Goal: Task Accomplishment & Management: Manage account settings

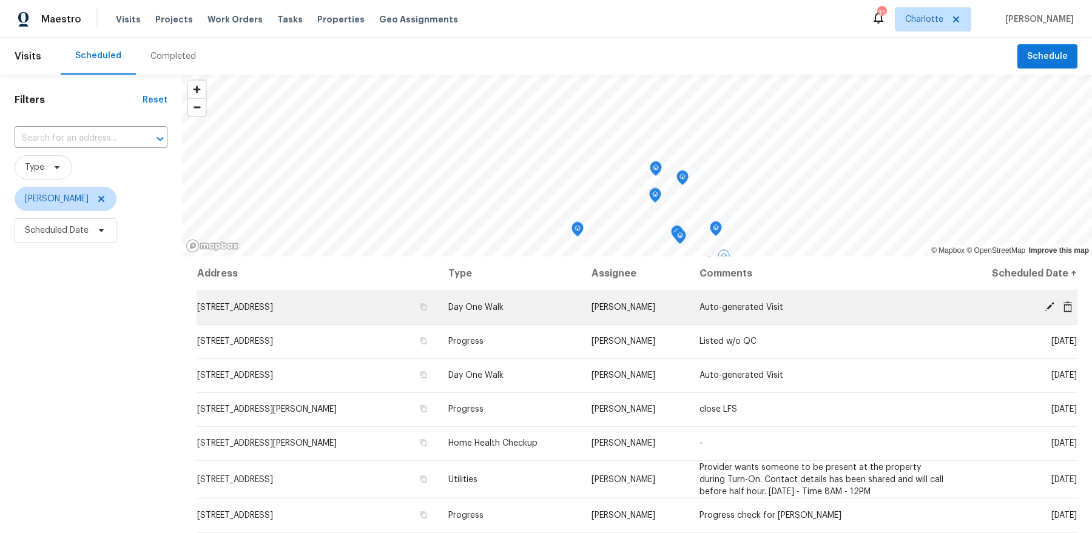
click at [269, 307] on span "[STREET_ADDRESS]" at bounding box center [235, 307] width 76 height 8
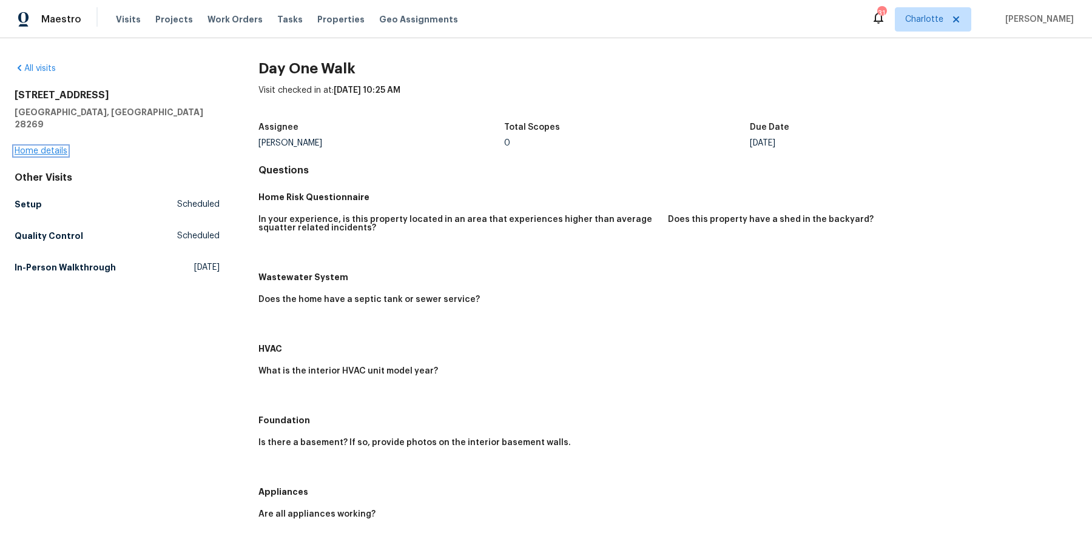
click at [41, 147] on link "Home details" at bounding box center [41, 151] width 53 height 8
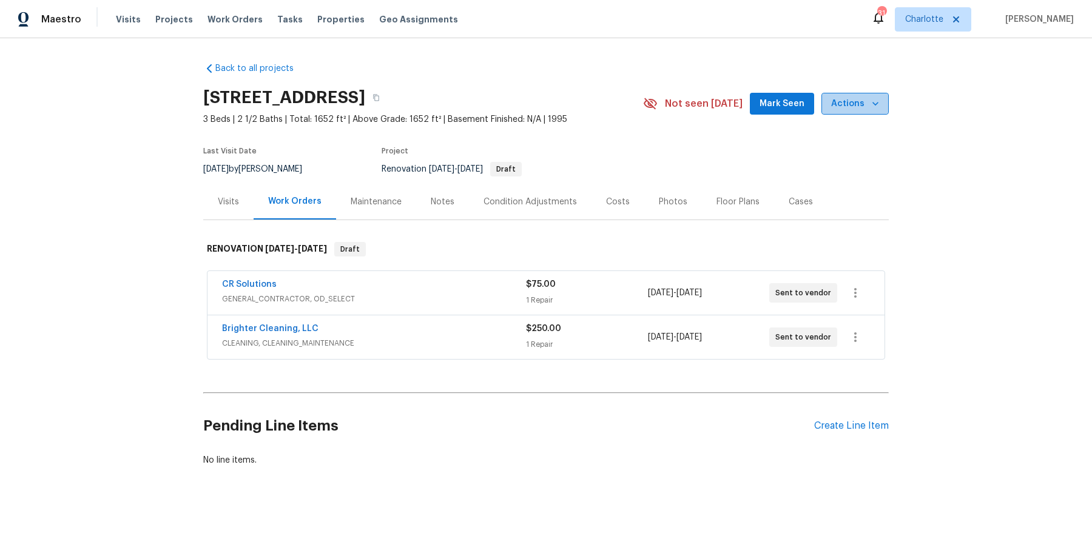
click at [870, 107] on icon "button" at bounding box center [875, 104] width 12 height 12
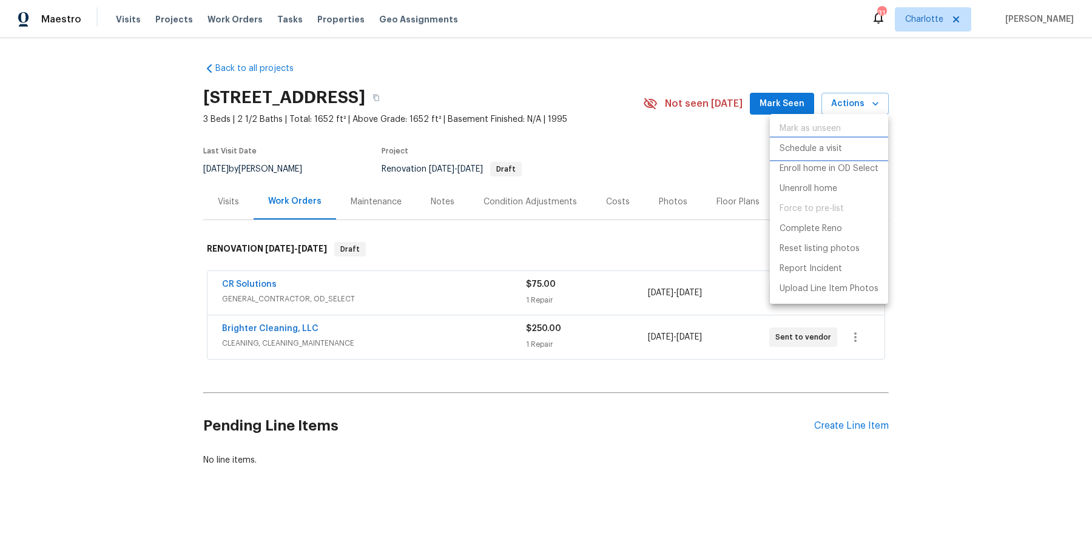
click at [823, 149] on p "Schedule a visit" at bounding box center [810, 149] width 62 height 13
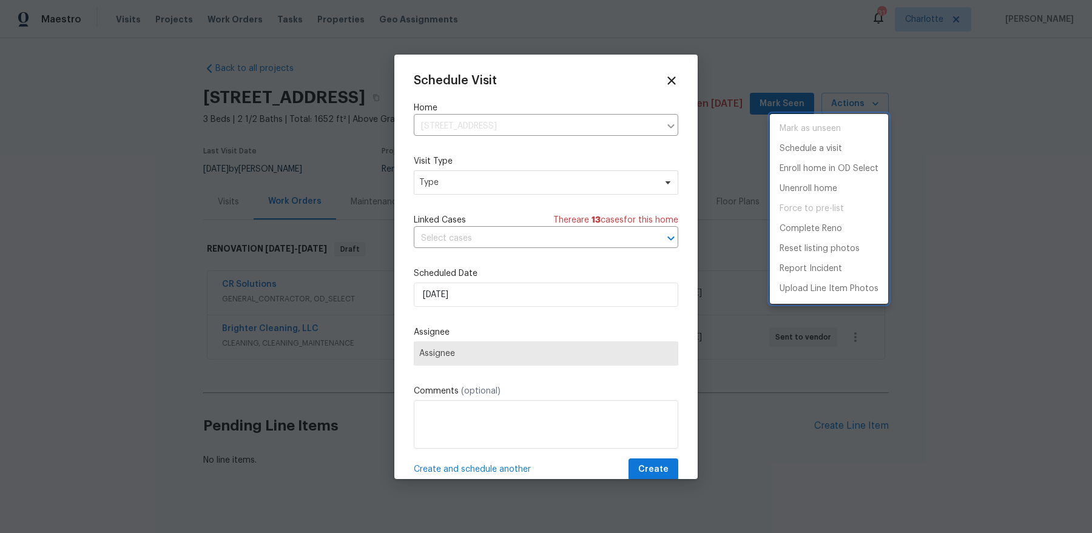
click at [477, 188] on div at bounding box center [546, 266] width 1092 height 533
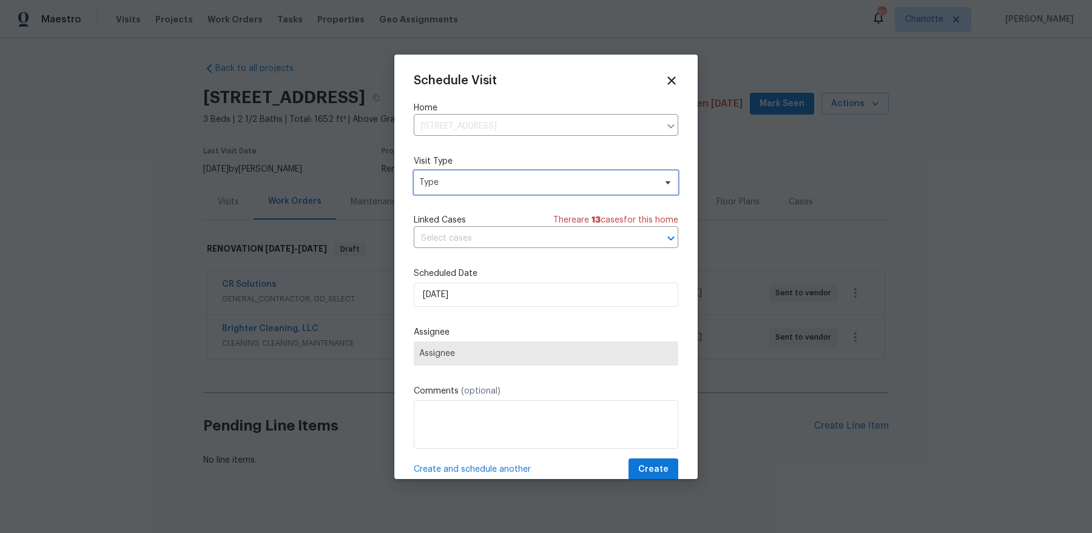
click at [498, 180] on span "Type" at bounding box center [537, 182] width 236 height 12
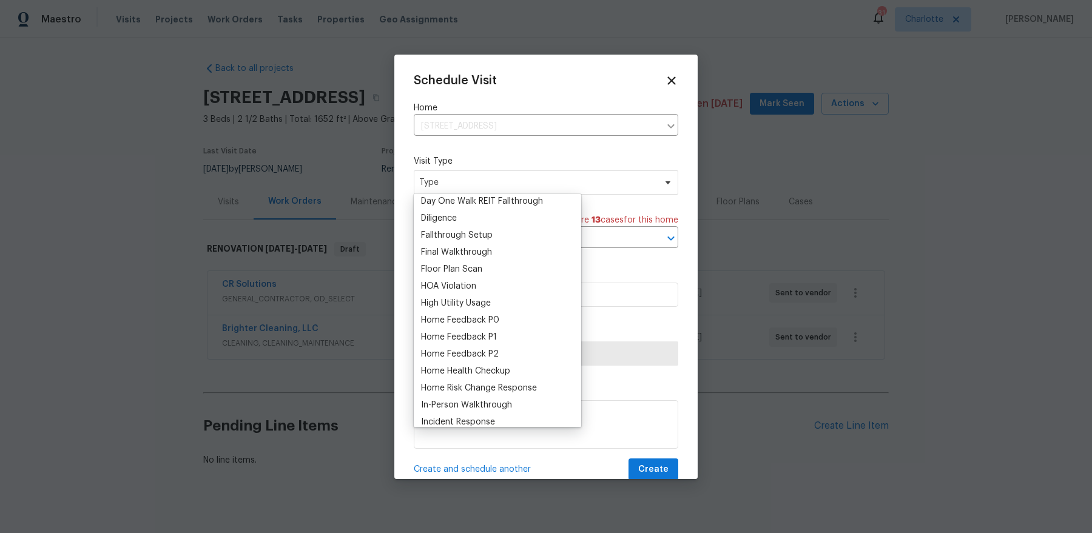
scroll to position [228, 0]
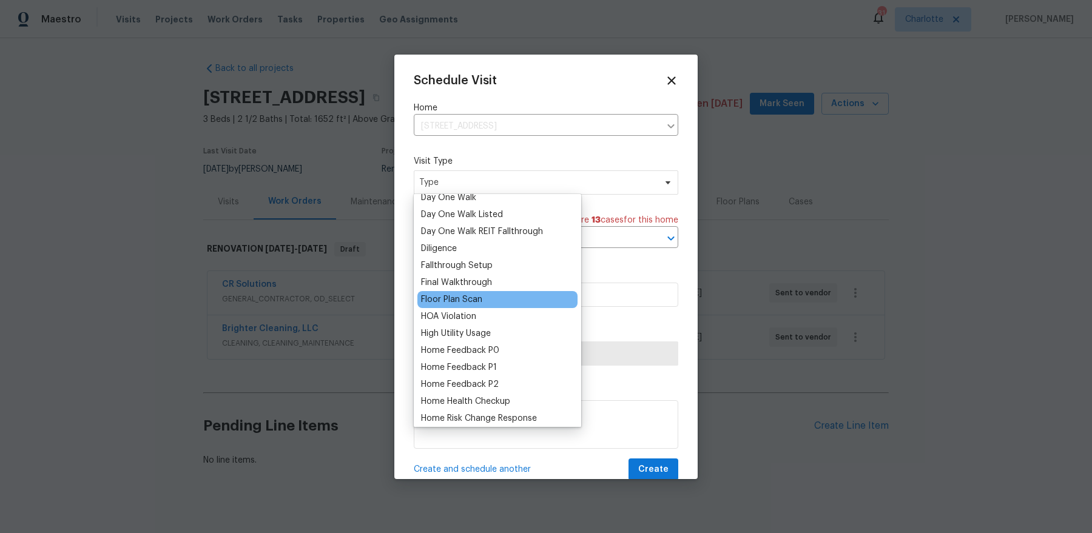
click at [514, 298] on div "Floor Plan Scan" at bounding box center [497, 299] width 160 height 17
click at [452, 297] on div "Floor Plan Scan" at bounding box center [451, 300] width 61 height 12
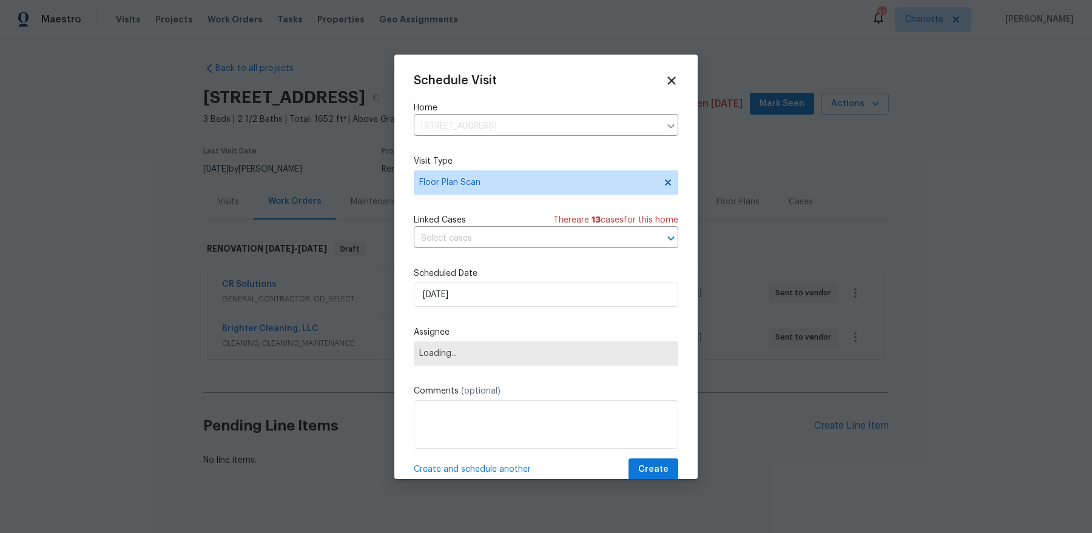
click at [483, 280] on div "Scheduled Date 9/25/2025" at bounding box center [546, 286] width 264 height 39
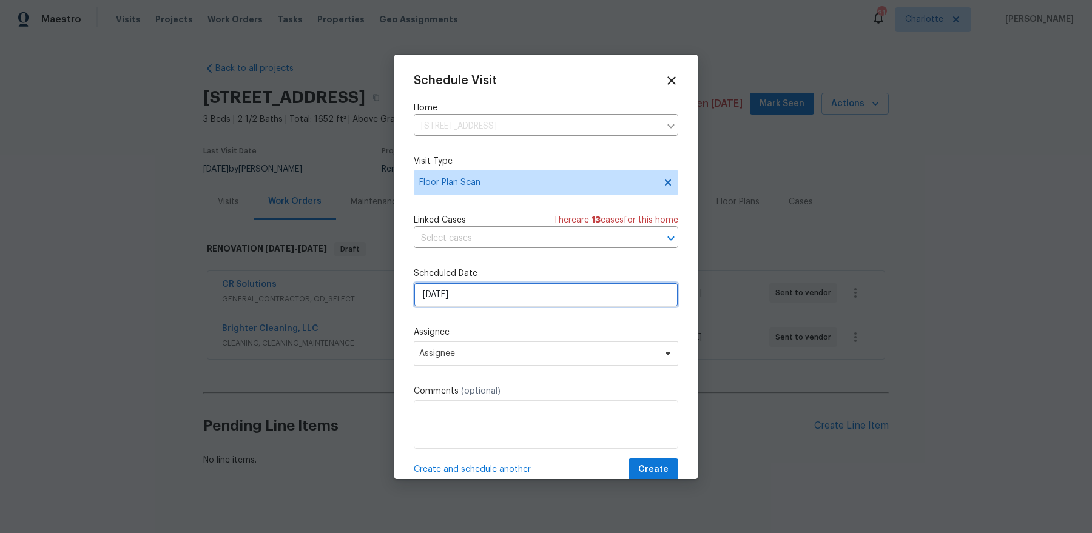
click at [483, 290] on input "[DATE]" at bounding box center [546, 295] width 264 height 24
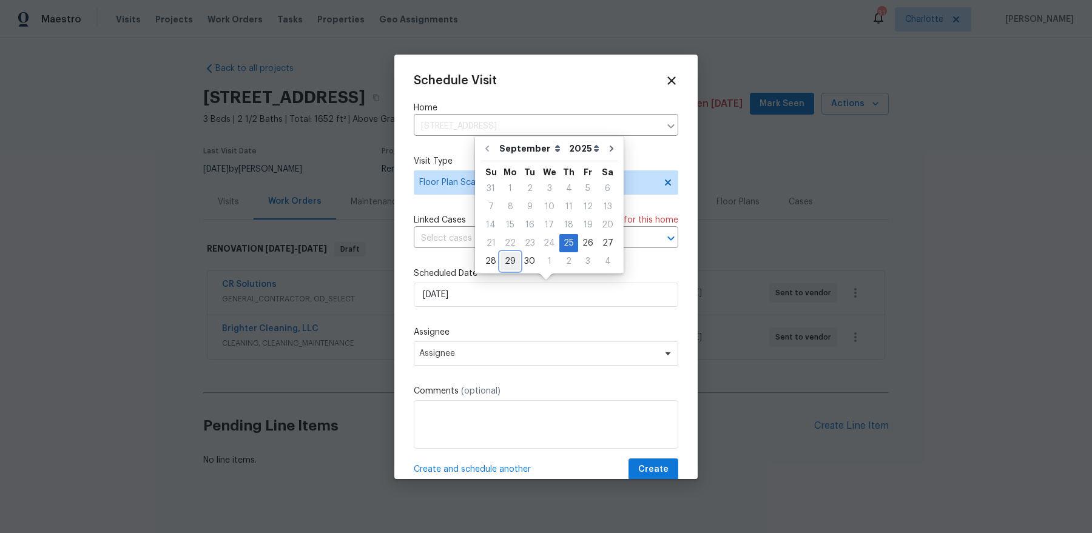
click at [503, 262] on div "29" at bounding box center [509, 261] width 19 height 17
type input "9/29/2025"
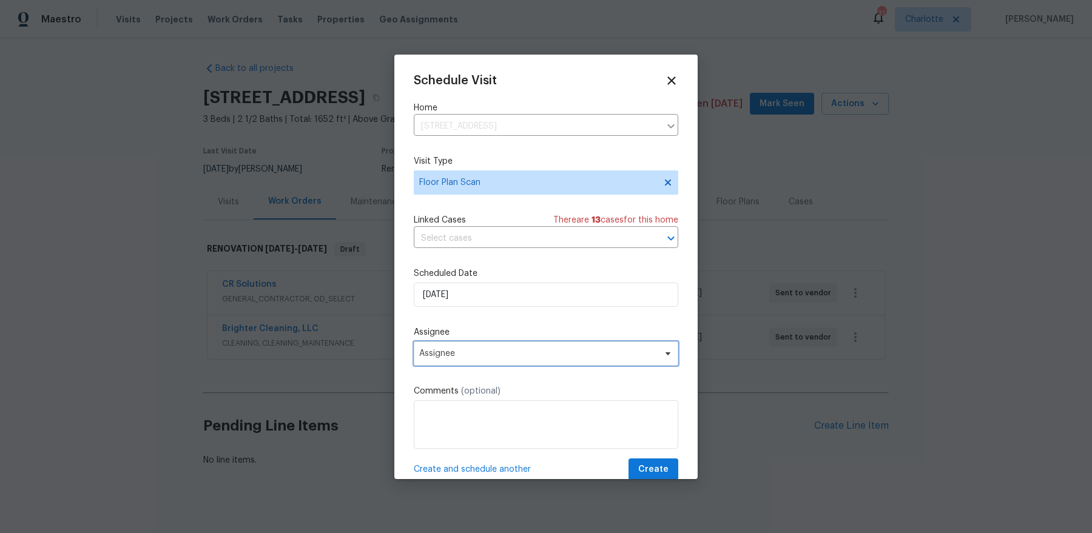
click at [537, 347] on span "Assignee" at bounding box center [546, 353] width 264 height 24
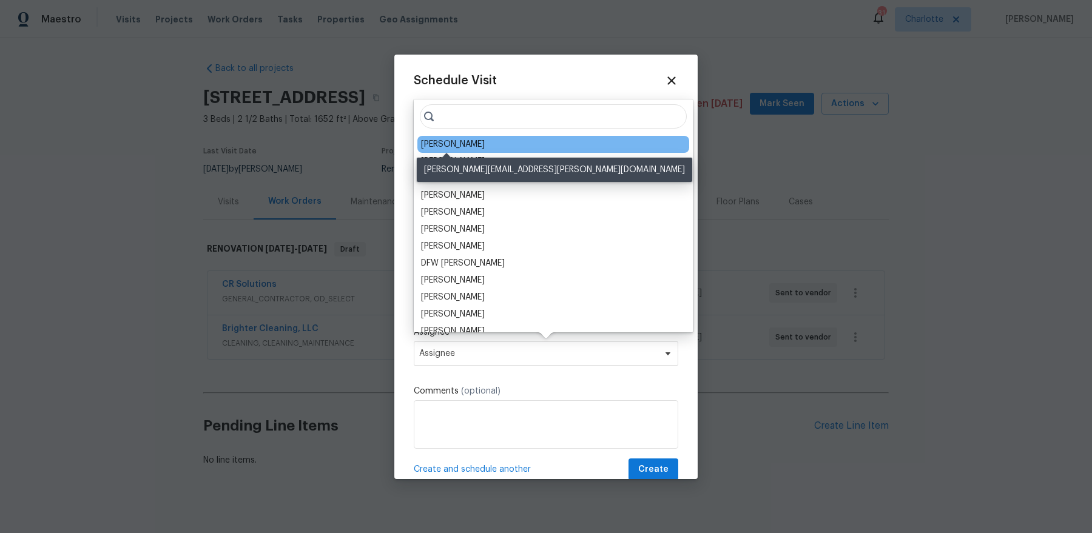
click at [450, 143] on div "[PERSON_NAME]" at bounding box center [453, 144] width 64 height 12
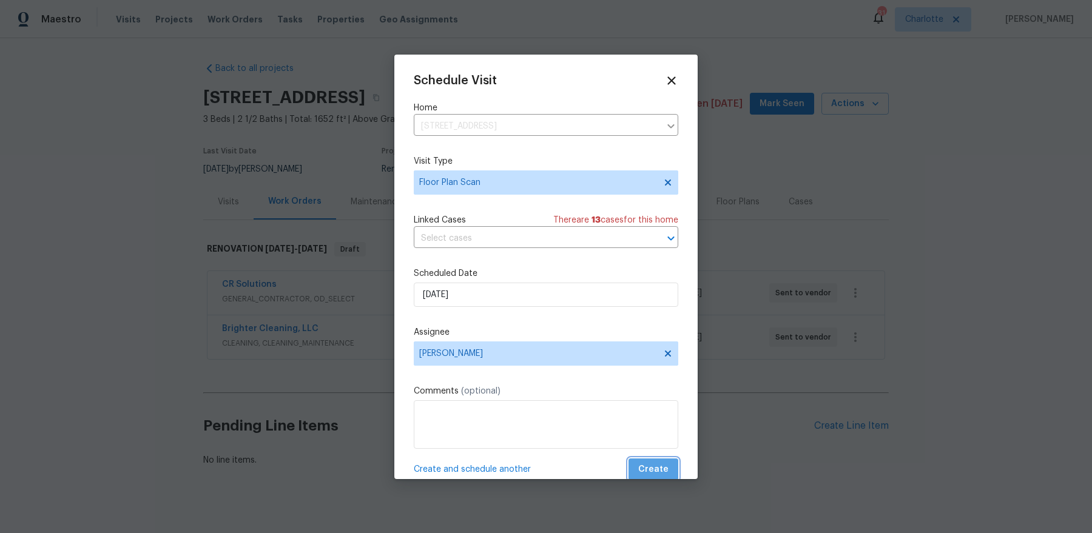
click at [666, 465] on span "Create" at bounding box center [653, 469] width 30 height 15
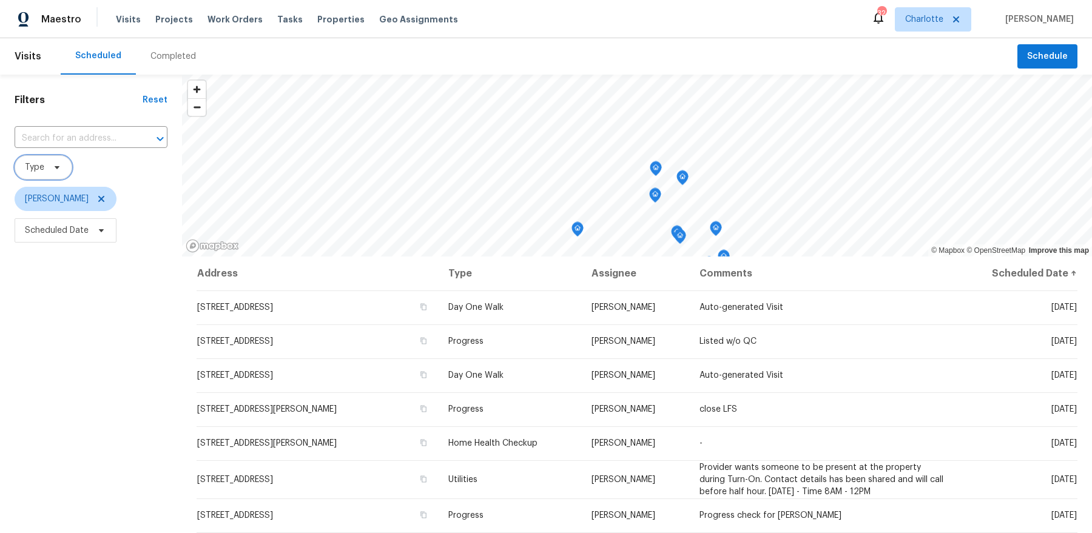
click at [54, 168] on icon at bounding box center [57, 168] width 10 height 10
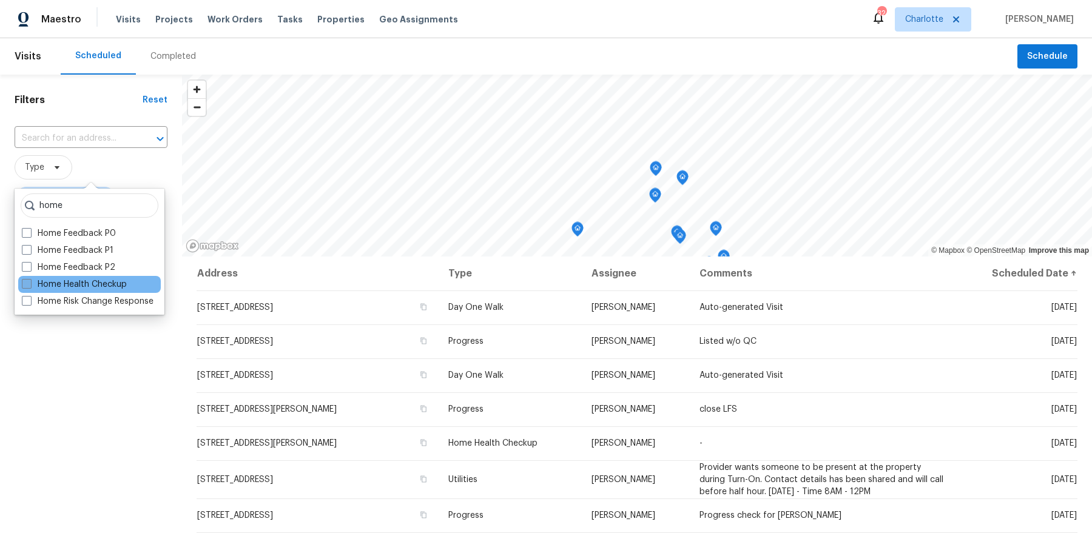
type input "home"
click at [69, 287] on label "Home Health Checkup" at bounding box center [74, 284] width 105 height 12
click at [30, 286] on input "Home Health Checkup" at bounding box center [26, 282] width 8 height 8
checkbox input "true"
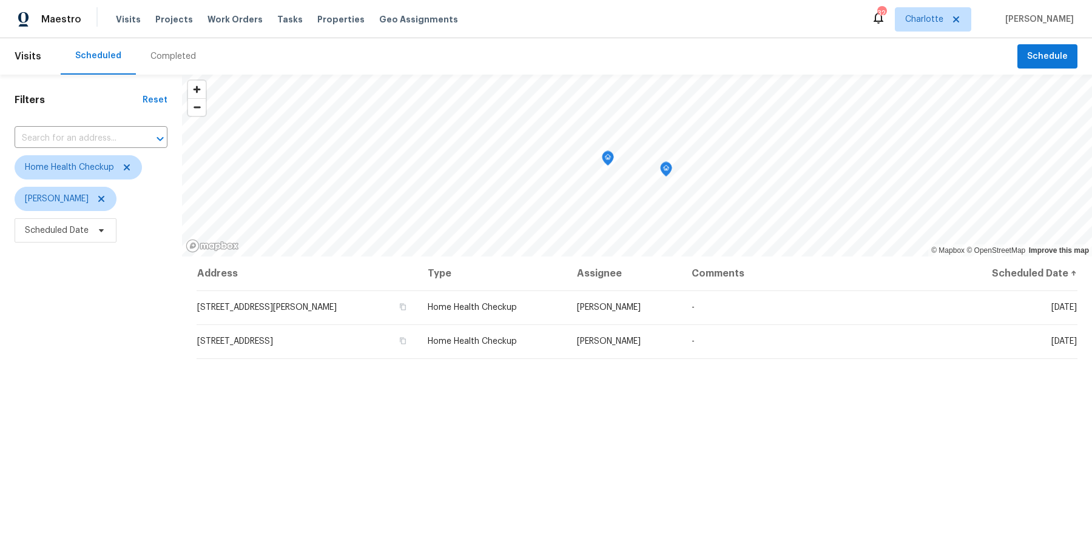
click at [94, 469] on div "Filters Reset ​ Home Health Checkup Dan Baquero Scheduled Date" at bounding box center [91, 379] width 182 height 608
click at [127, 166] on icon at bounding box center [127, 167] width 6 height 6
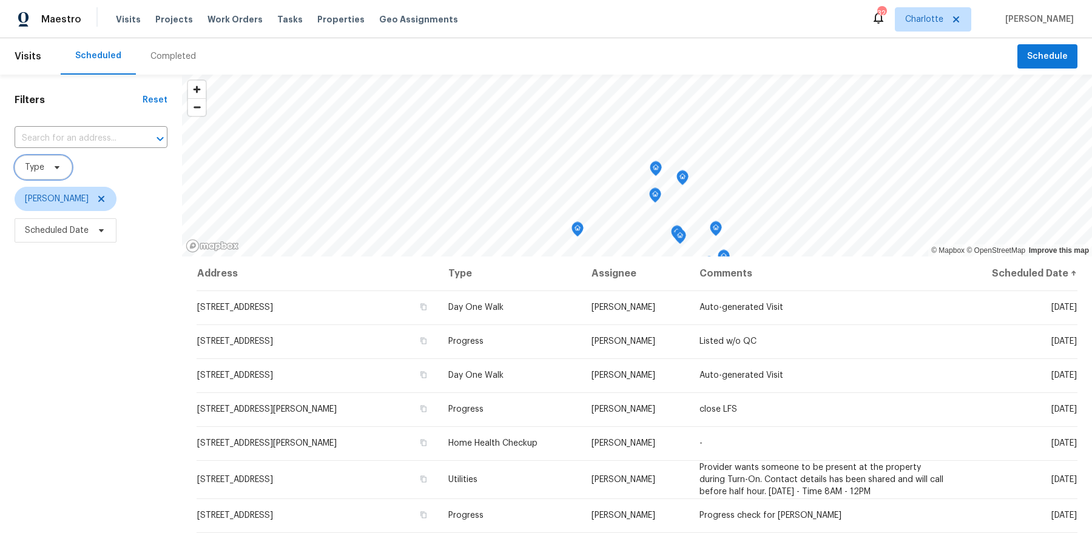
click at [33, 167] on span "Type" at bounding box center [34, 167] width 19 height 12
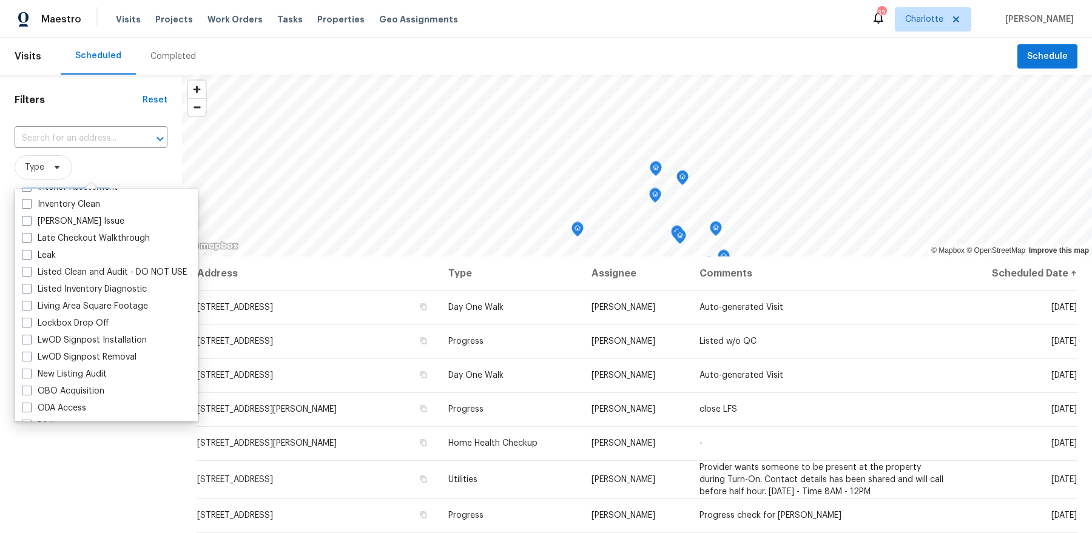
scroll to position [516, 0]
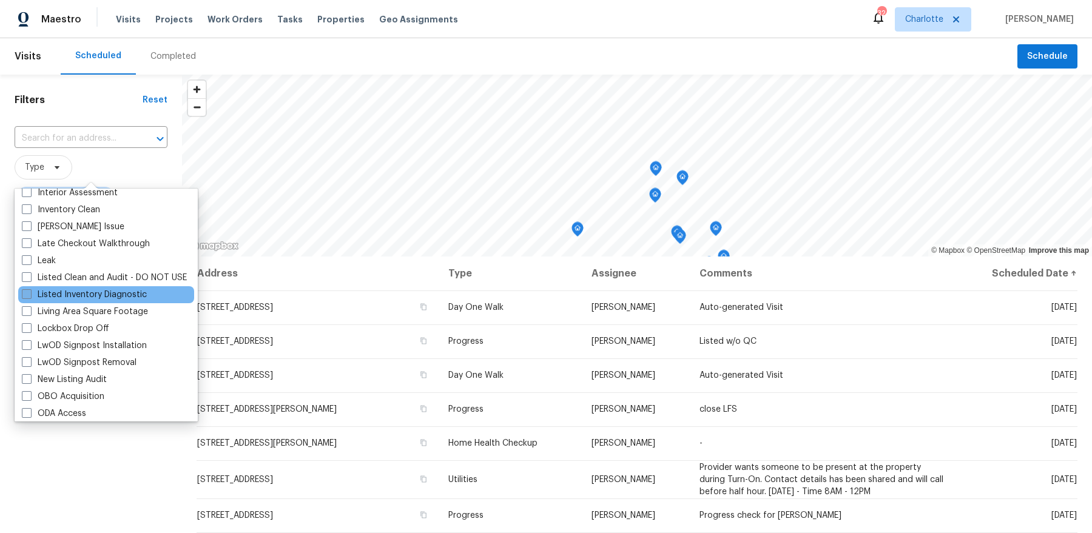
click at [98, 298] on label "Listed Inventory Diagnostic" at bounding box center [84, 295] width 125 height 12
click at [30, 297] on input "Listed Inventory Diagnostic" at bounding box center [26, 293] width 8 height 8
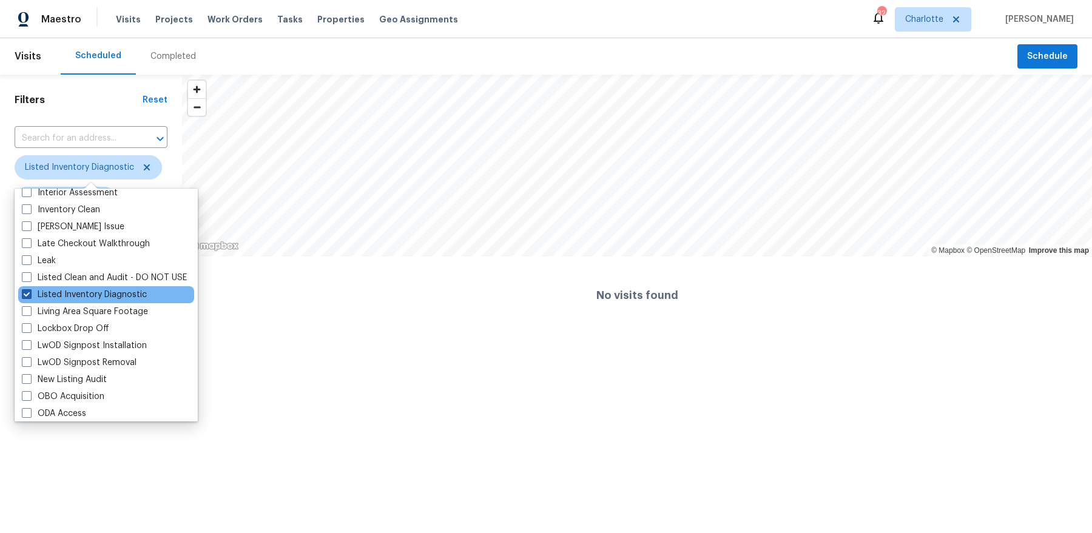
click at [98, 298] on label "Listed Inventory Diagnostic" at bounding box center [84, 295] width 125 height 12
click at [30, 297] on input "Listed Inventory Diagnostic" at bounding box center [26, 293] width 8 height 8
checkbox input "false"
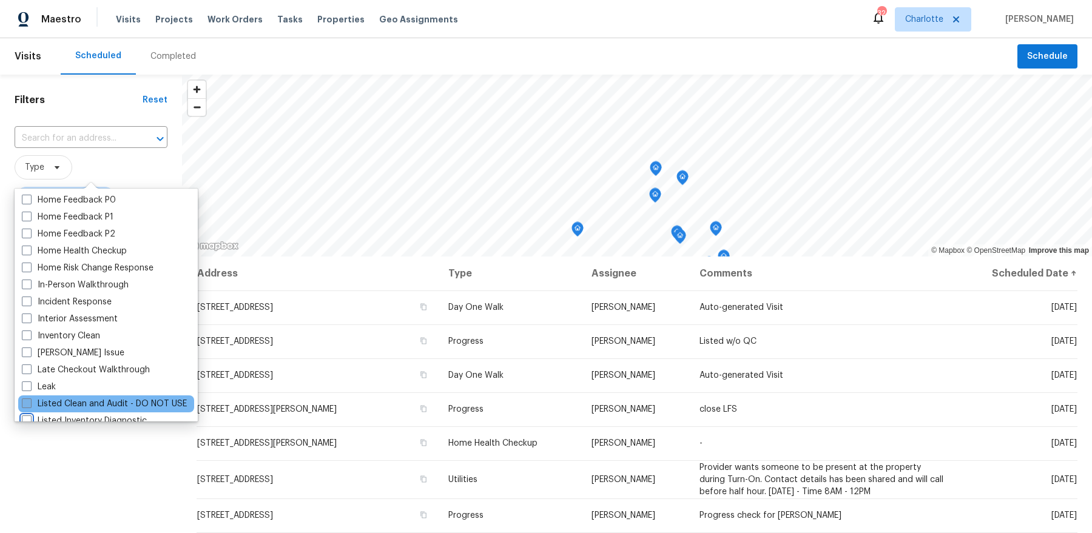
scroll to position [301, 0]
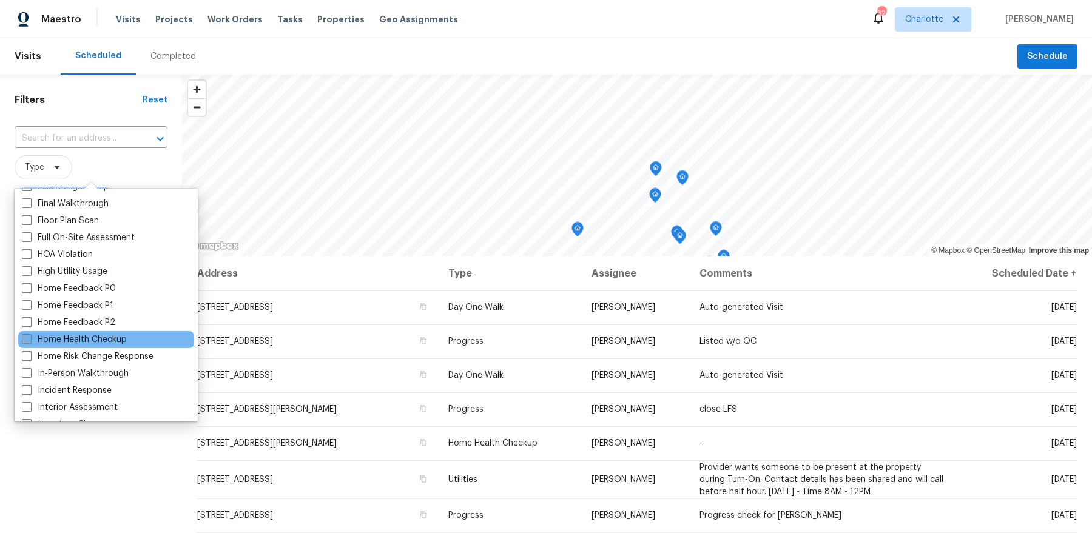
click at [93, 337] on label "Home Health Checkup" at bounding box center [74, 340] width 105 height 12
click at [30, 337] on input "Home Health Checkup" at bounding box center [26, 338] width 8 height 8
checkbox input "true"
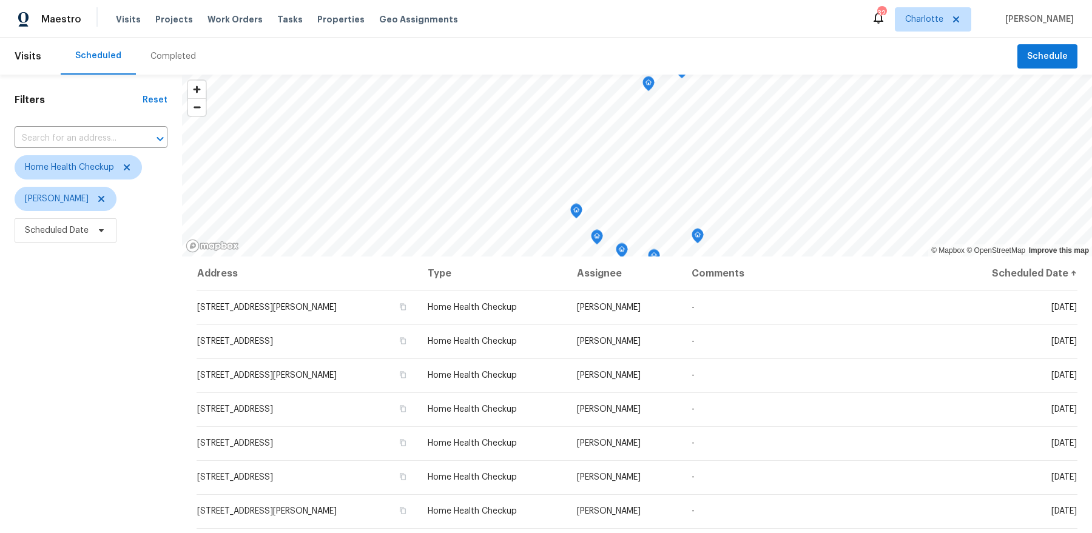
click at [97, 456] on div "Filters Reset ​ Home Health Checkup Dan Baquero Scheduled Date" at bounding box center [91, 379] width 182 height 608
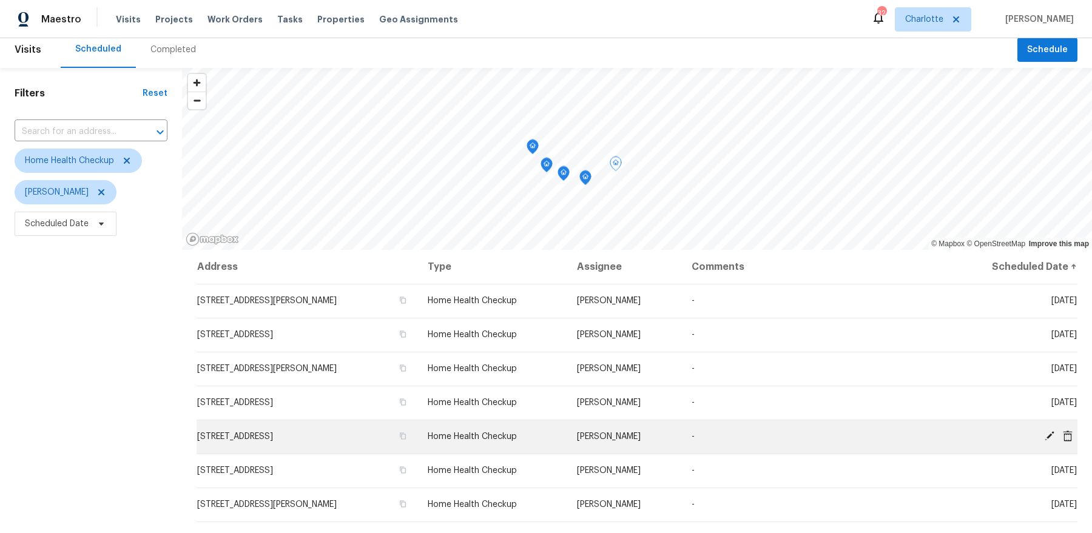
scroll to position [4, 0]
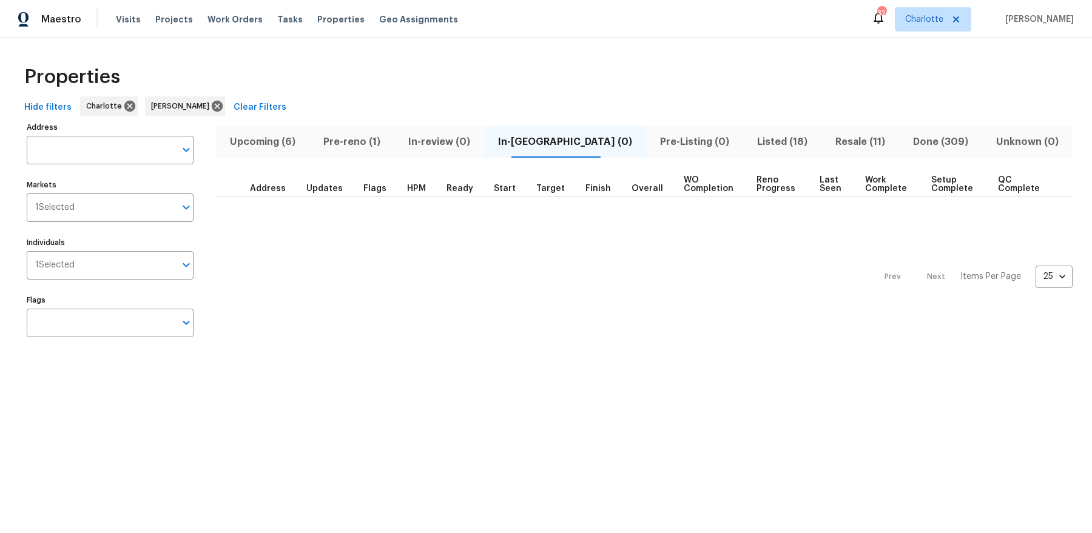
click at [750, 135] on span "Listed (18)" at bounding box center [782, 141] width 64 height 17
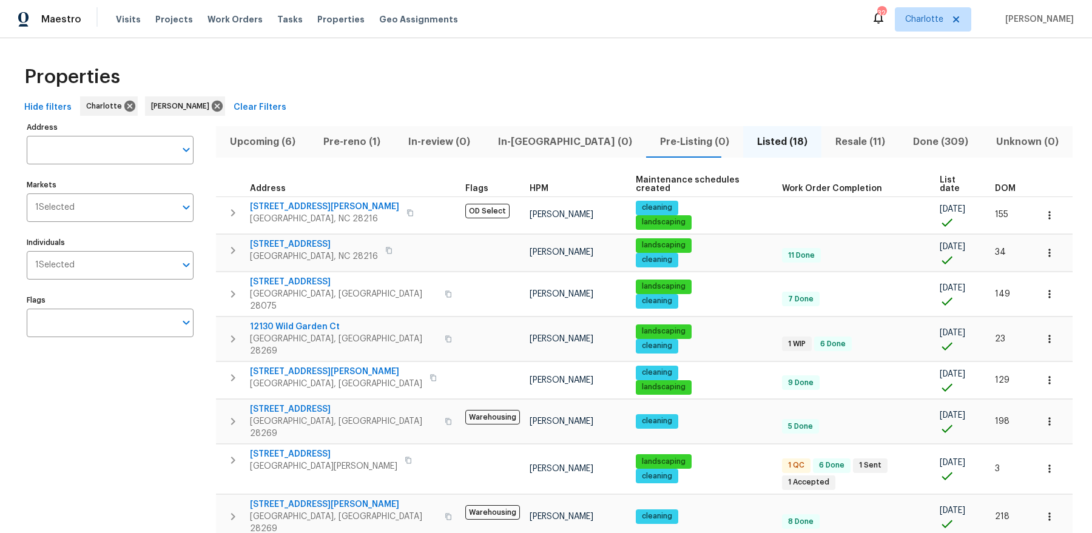
click at [934, 174] on th "List date" at bounding box center [961, 184] width 55 height 25
click at [939, 178] on span "List date" at bounding box center [956, 184] width 35 height 17
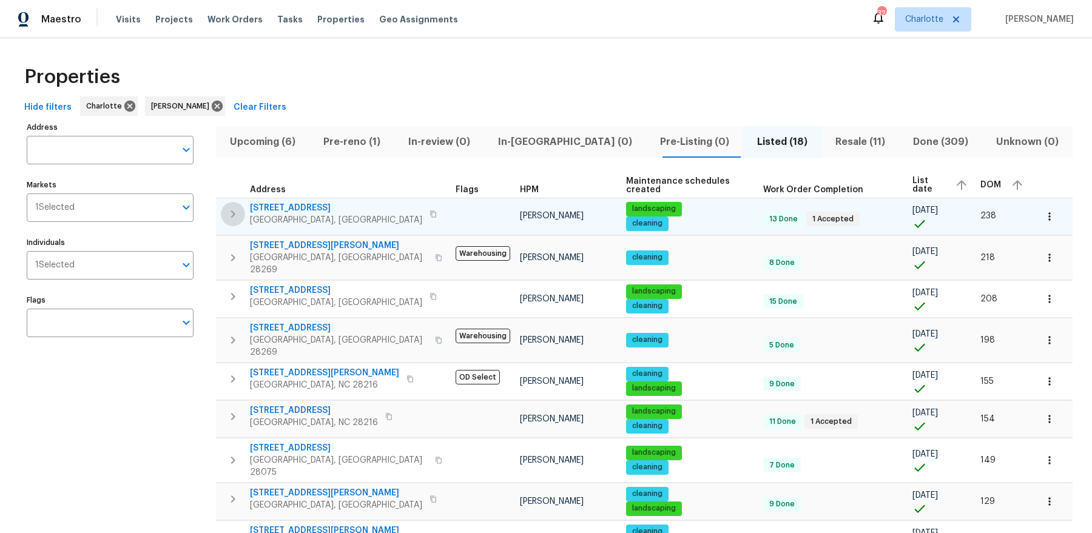
click at [232, 219] on icon "button" at bounding box center [233, 214] width 15 height 15
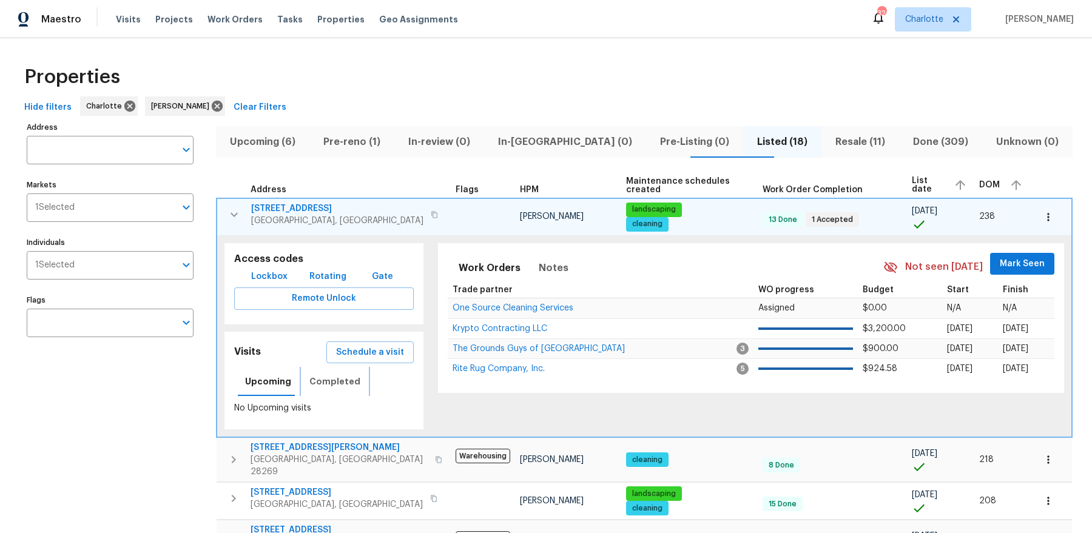
click at [342, 383] on span "Completed" at bounding box center [334, 381] width 51 height 15
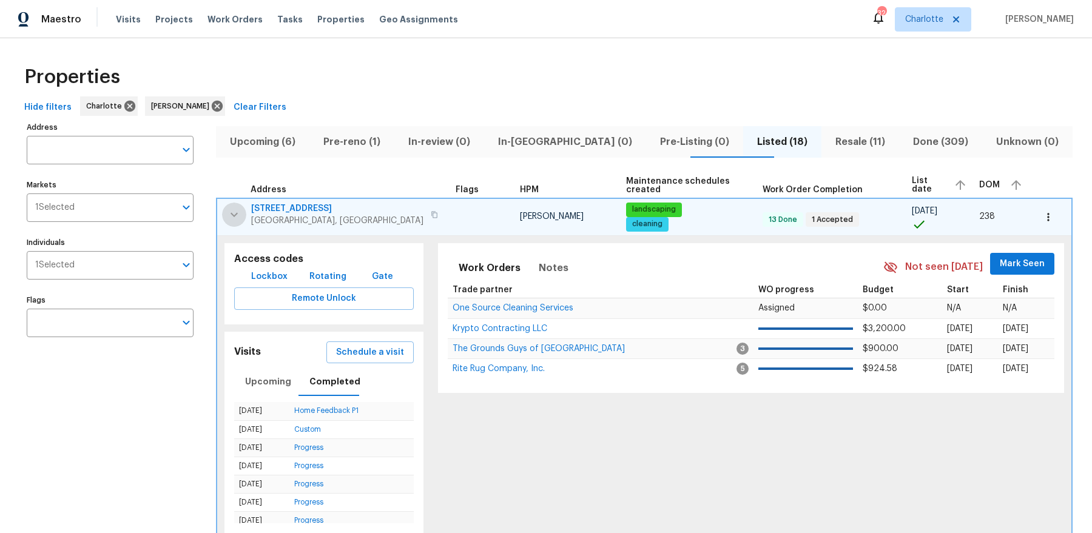
click at [233, 207] on icon "button" at bounding box center [234, 214] width 15 height 15
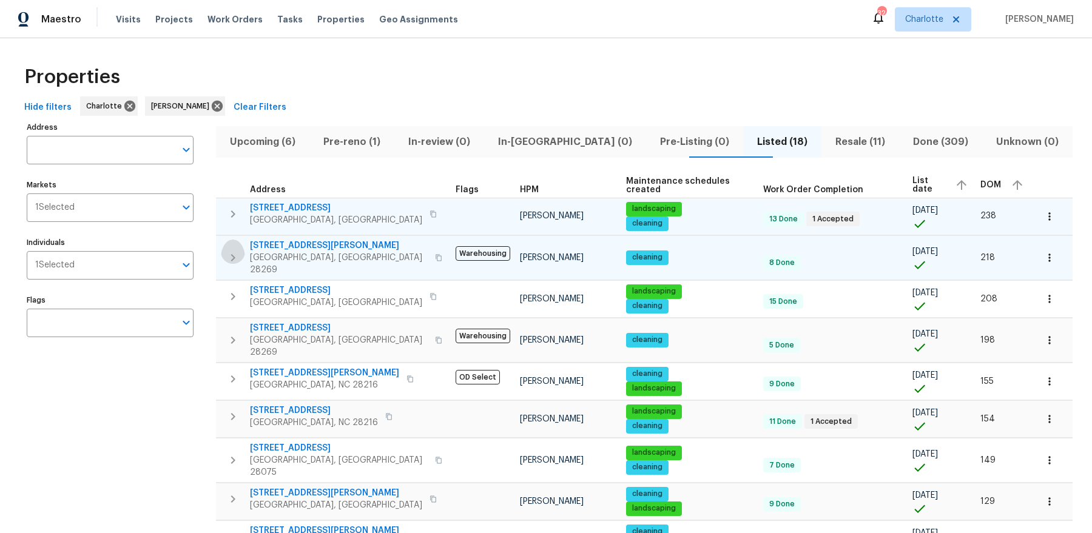
click at [232, 250] on icon "button" at bounding box center [233, 257] width 15 height 15
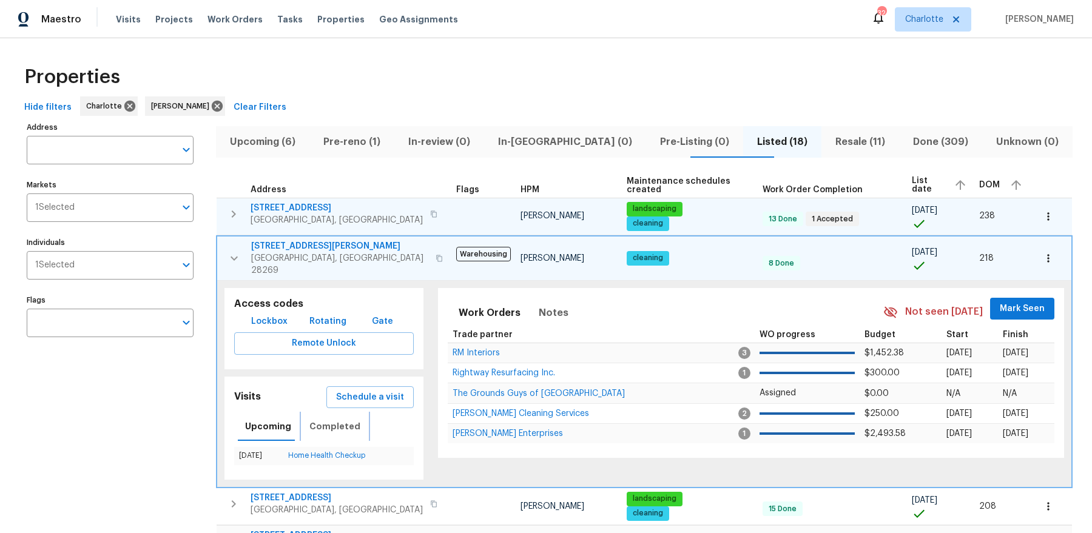
click at [324, 419] on span "Completed" at bounding box center [334, 426] width 51 height 15
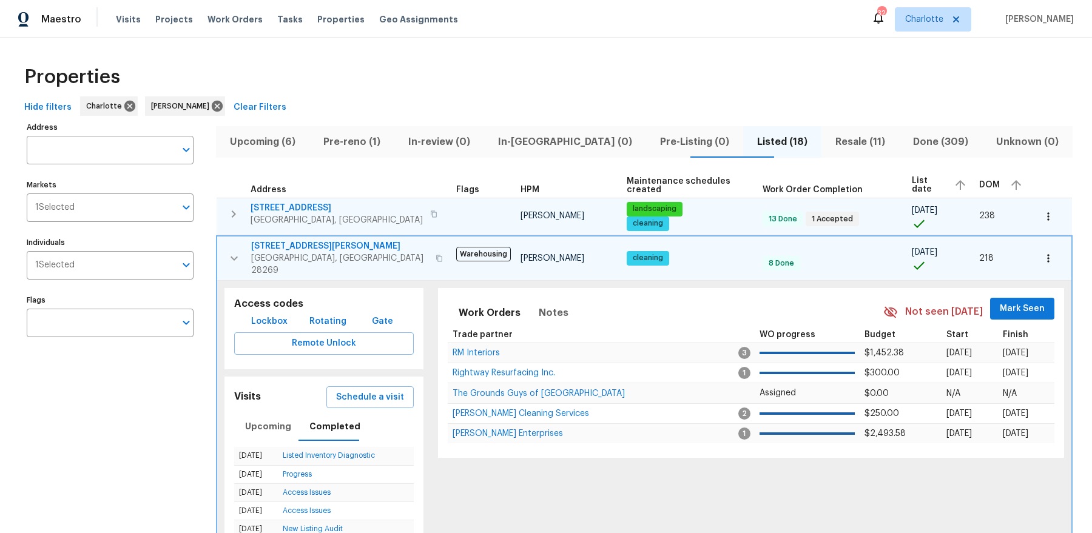
click at [235, 251] on icon "button" at bounding box center [234, 258] width 15 height 15
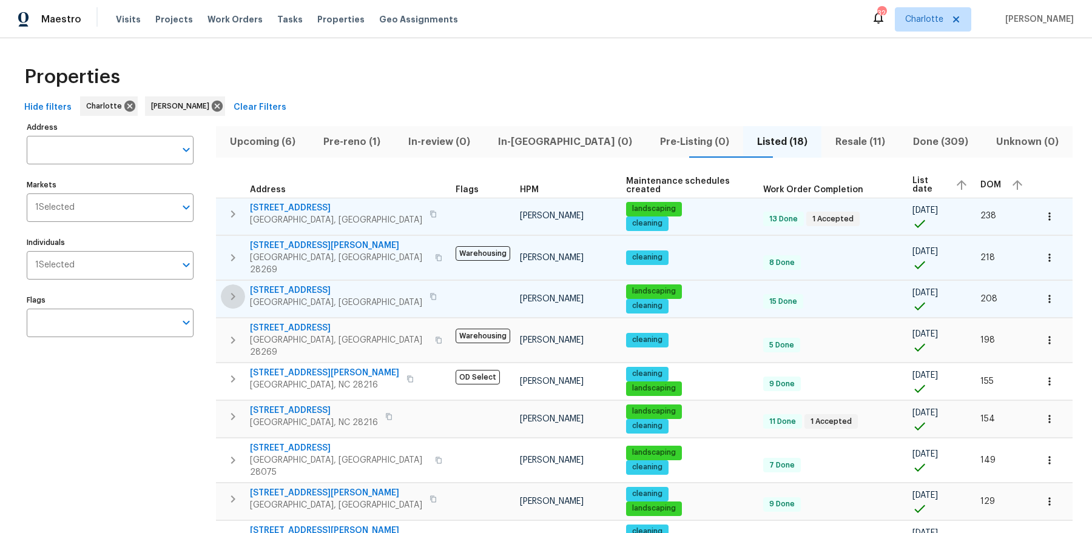
click at [230, 289] on icon "button" at bounding box center [233, 296] width 15 height 15
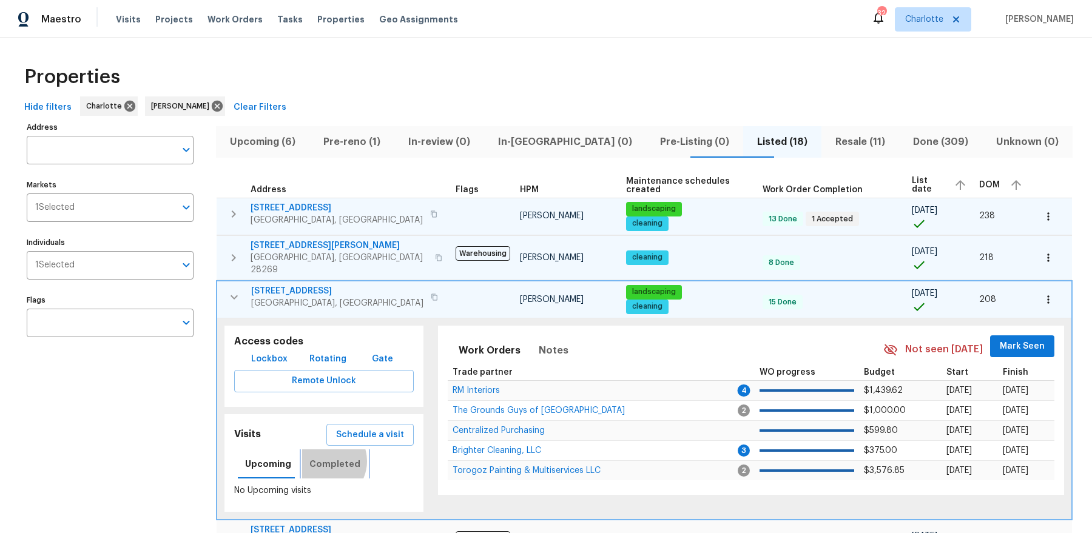
click at [320, 457] on span "Completed" at bounding box center [334, 464] width 51 height 15
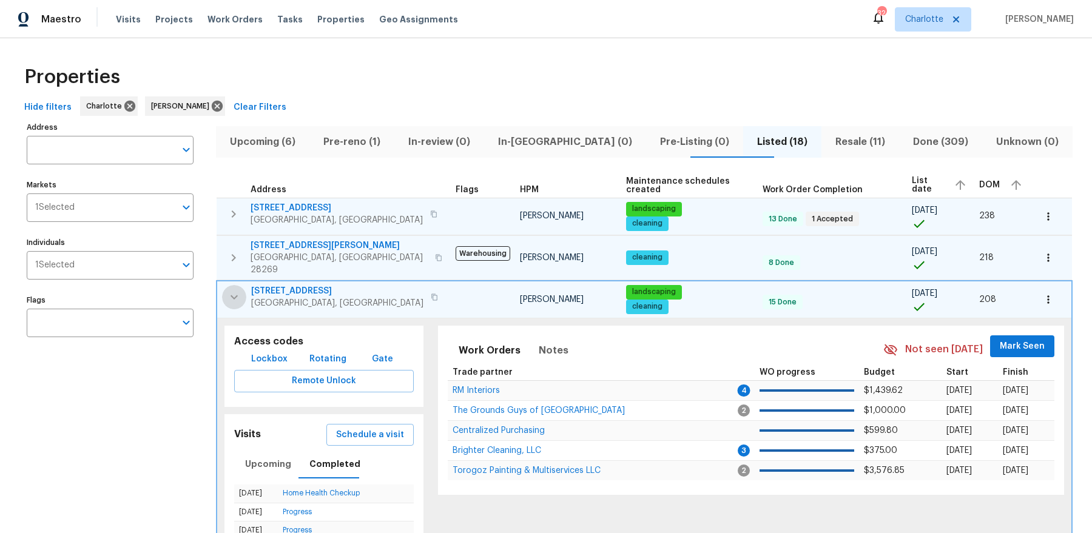
click at [232, 290] on icon "button" at bounding box center [234, 297] width 15 height 15
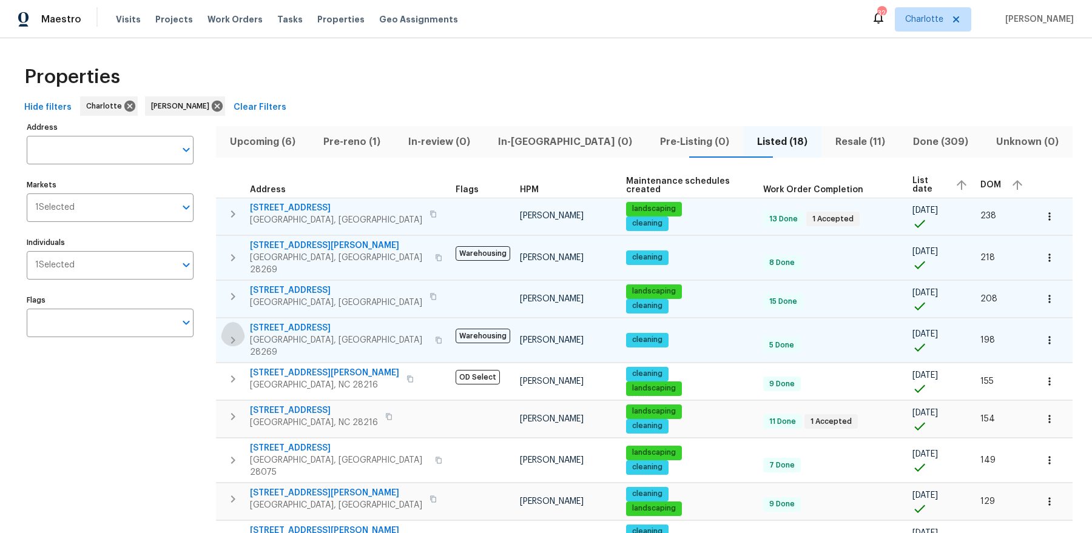
click at [230, 333] on icon "button" at bounding box center [233, 340] width 15 height 15
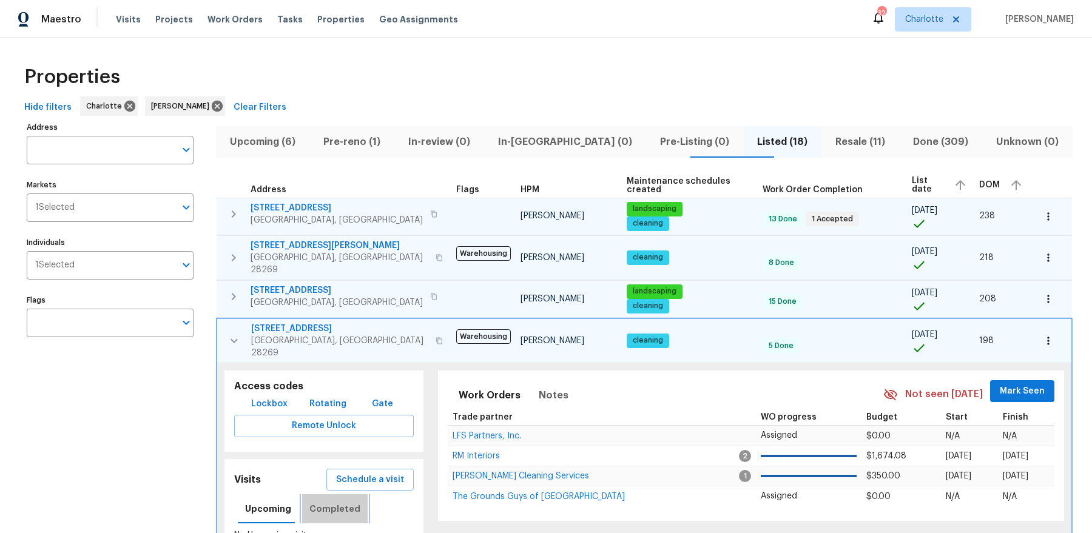
click at [331, 502] on span "Completed" at bounding box center [334, 509] width 51 height 15
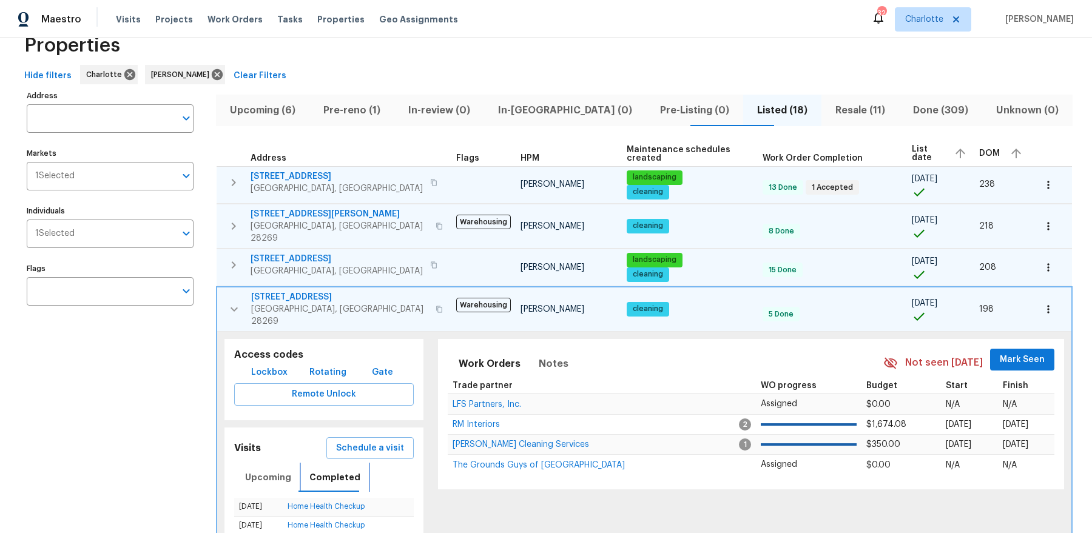
scroll to position [39, 0]
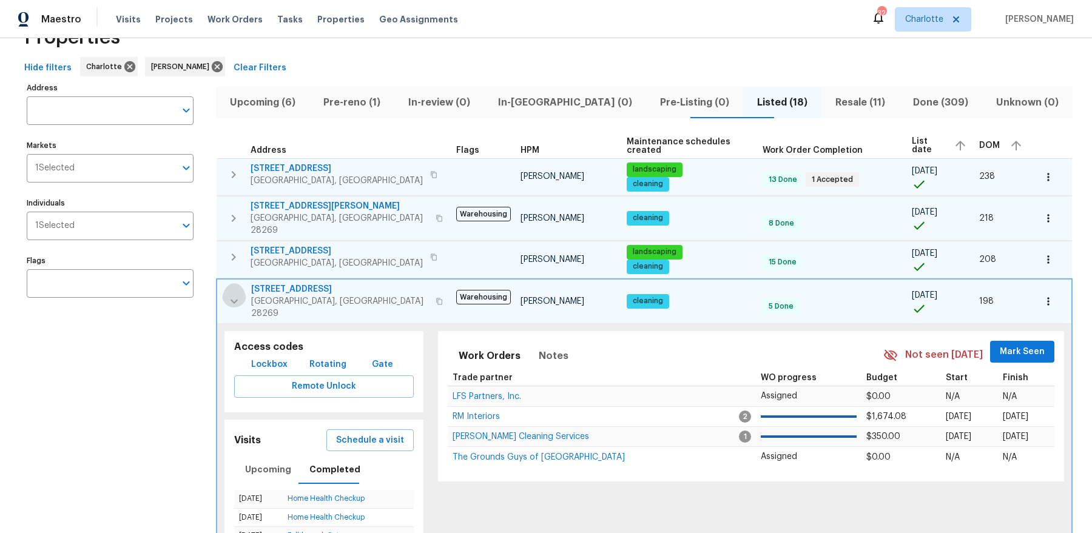
click at [233, 294] on icon "button" at bounding box center [234, 301] width 15 height 15
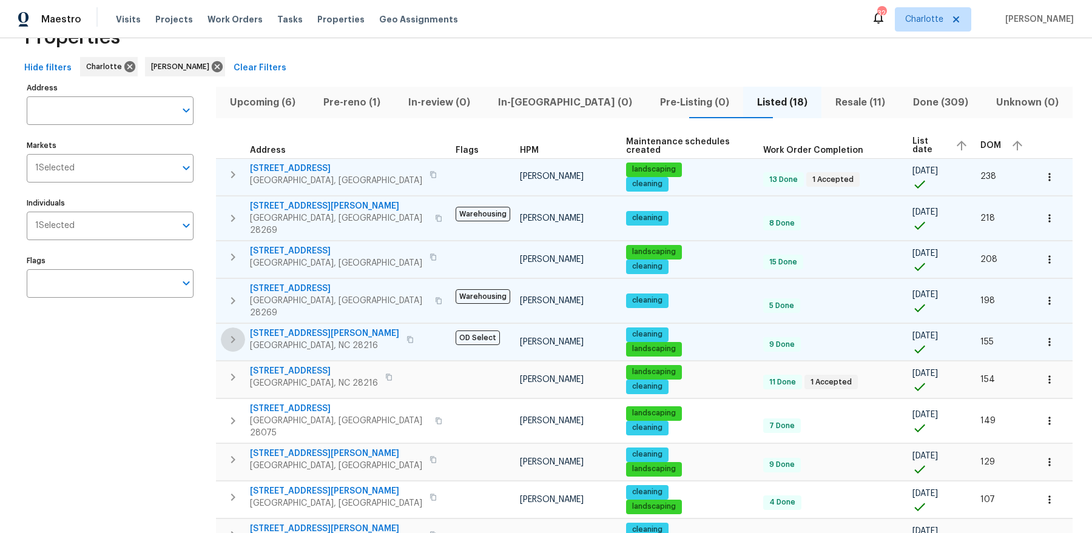
click at [227, 332] on icon "button" at bounding box center [233, 339] width 15 height 15
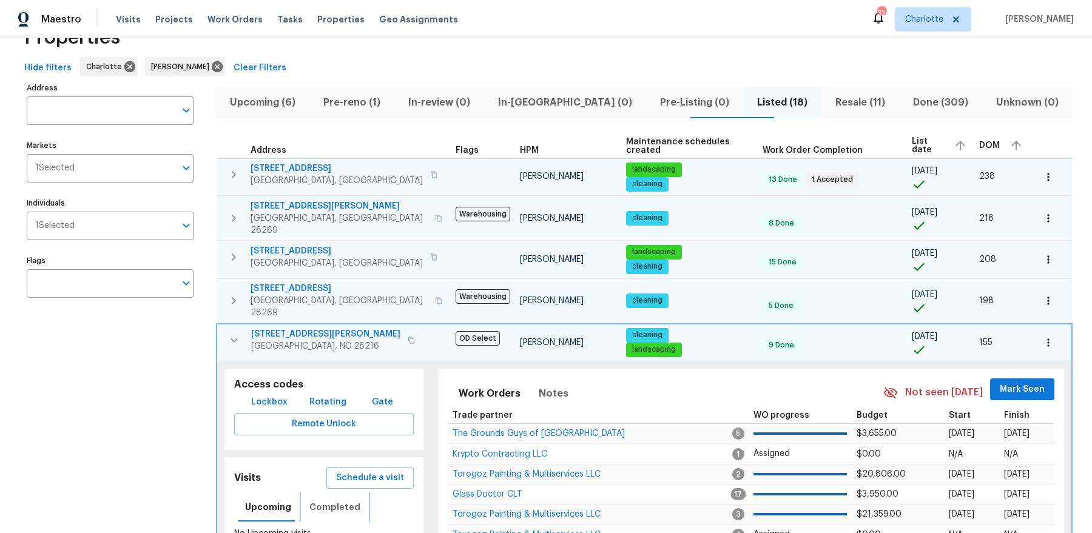
click at [328, 500] on span "Completed" at bounding box center [334, 507] width 51 height 15
click at [232, 333] on icon "button" at bounding box center [234, 340] width 15 height 15
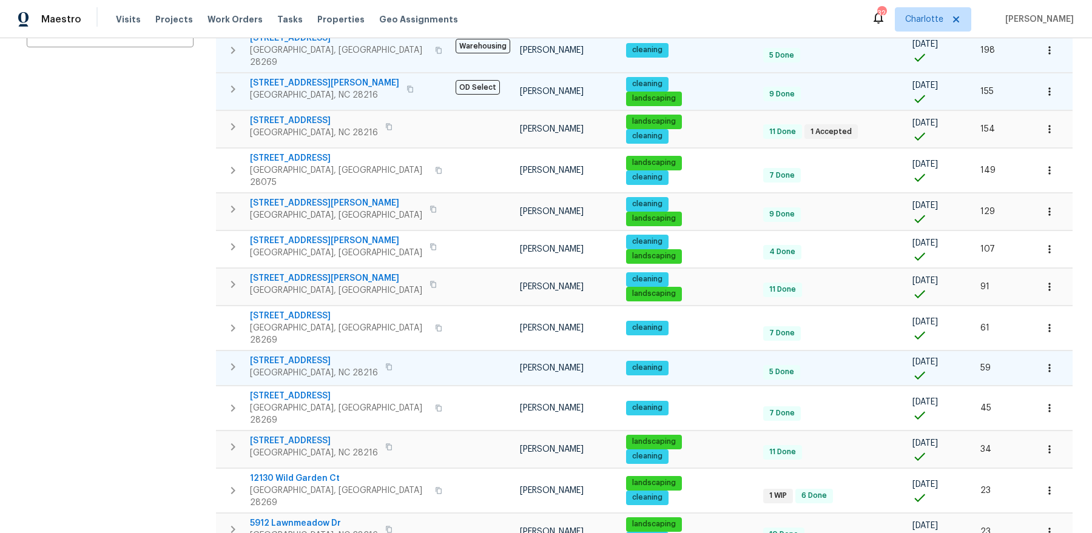
scroll to position [299, 0]
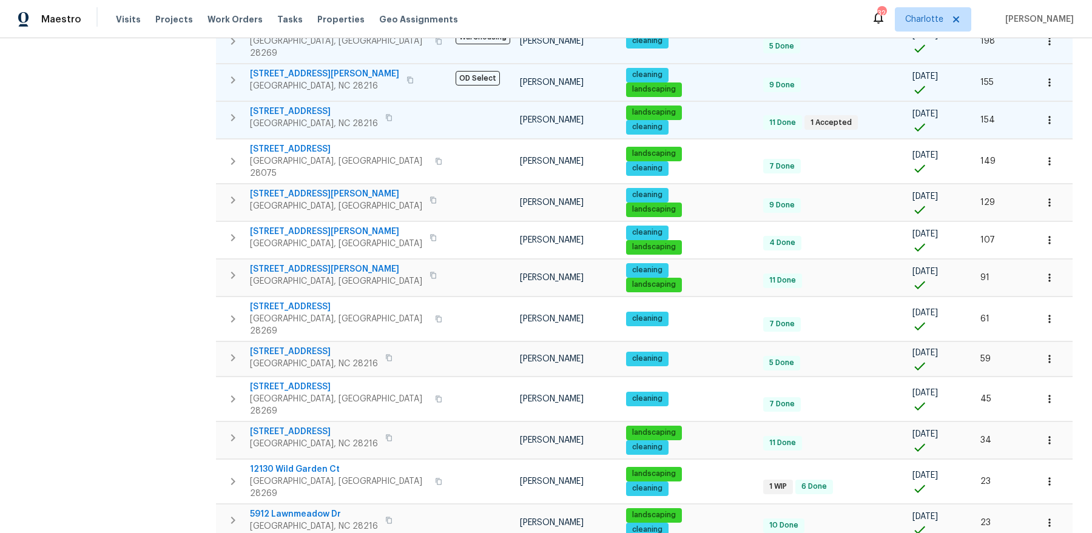
click at [232, 110] on icon "button" at bounding box center [233, 117] width 15 height 15
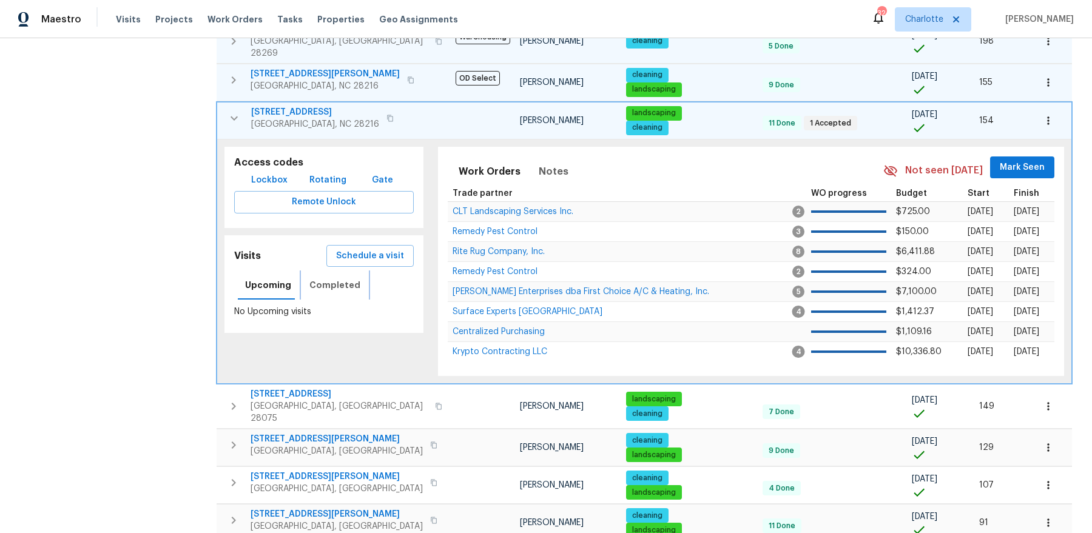
click at [341, 278] on span "Completed" at bounding box center [334, 285] width 51 height 15
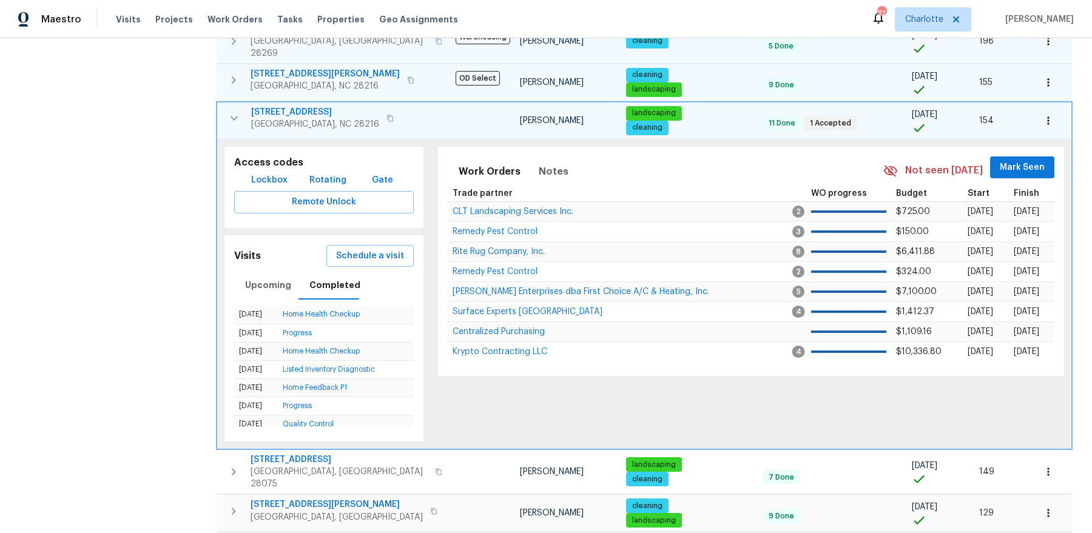
click at [295, 106] on span "7325 Larwill Ln" at bounding box center [315, 112] width 128 height 12
click at [229, 111] on icon "button" at bounding box center [234, 118] width 15 height 15
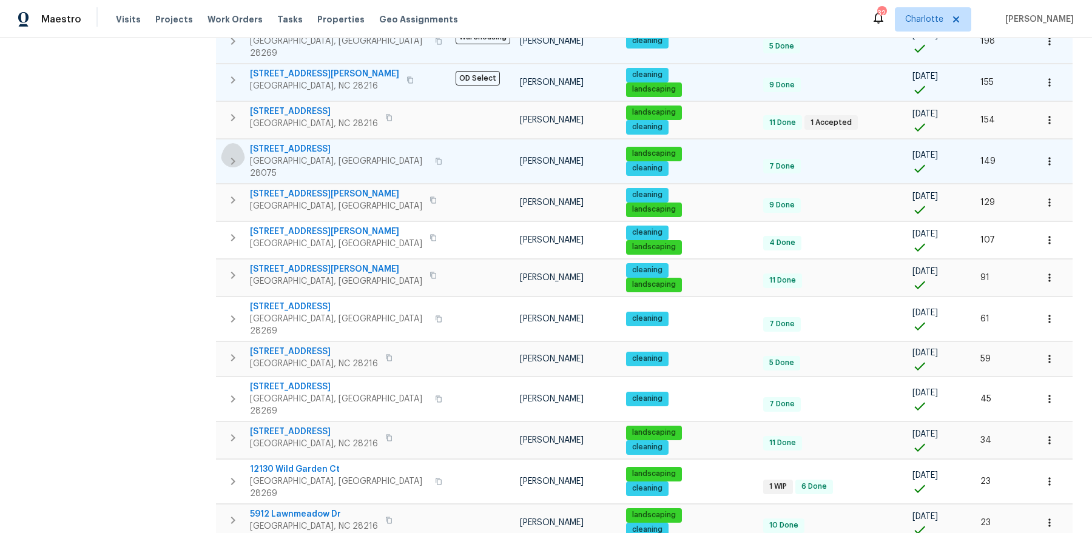
click at [221, 143] on button "button" at bounding box center [233, 161] width 24 height 36
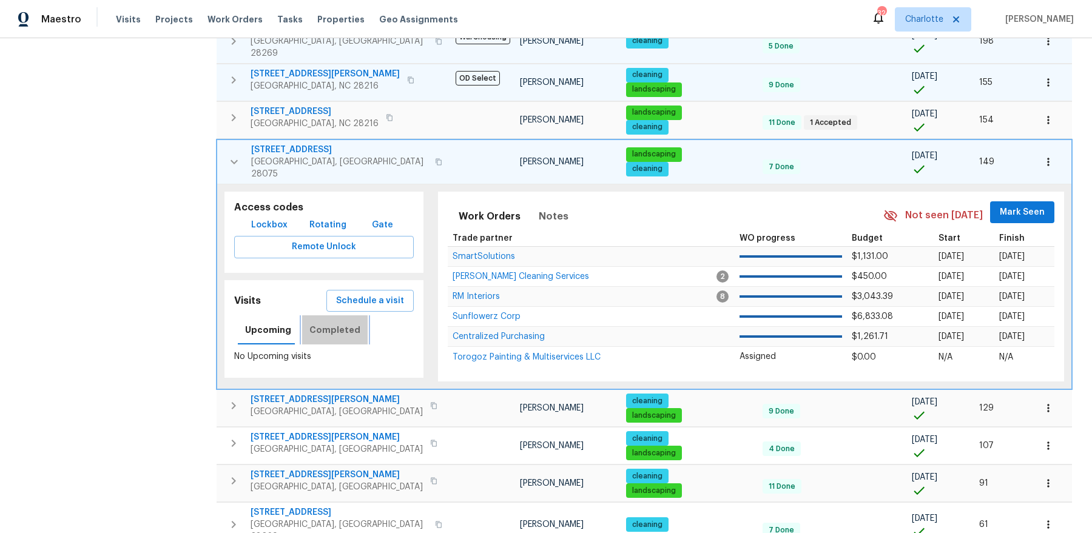
click at [337, 323] on span "Completed" at bounding box center [334, 330] width 51 height 15
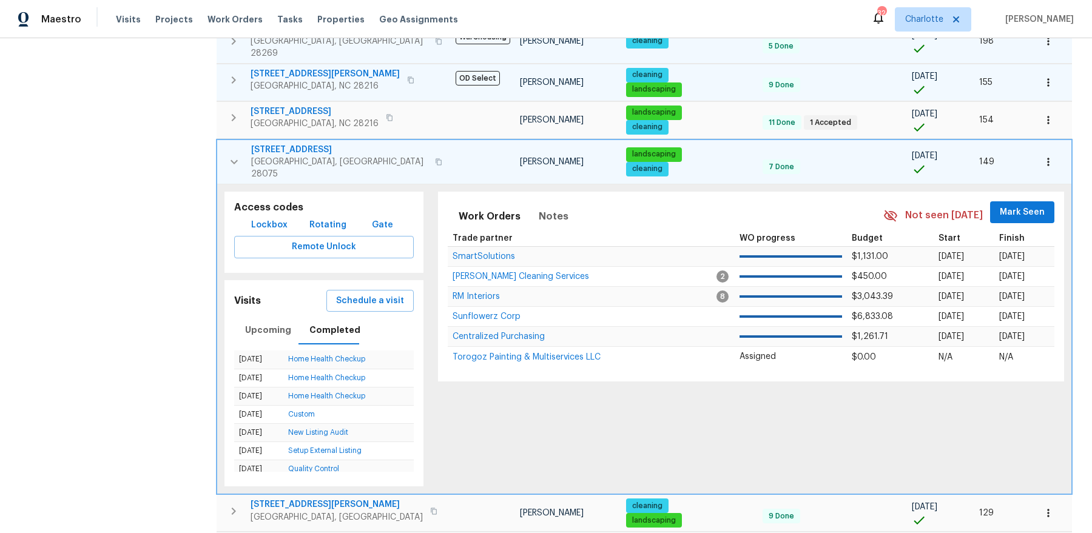
click at [240, 155] on icon "button" at bounding box center [234, 162] width 15 height 15
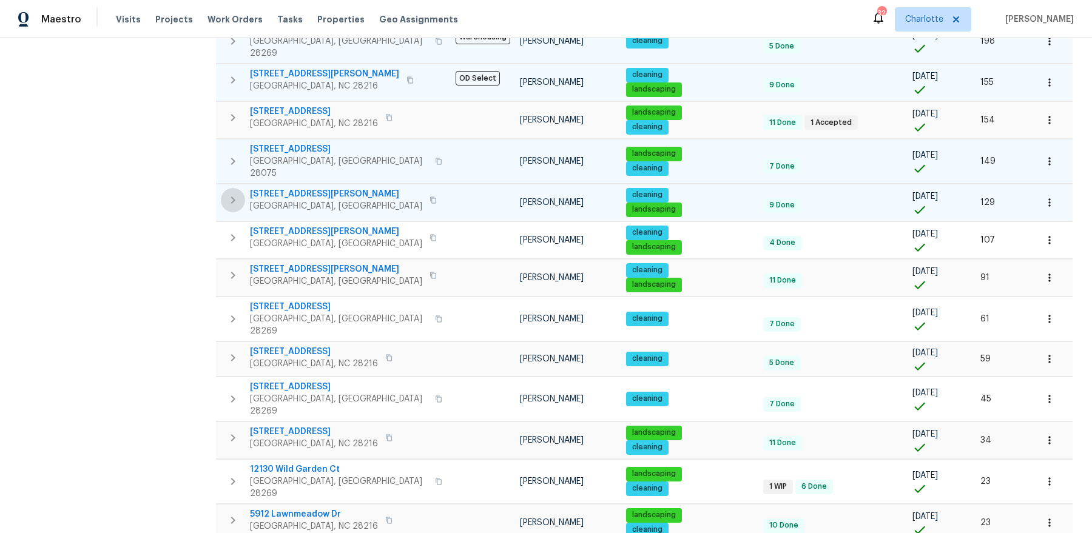
click at [228, 193] on icon "button" at bounding box center [233, 200] width 15 height 15
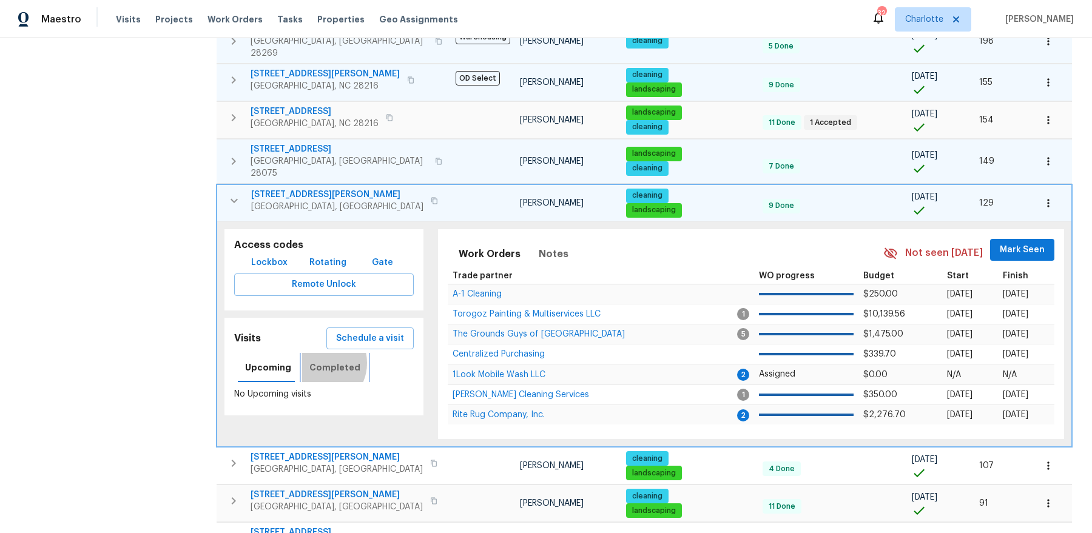
click at [315, 360] on span "Completed" at bounding box center [334, 367] width 51 height 15
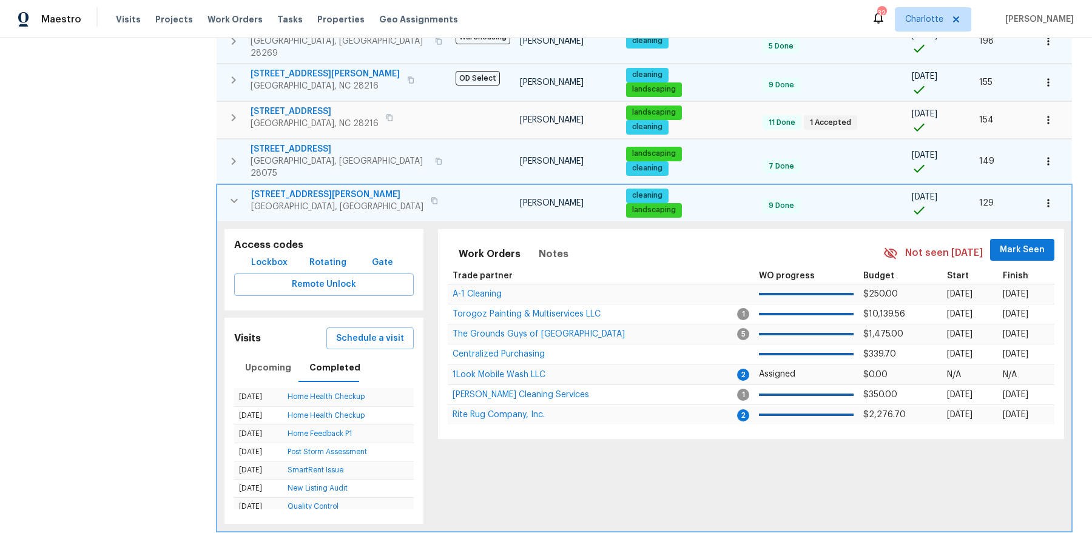
click at [291, 189] on span "10319 Willingham Rd" at bounding box center [337, 195] width 172 height 12
click at [230, 193] on icon "button" at bounding box center [234, 200] width 15 height 15
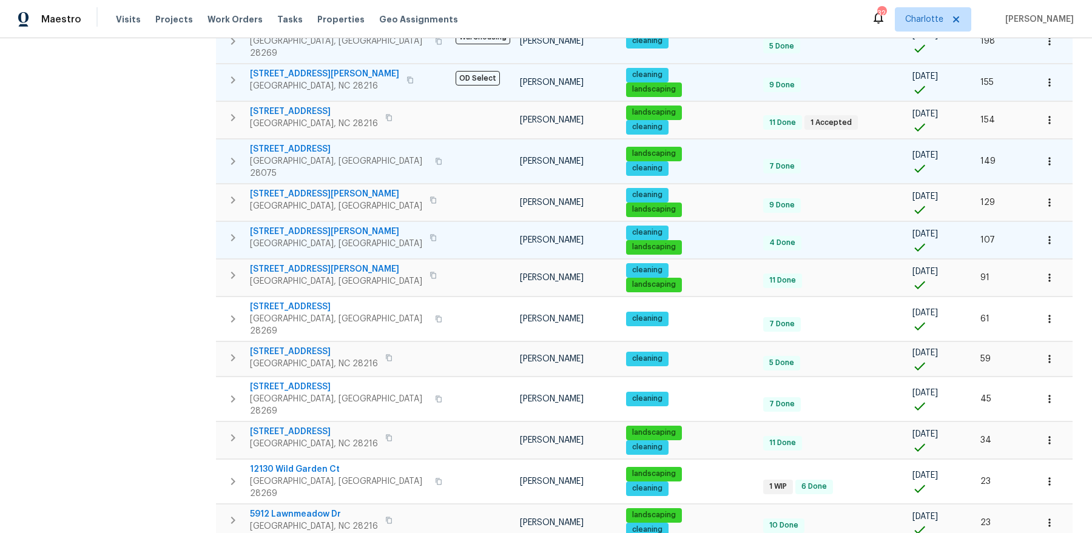
click at [227, 230] on icon "button" at bounding box center [233, 237] width 15 height 15
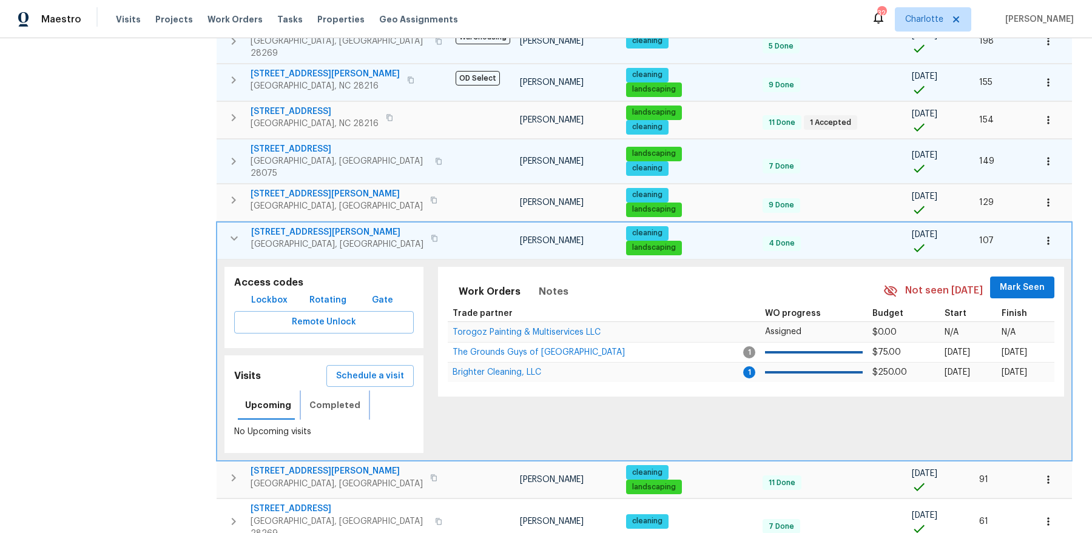
click at [335, 398] on span "Completed" at bounding box center [334, 405] width 51 height 15
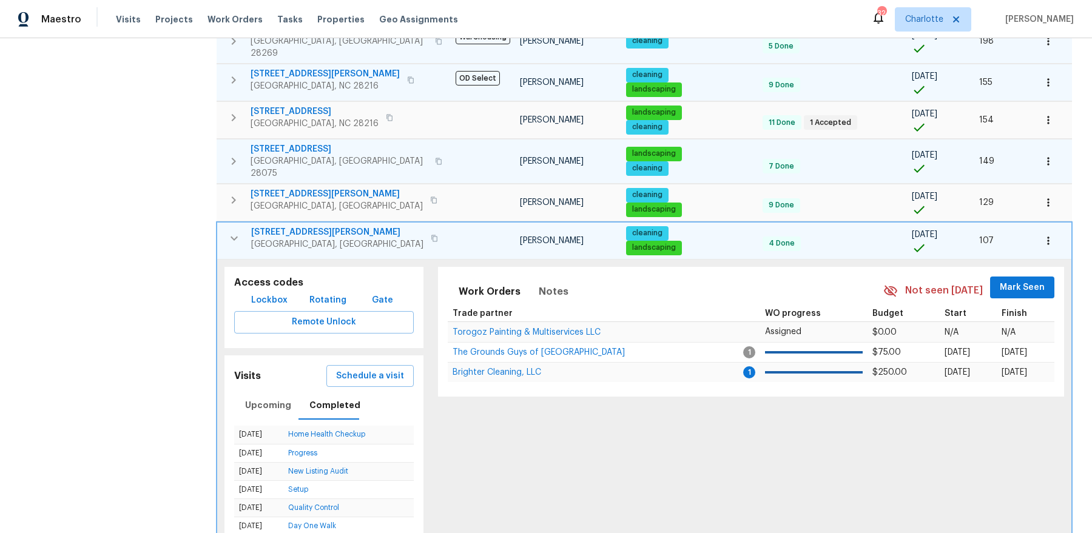
click at [285, 226] on span "11211 James Coy Rd" at bounding box center [337, 232] width 172 height 12
click at [227, 231] on icon "button" at bounding box center [234, 238] width 15 height 15
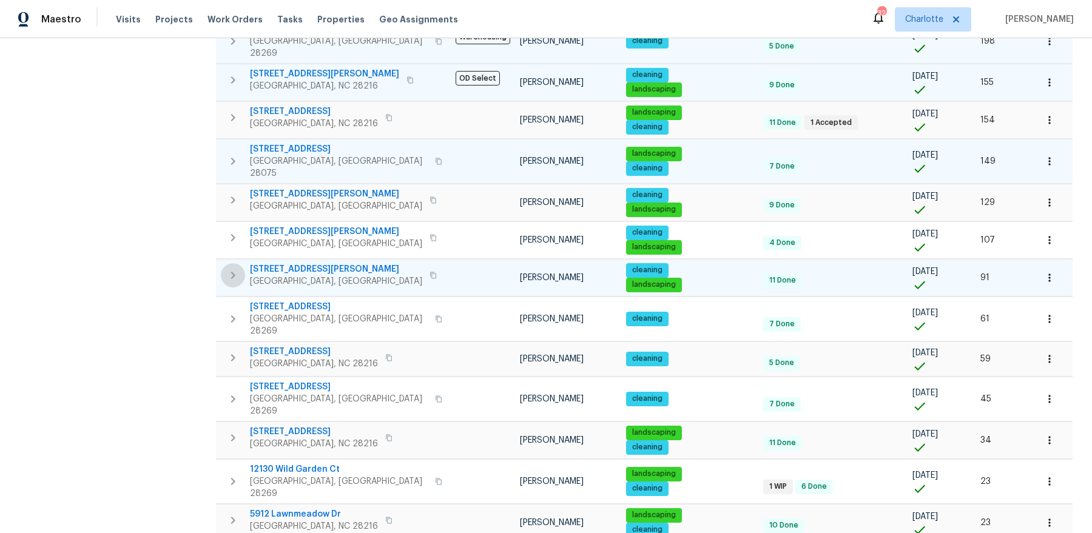
click at [226, 268] on icon "button" at bounding box center [233, 275] width 15 height 15
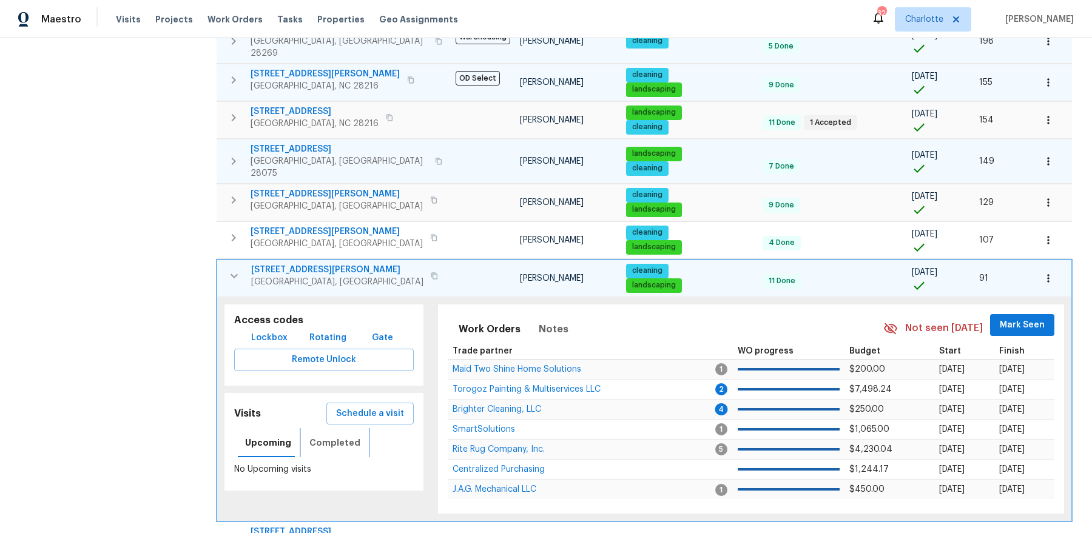
click at [312, 435] on span "Completed" at bounding box center [334, 442] width 51 height 15
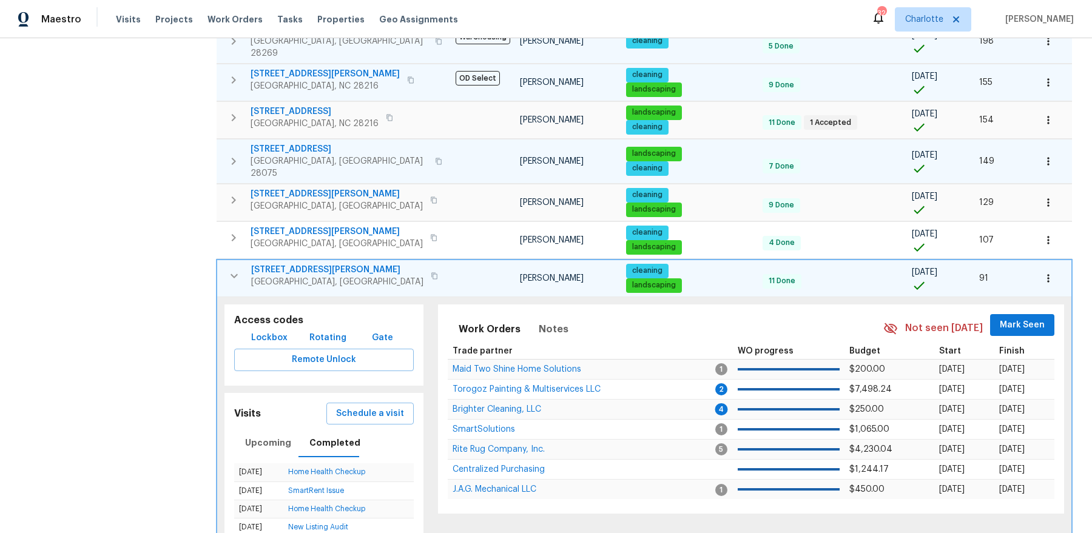
click at [232, 269] on icon "button" at bounding box center [234, 276] width 15 height 15
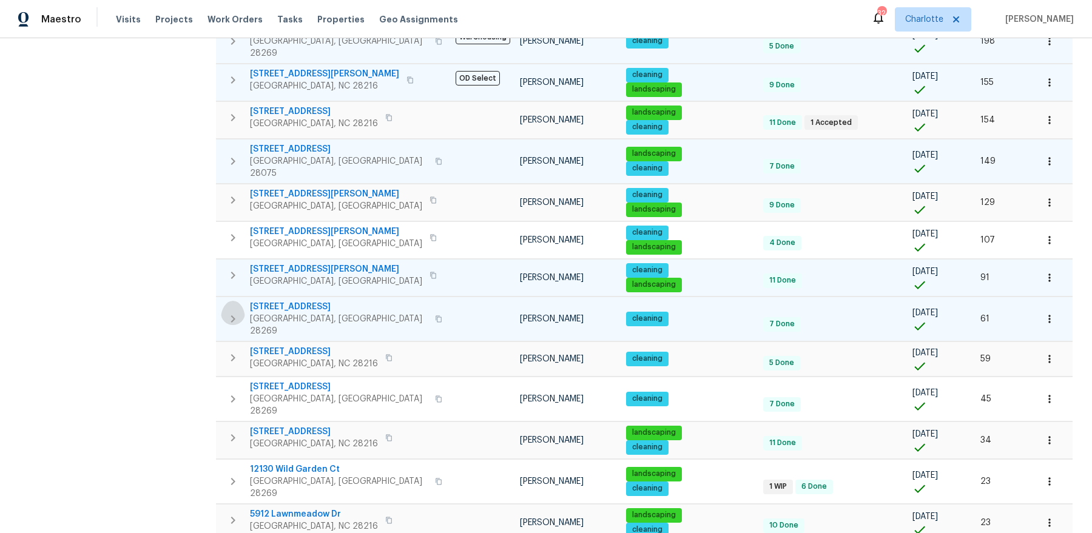
click at [229, 312] on icon "button" at bounding box center [233, 319] width 15 height 15
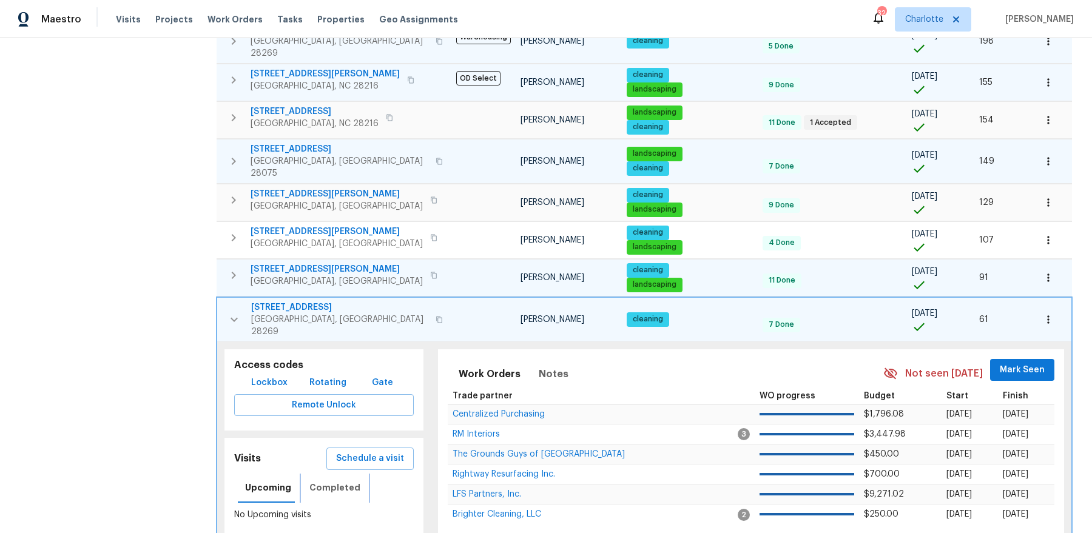
click at [329, 480] on span "Completed" at bounding box center [334, 487] width 51 height 15
click at [235, 317] on icon "button" at bounding box center [233, 319] width 7 height 4
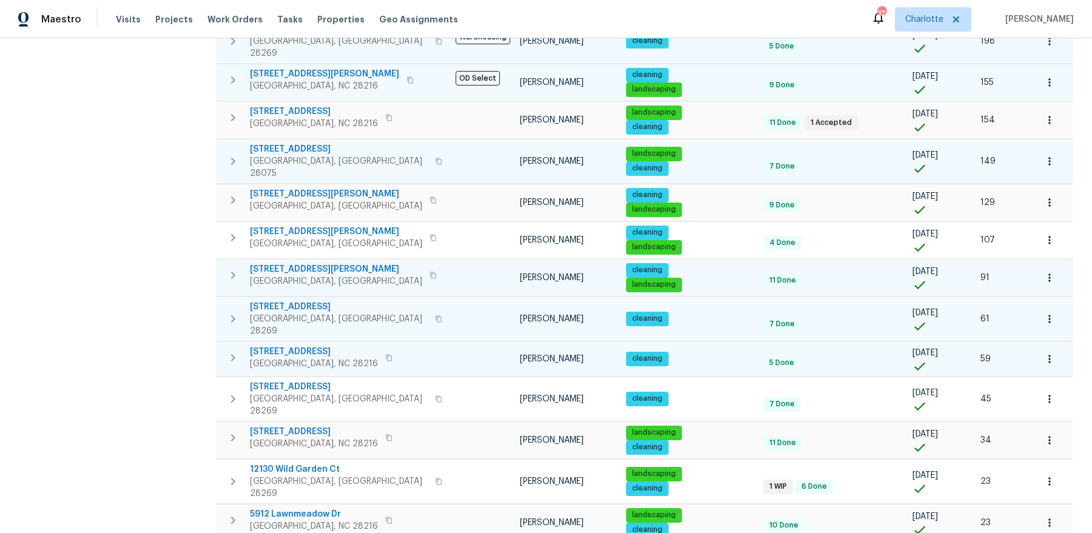
click at [231, 351] on icon "button" at bounding box center [233, 358] width 15 height 15
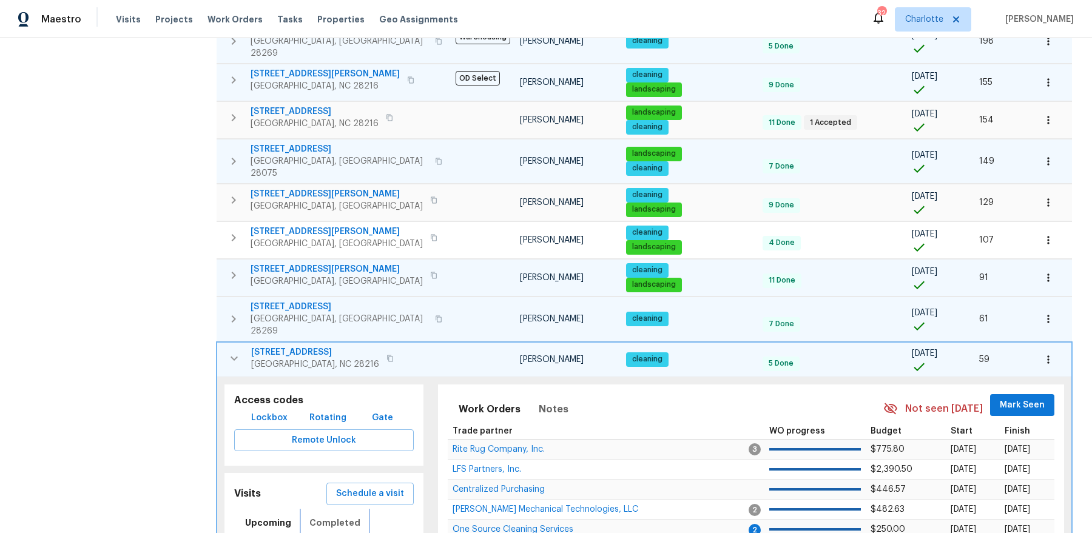
click at [333, 515] on span "Completed" at bounding box center [334, 522] width 51 height 15
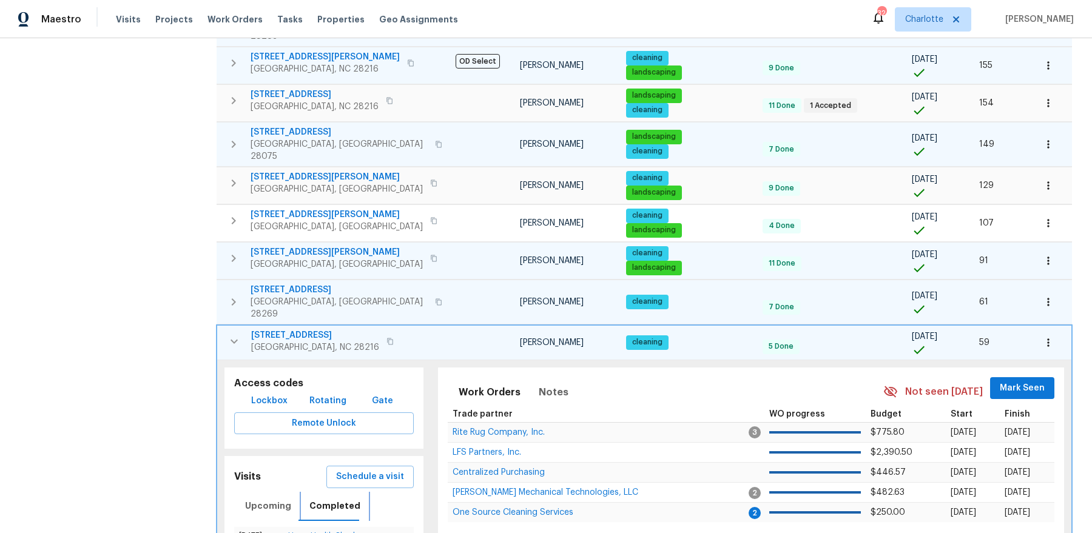
scroll to position [329, 0]
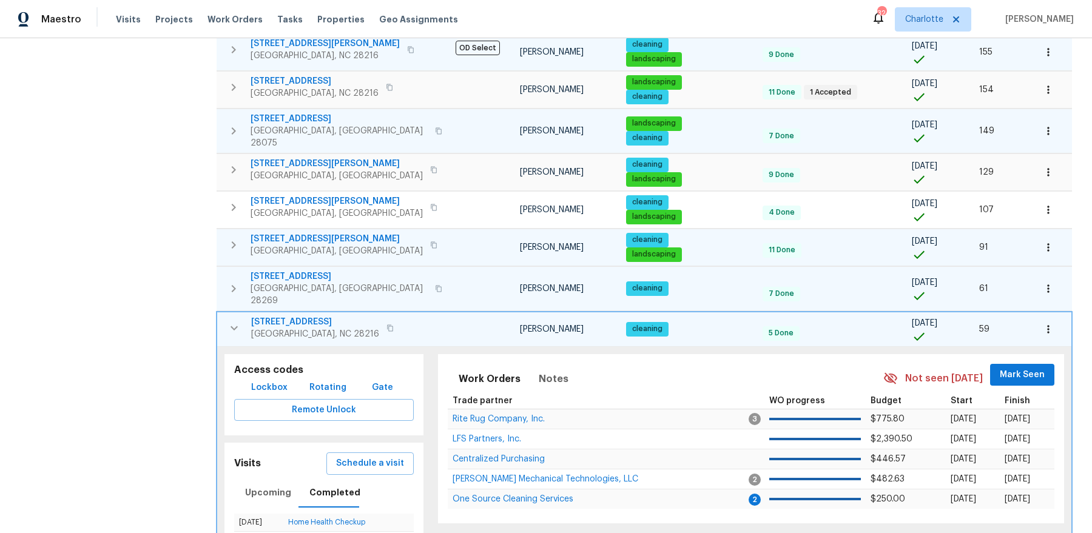
click at [266, 328] on span "Charlotte, NC 28216" at bounding box center [315, 334] width 128 height 12
click at [235, 321] on icon "button" at bounding box center [234, 328] width 15 height 15
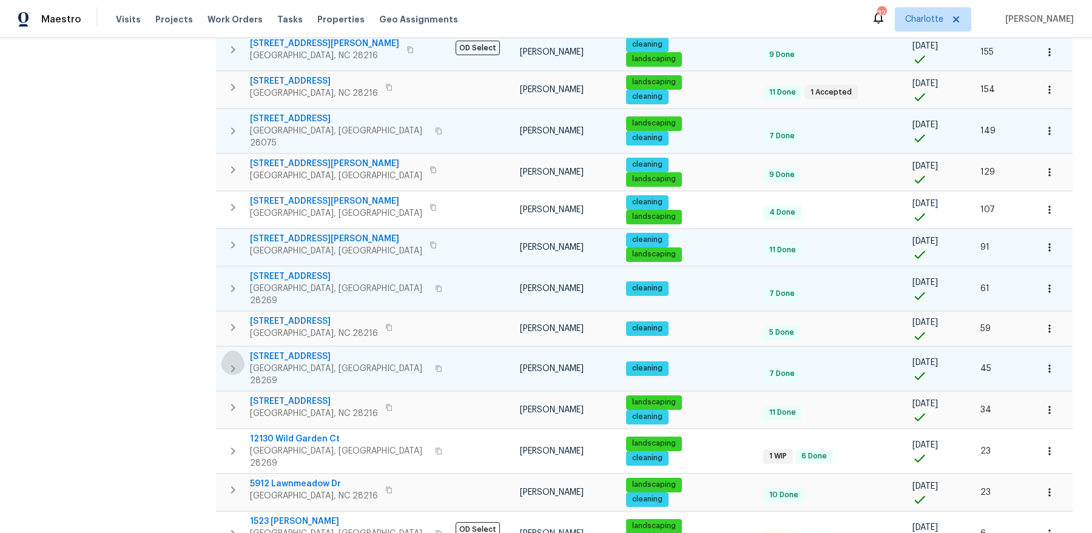
click at [227, 361] on icon "button" at bounding box center [233, 368] width 15 height 15
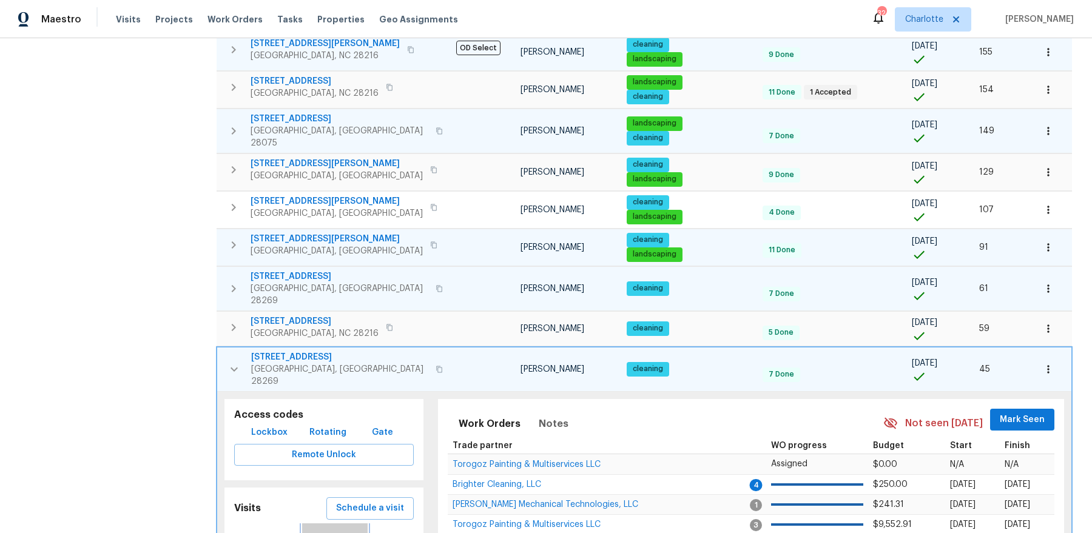
click at [326, 530] on span "Completed" at bounding box center [334, 537] width 51 height 15
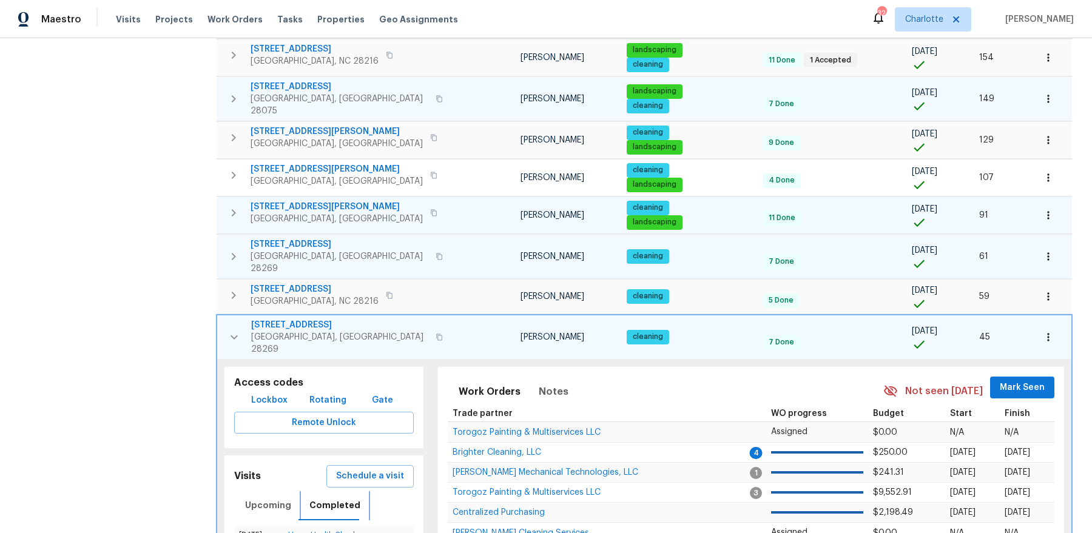
scroll to position [364, 0]
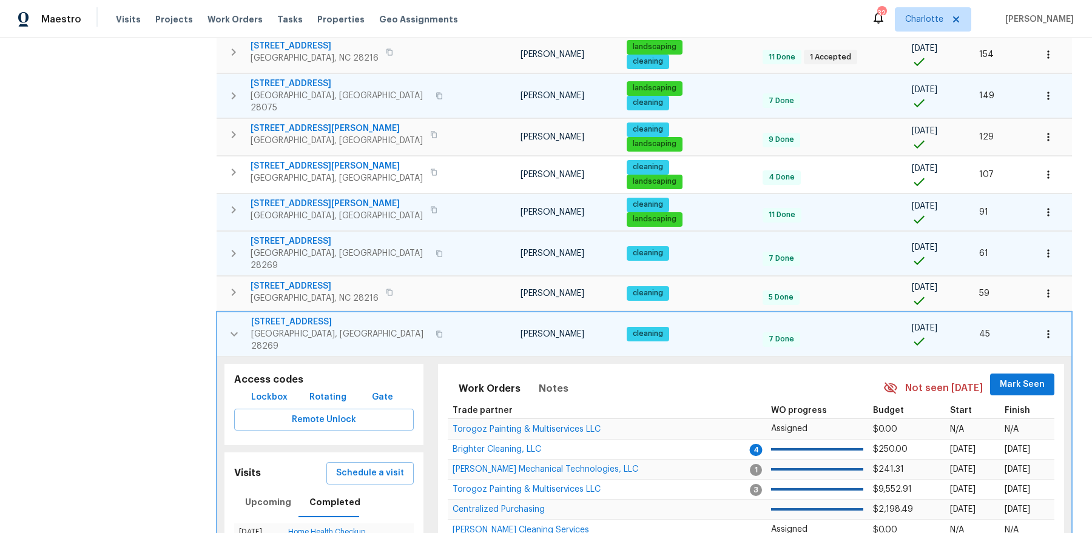
click at [281, 316] on span "6612 Tor Dr" at bounding box center [339, 322] width 177 height 12
click at [233, 327] on icon "button" at bounding box center [234, 334] width 15 height 15
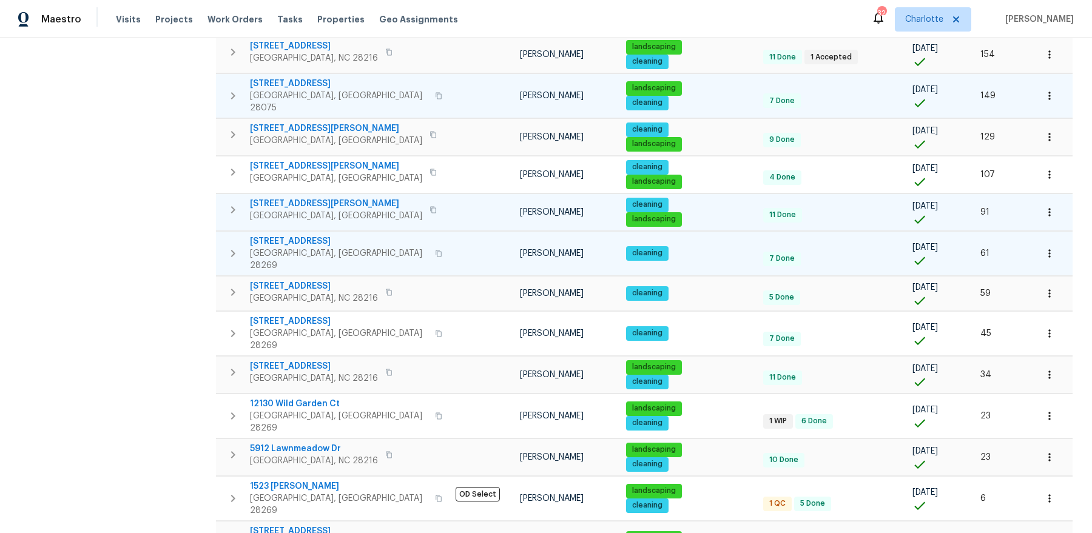
scroll to position [369, 0]
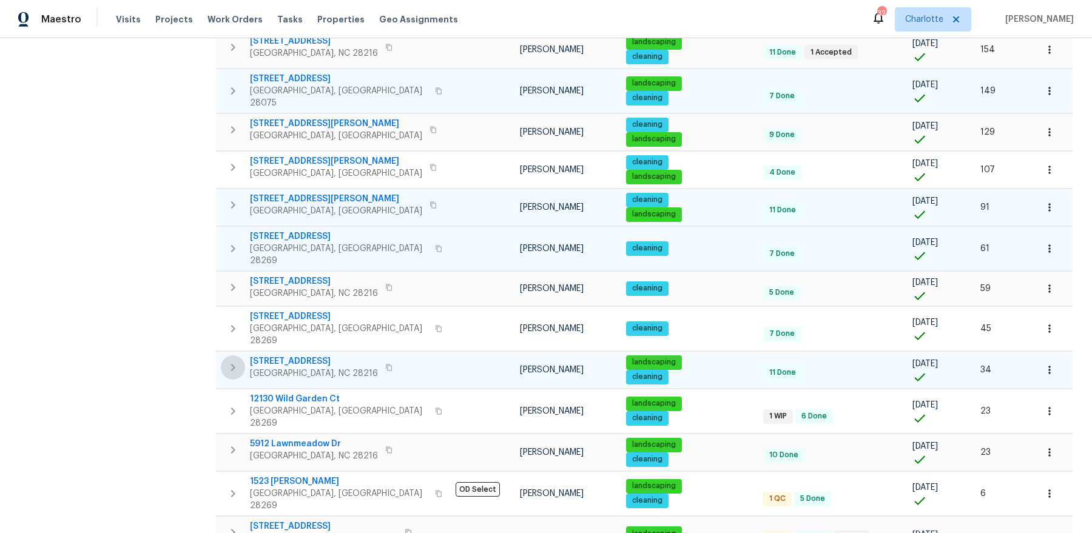
click at [235, 360] on icon "button" at bounding box center [233, 367] width 15 height 15
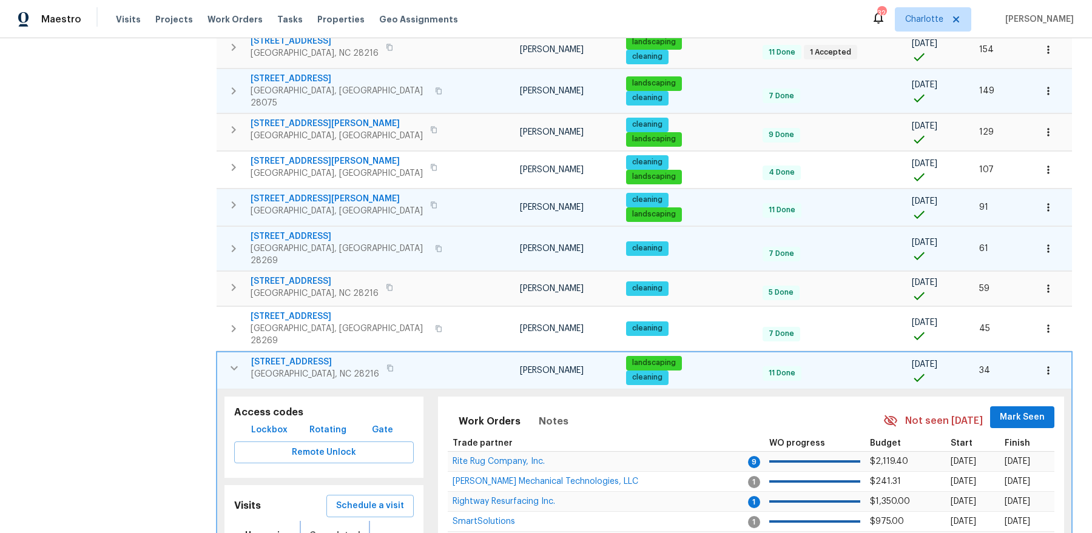
click at [326, 528] on span "Completed" at bounding box center [334, 535] width 51 height 15
click at [232, 361] on icon "button" at bounding box center [234, 368] width 15 height 15
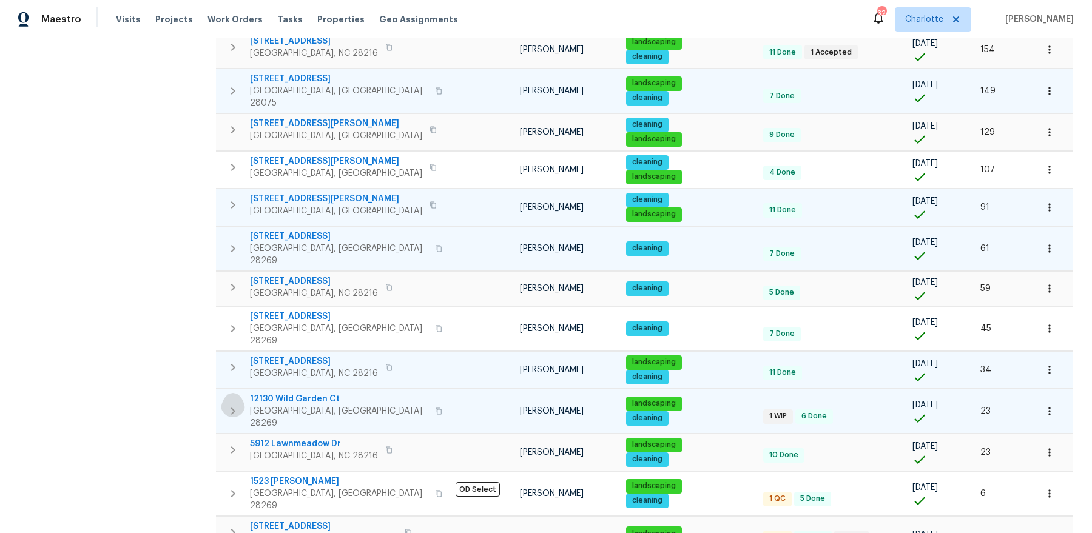
click at [228, 404] on icon "button" at bounding box center [233, 411] width 15 height 15
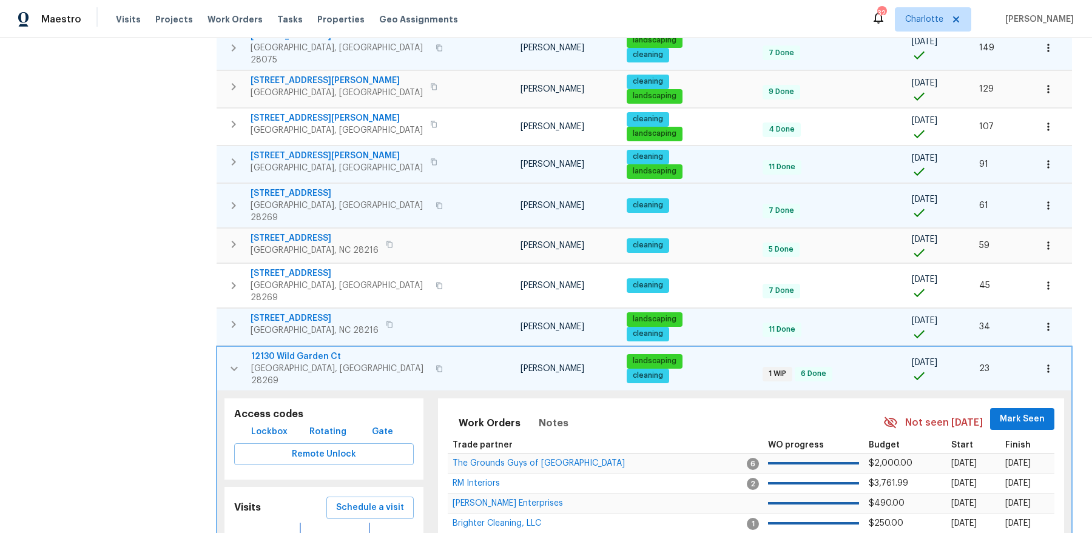
scroll to position [436, 0]
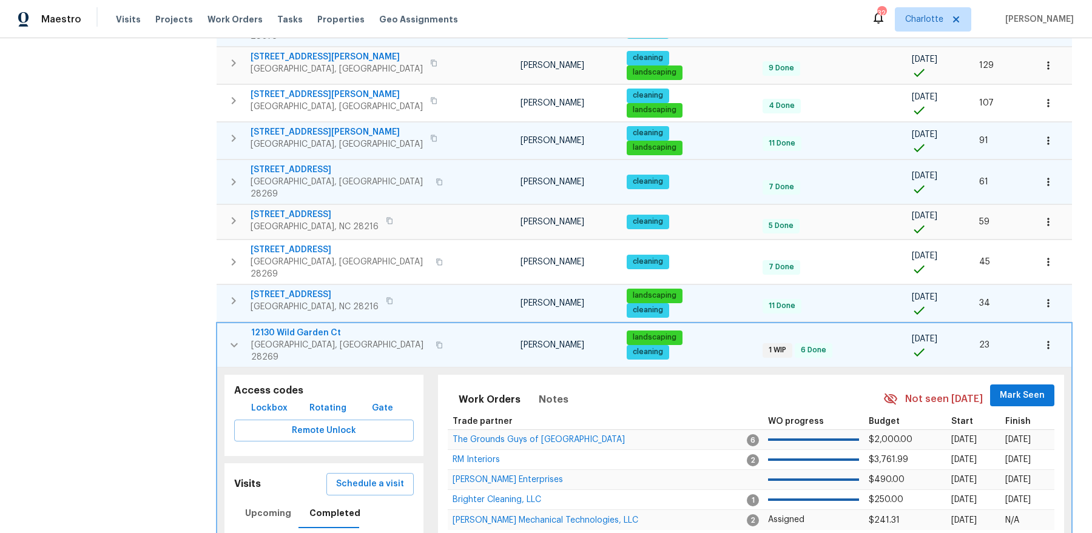
click at [240, 338] on icon "button" at bounding box center [234, 345] width 15 height 15
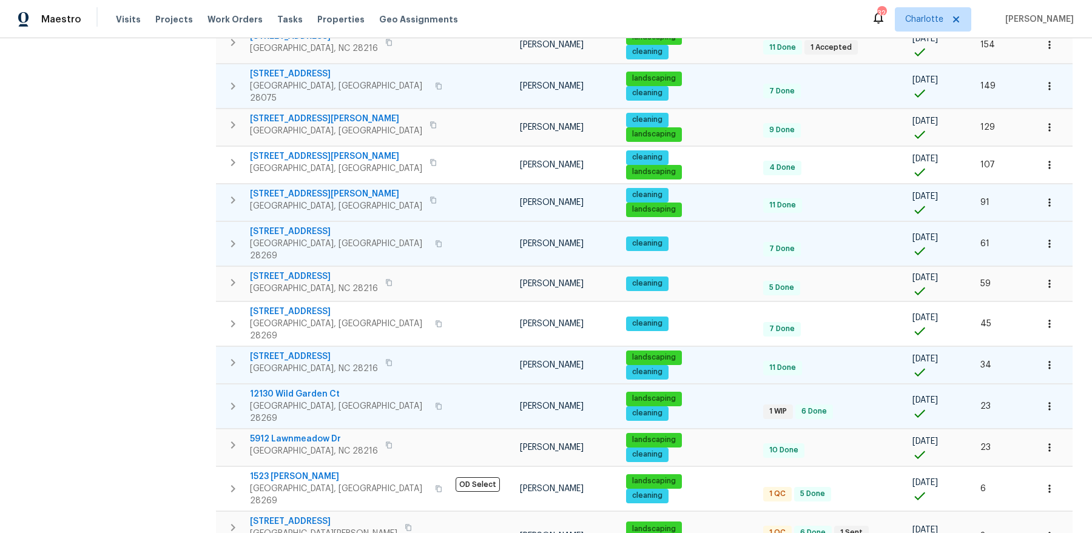
scroll to position [369, 0]
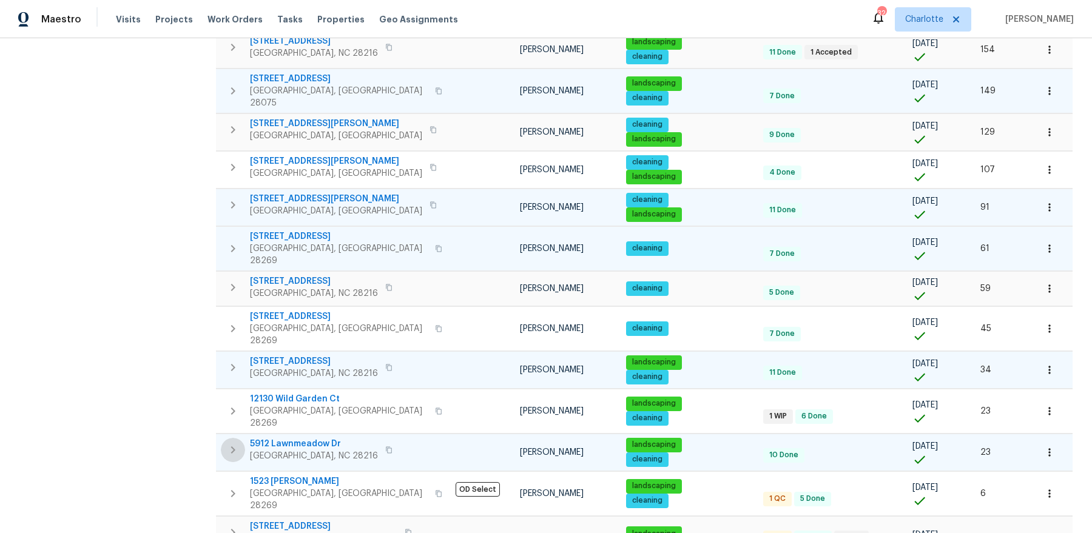
click at [232, 446] on icon "button" at bounding box center [233, 449] width 4 height 7
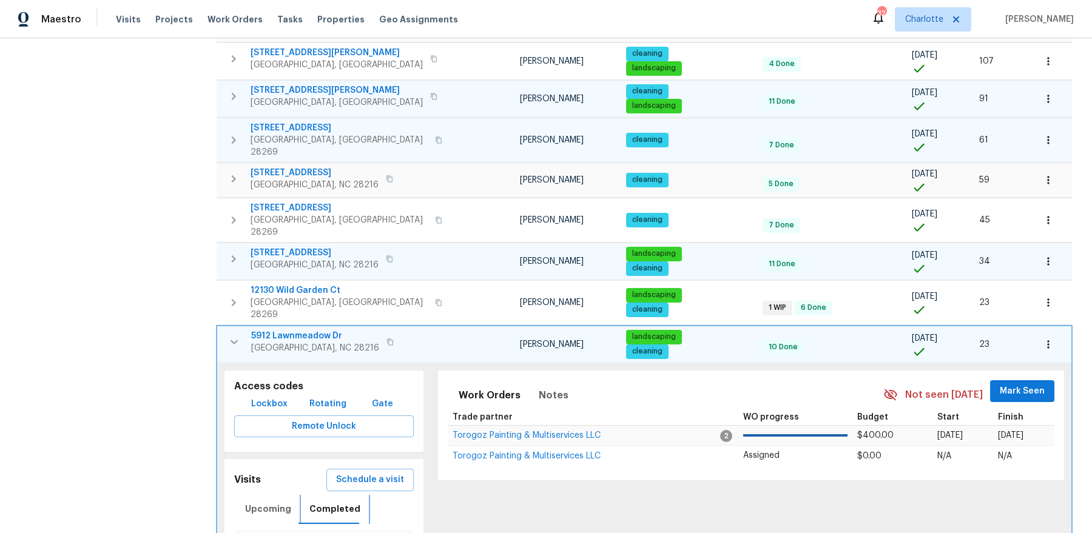
scroll to position [481, 0]
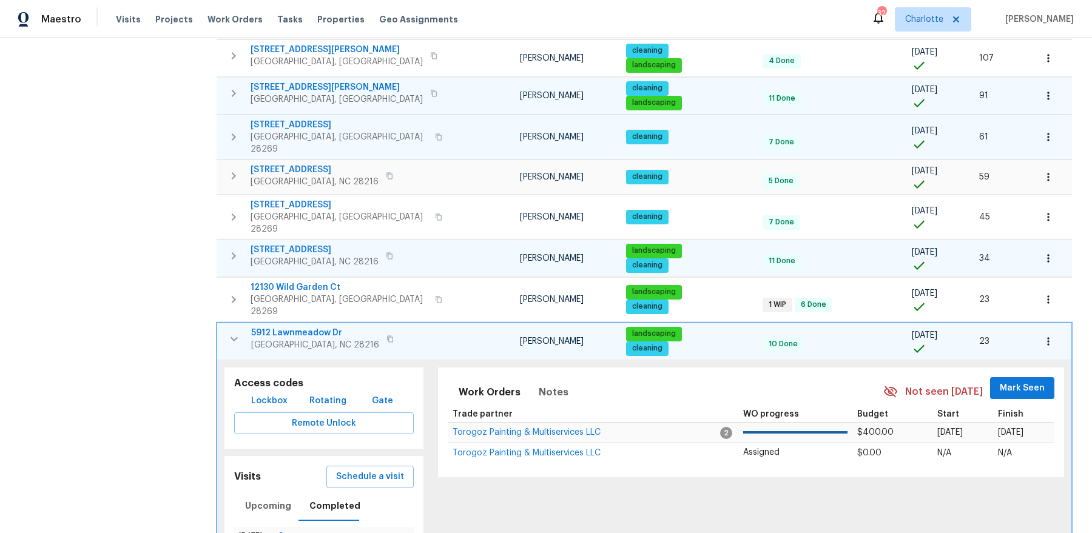
click at [240, 332] on icon "button" at bounding box center [234, 339] width 15 height 15
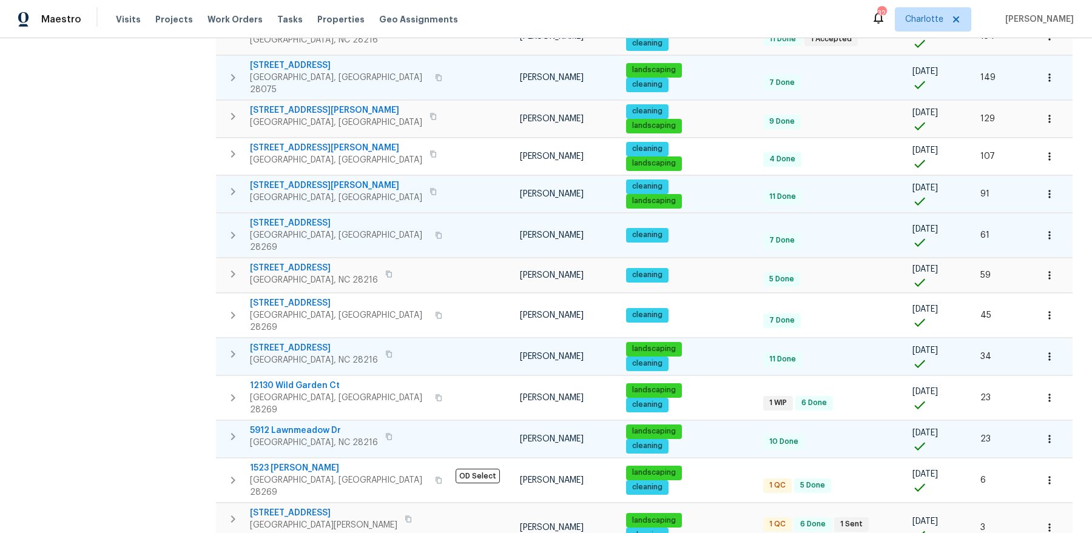
scroll to position [369, 0]
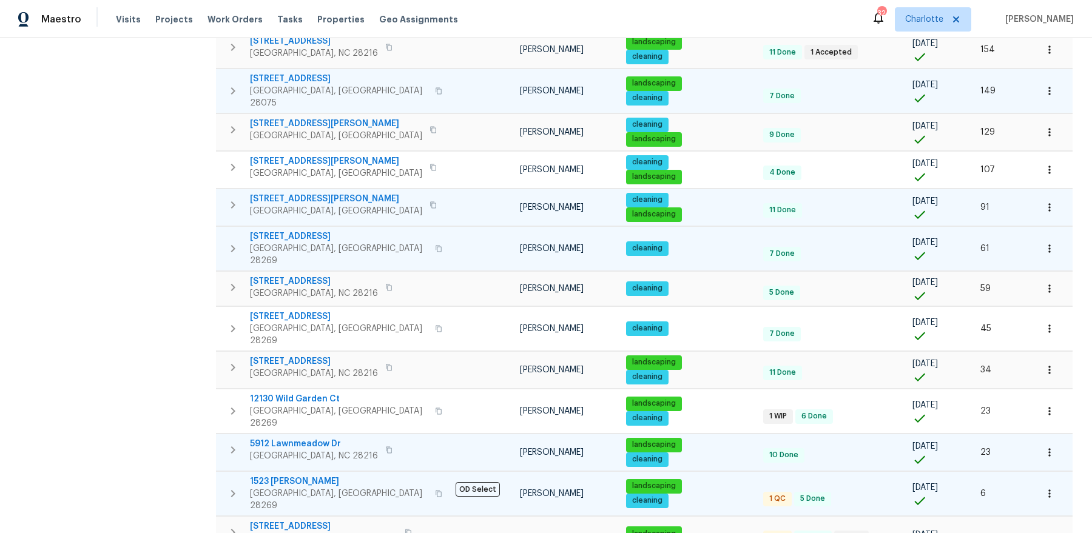
click at [235, 486] on icon "button" at bounding box center [233, 493] width 15 height 15
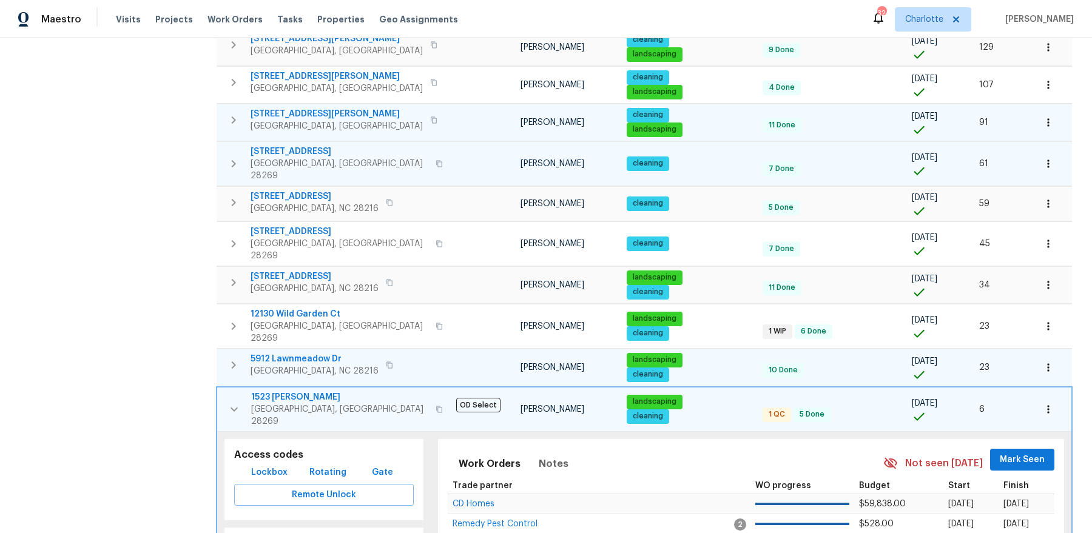
scroll to position [472, 0]
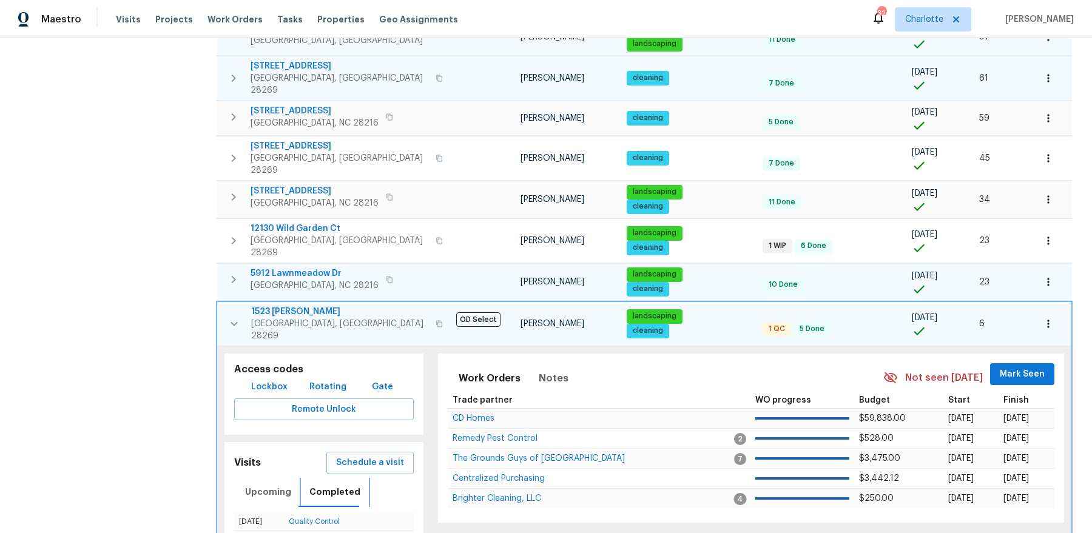
scroll to position [570, 0]
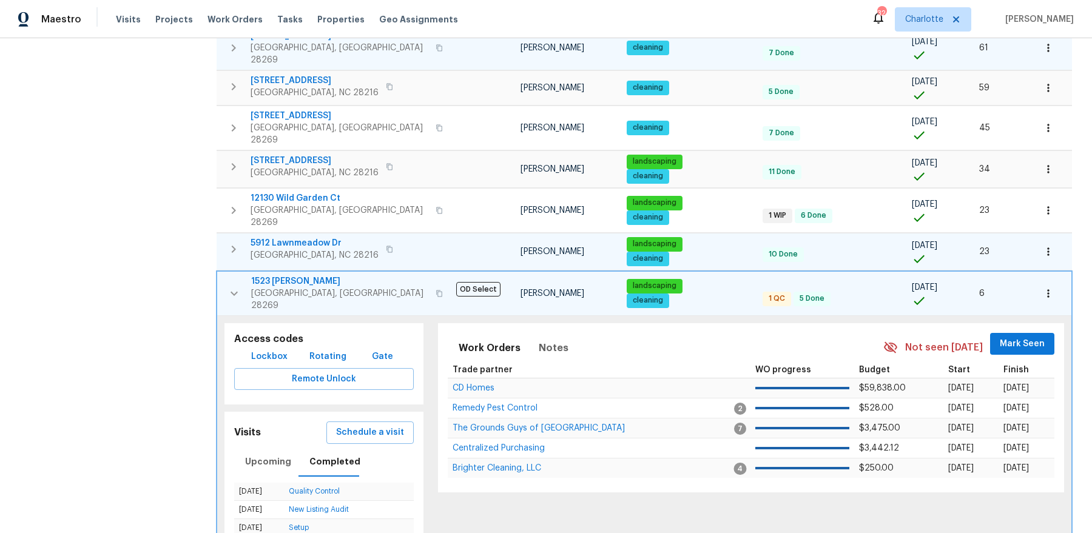
click at [235, 286] on icon "button" at bounding box center [234, 293] width 15 height 15
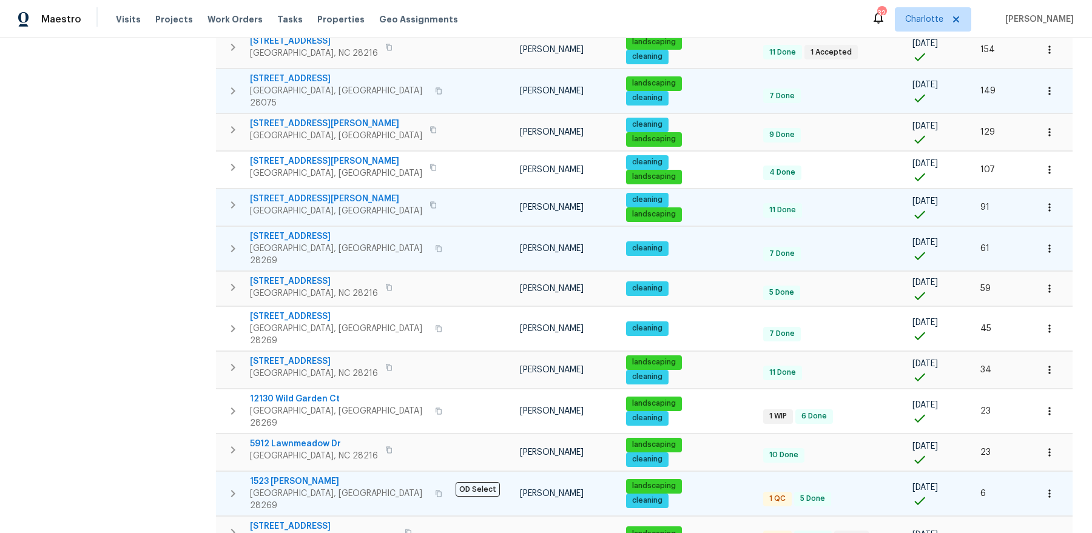
scroll to position [0, 0]
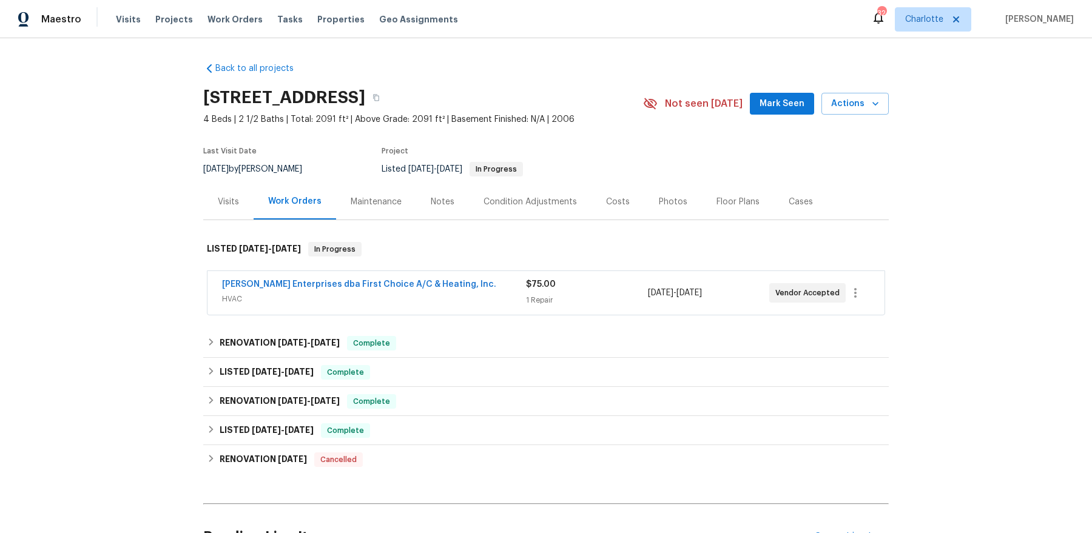
click at [208, 218] on div "Visits" at bounding box center [228, 202] width 50 height 36
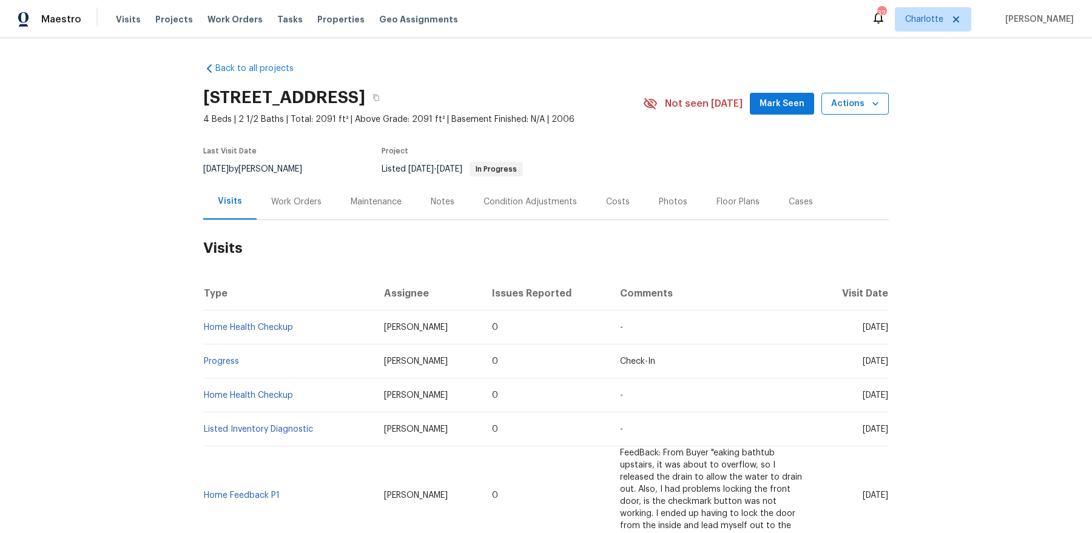
click at [843, 102] on span "Actions" at bounding box center [855, 103] width 48 height 15
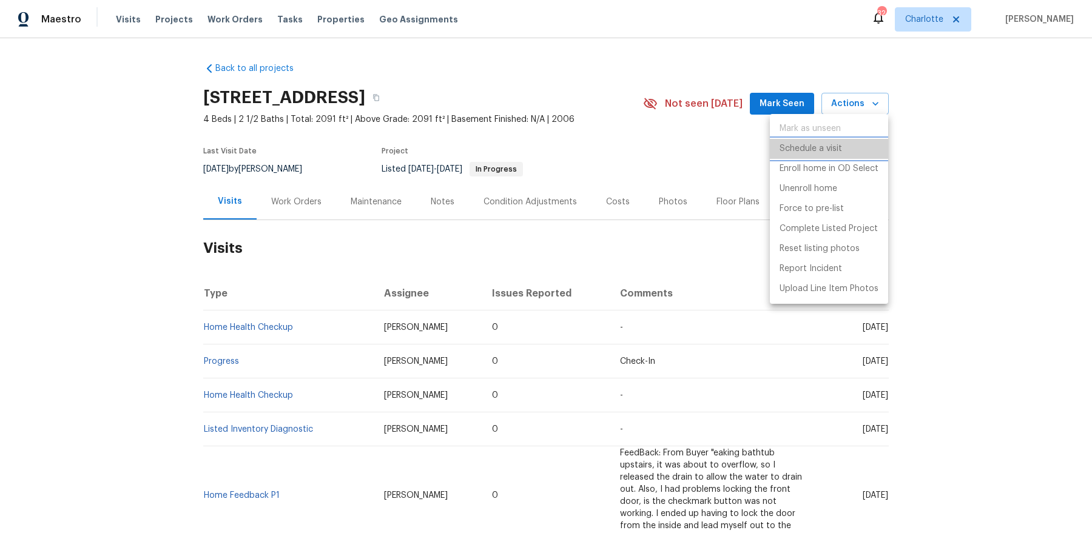
click at [804, 149] on p "Schedule a visit" at bounding box center [810, 149] width 62 height 13
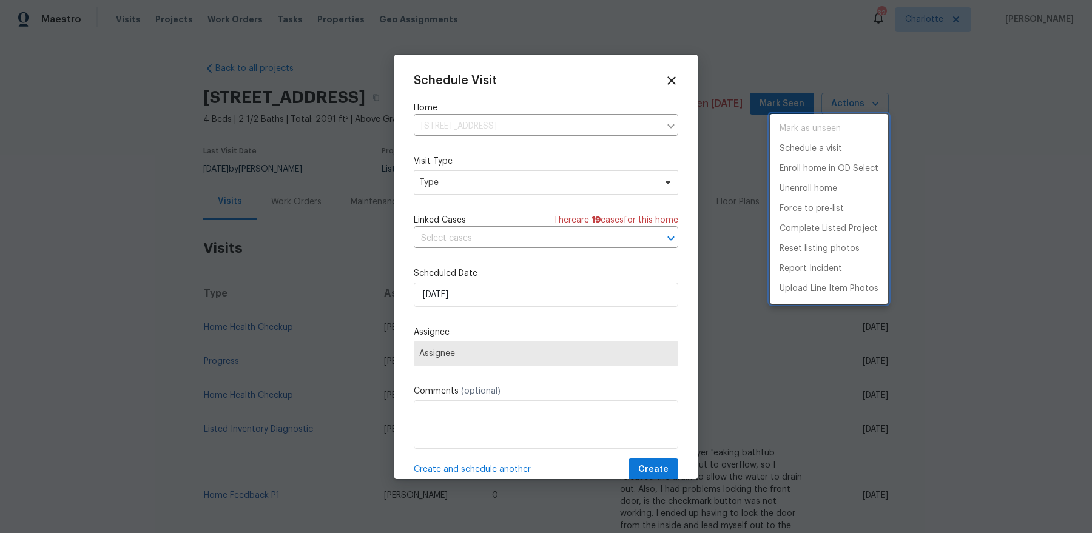
click at [475, 184] on div at bounding box center [546, 266] width 1092 height 533
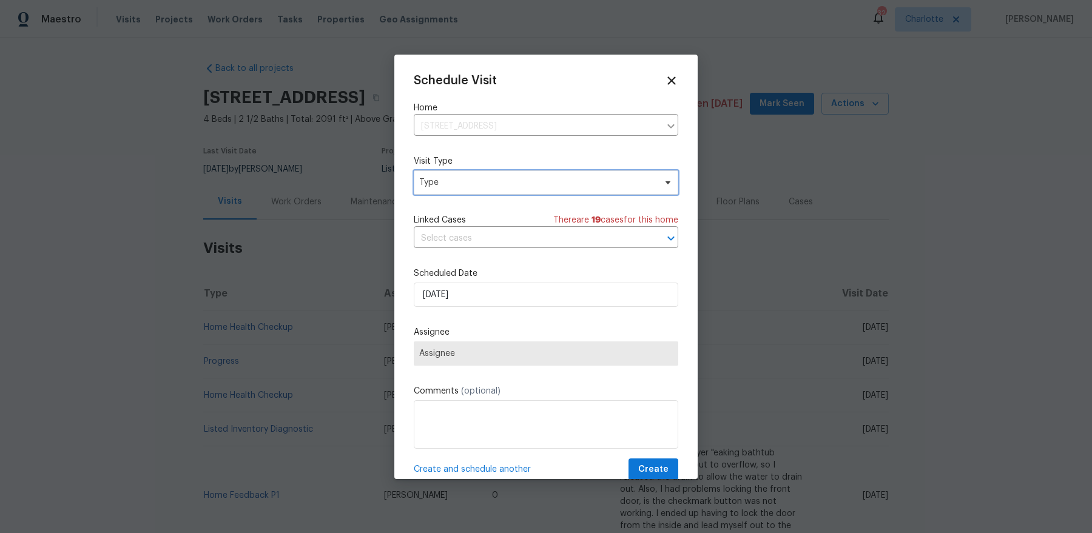
click at [475, 184] on span "Type" at bounding box center [537, 182] width 236 height 12
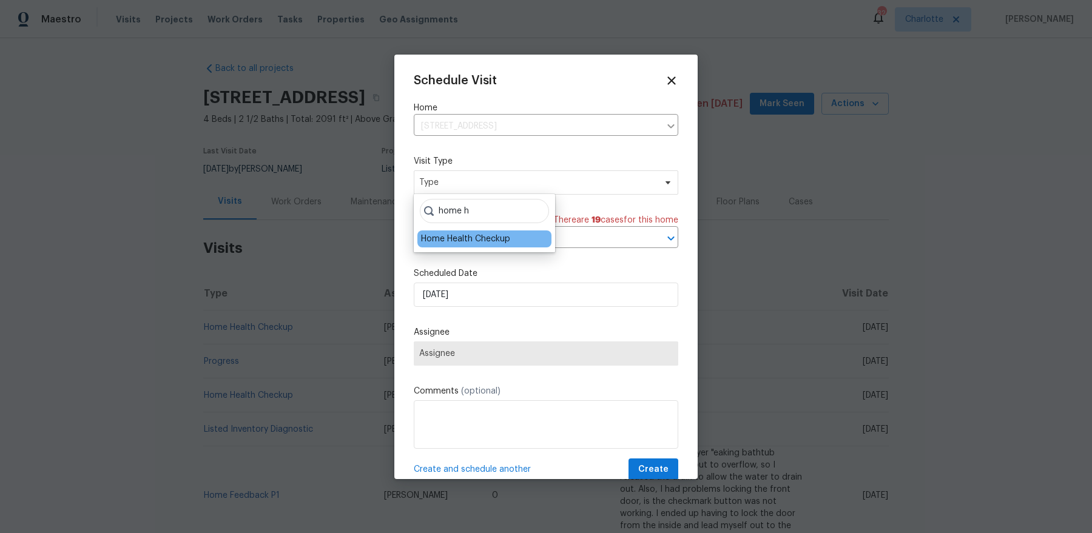
type input "home h"
click at [452, 239] on div "Home Health Checkup" at bounding box center [465, 239] width 89 height 12
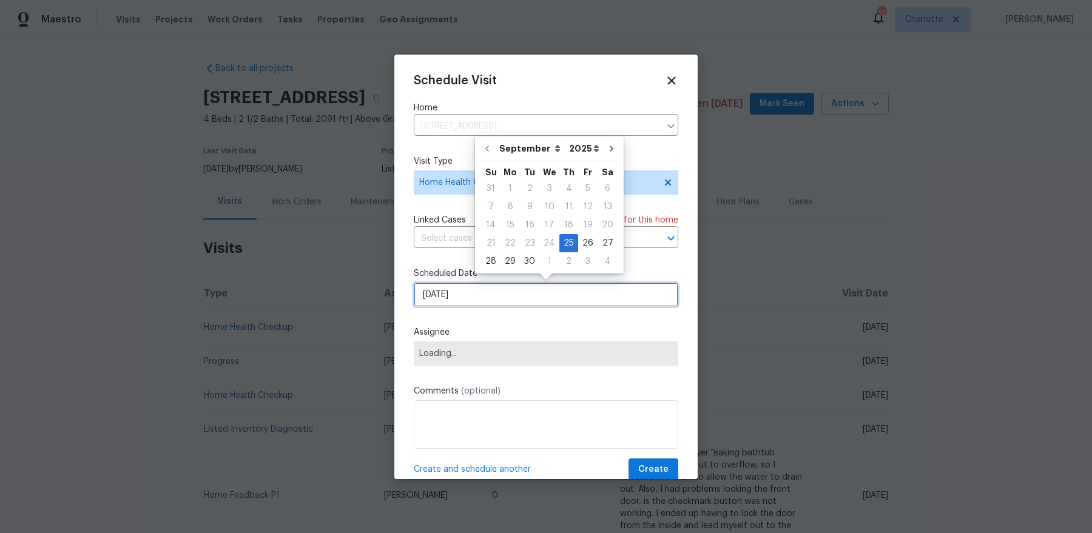
click at [466, 303] on input "[DATE]" at bounding box center [546, 295] width 264 height 24
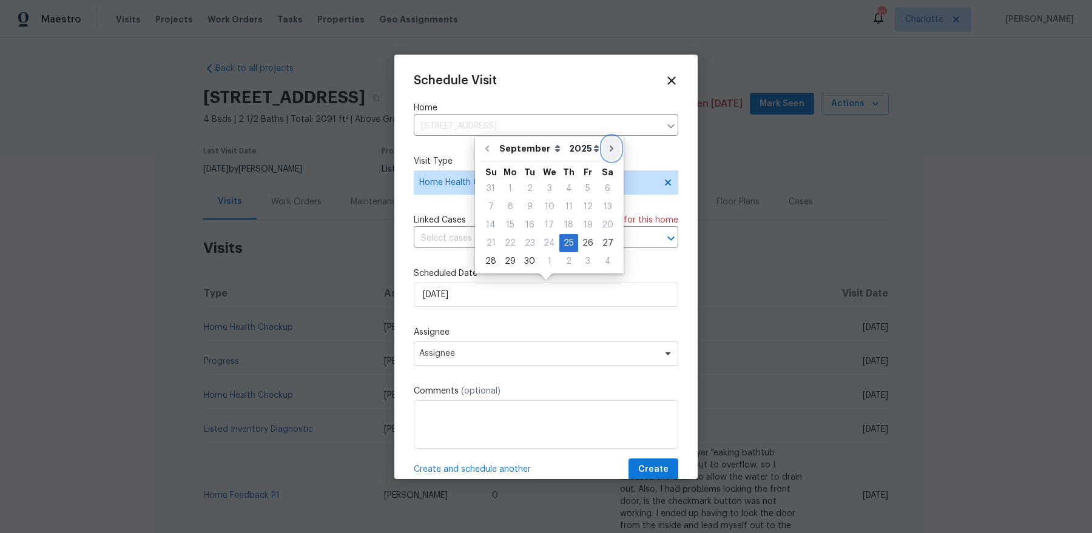
click at [603, 143] on button "Go to next month" at bounding box center [611, 148] width 18 height 24
type input "[DATE]"
select select "9"
click at [570, 208] on div "9" at bounding box center [568, 206] width 19 height 17
type input "10/9/2025"
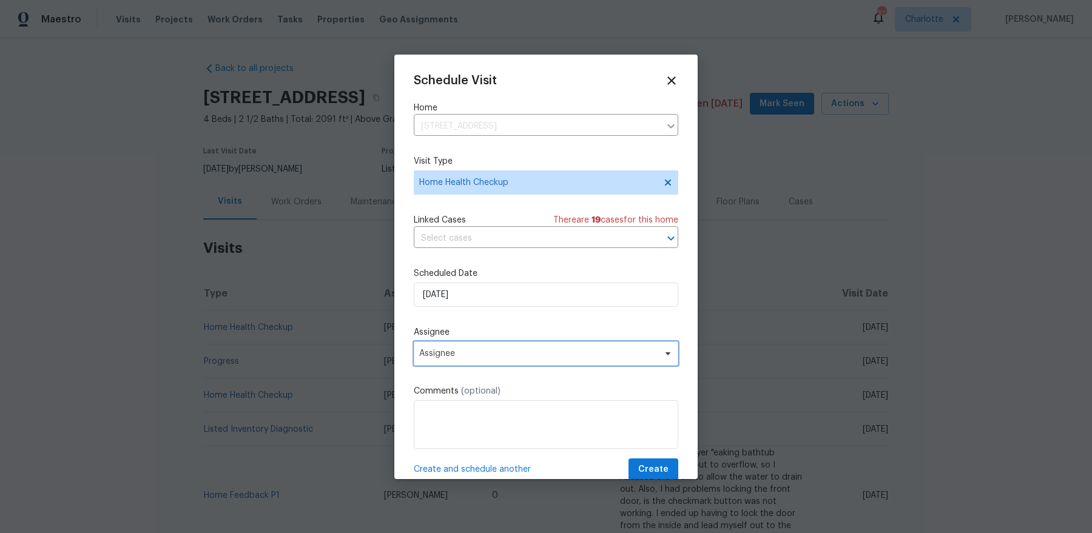
click at [497, 358] on span "Assignee" at bounding box center [546, 353] width 264 height 24
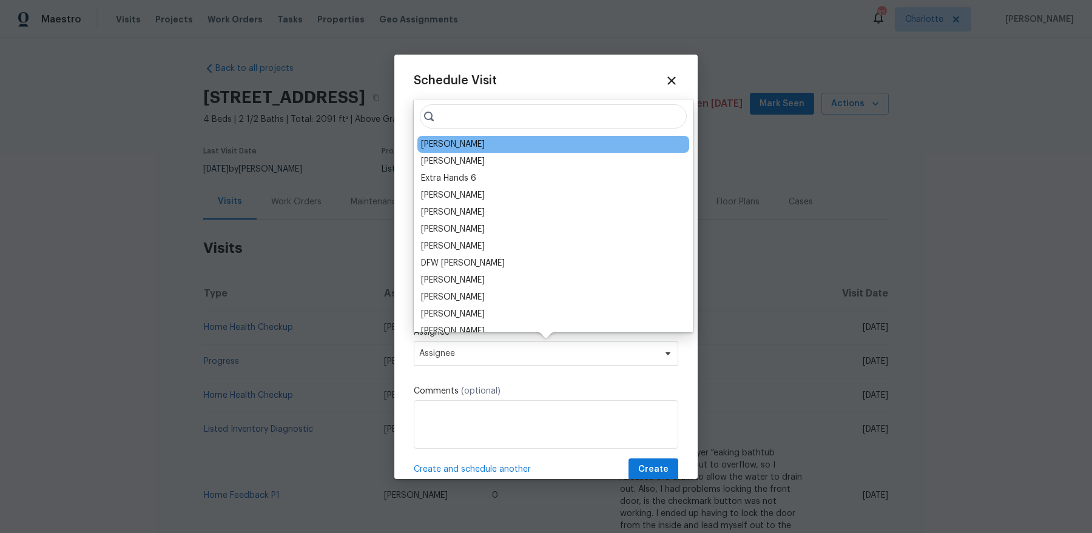
click at [468, 142] on div "[PERSON_NAME]" at bounding box center [453, 144] width 64 height 12
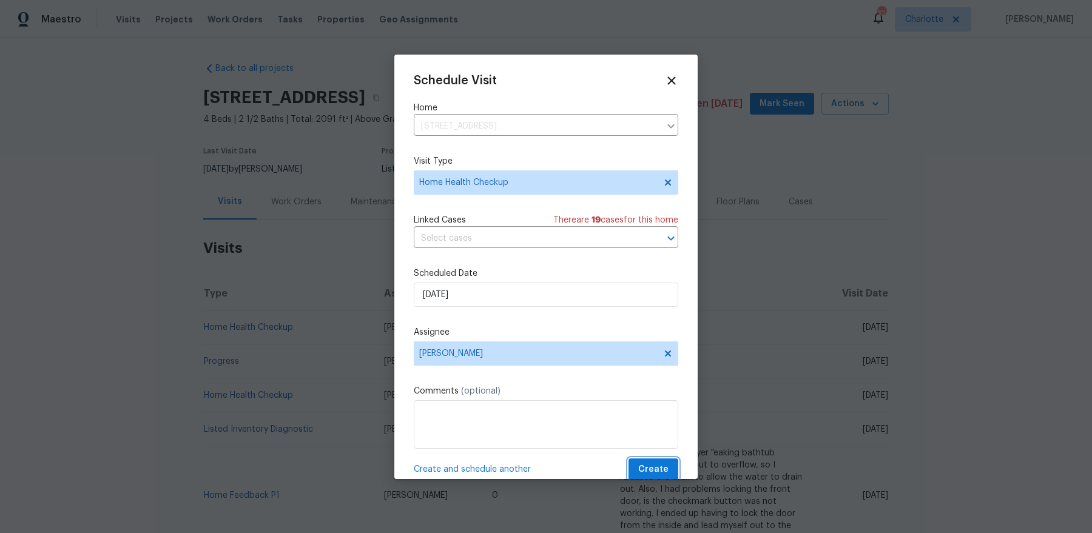
click at [653, 426] on span "Create" at bounding box center [653, 469] width 30 height 15
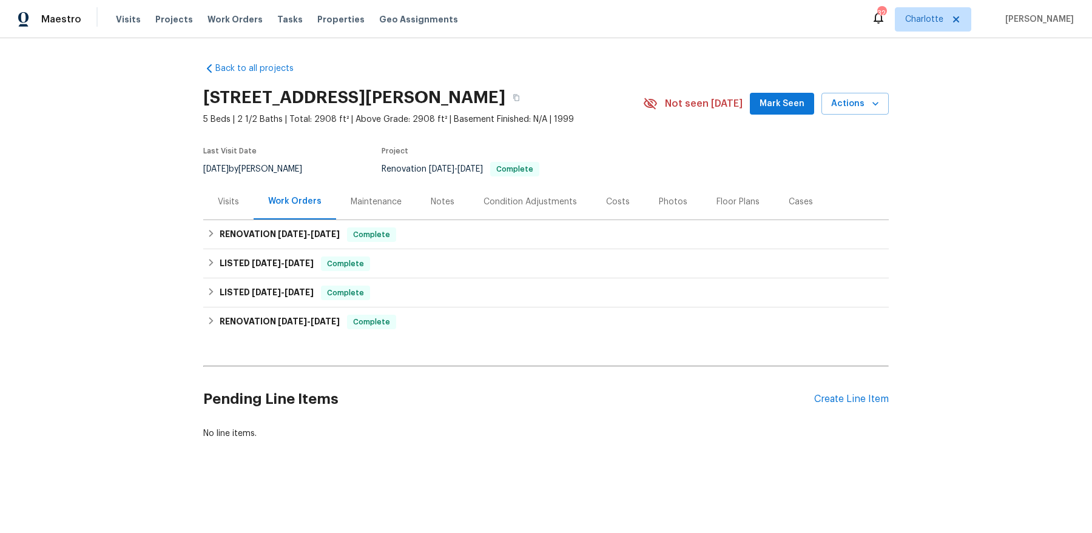
click at [215, 211] on div "Visits" at bounding box center [228, 202] width 50 height 36
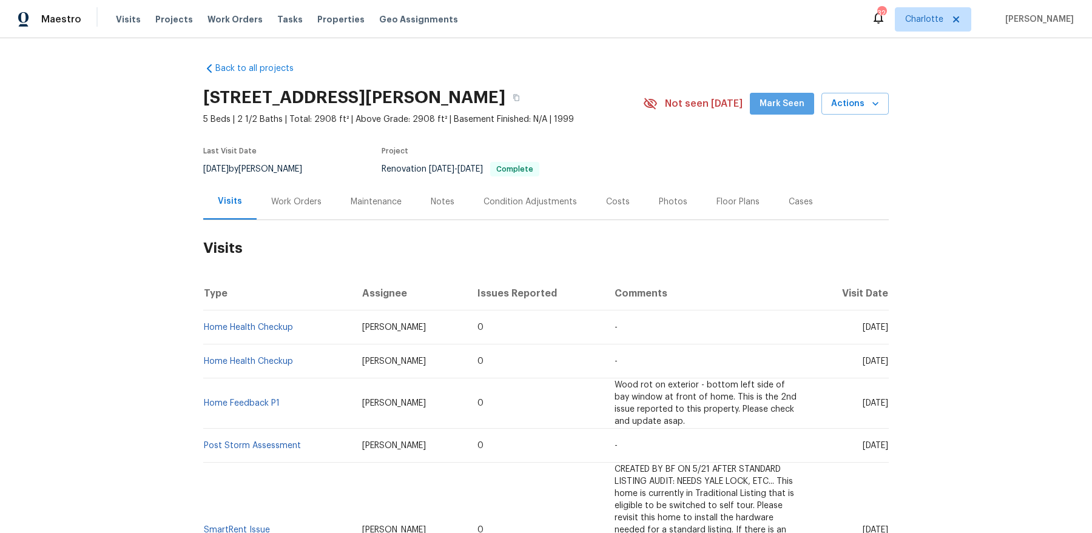
click at [798, 107] on span "Mark Seen" at bounding box center [781, 103] width 45 height 15
click at [855, 102] on span "Actions" at bounding box center [855, 103] width 48 height 15
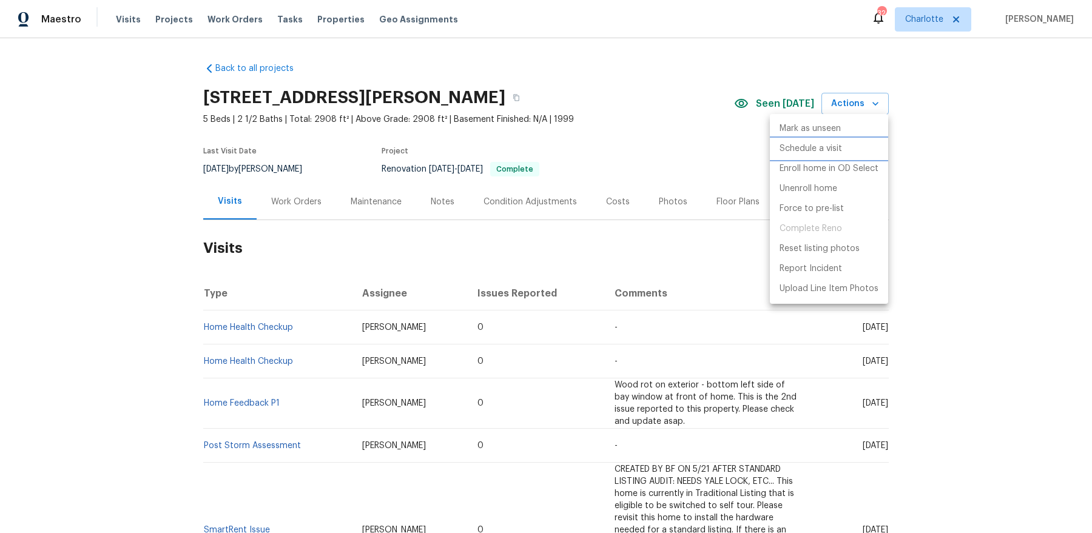
click at [805, 147] on p "Schedule a visit" at bounding box center [810, 149] width 62 height 13
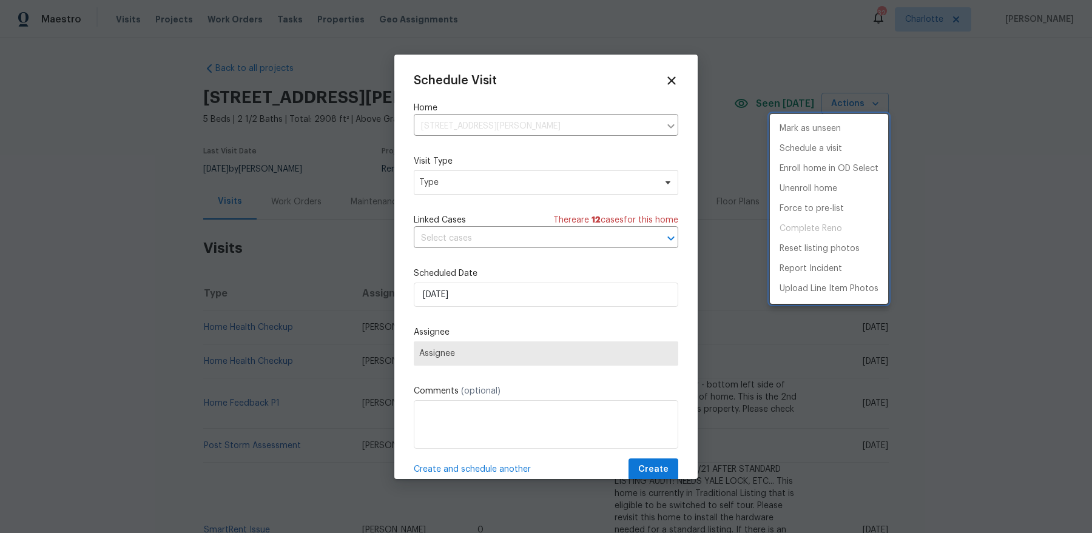
click at [523, 170] on div at bounding box center [546, 266] width 1092 height 533
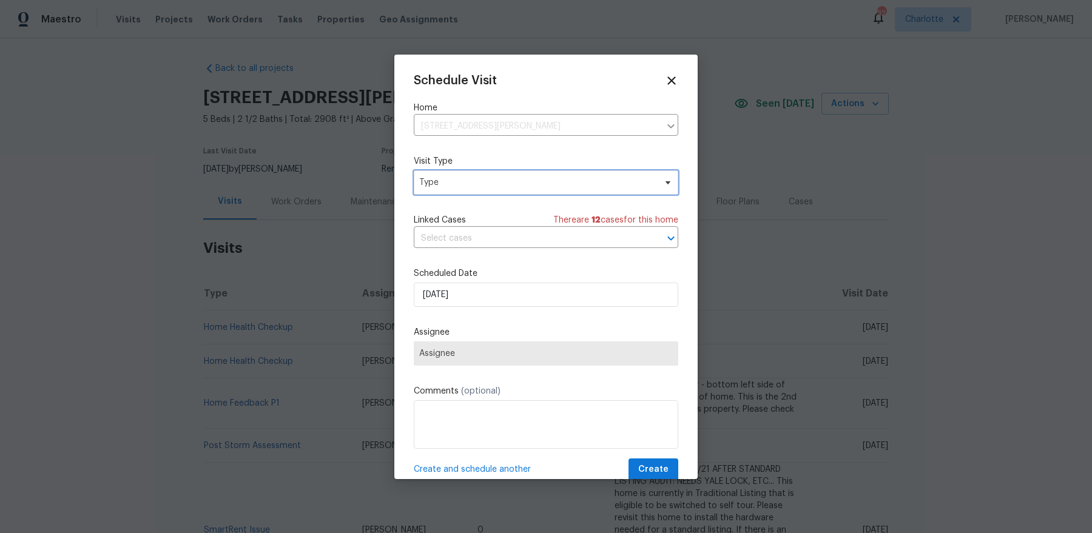
click at [585, 174] on span "Type" at bounding box center [546, 182] width 264 height 24
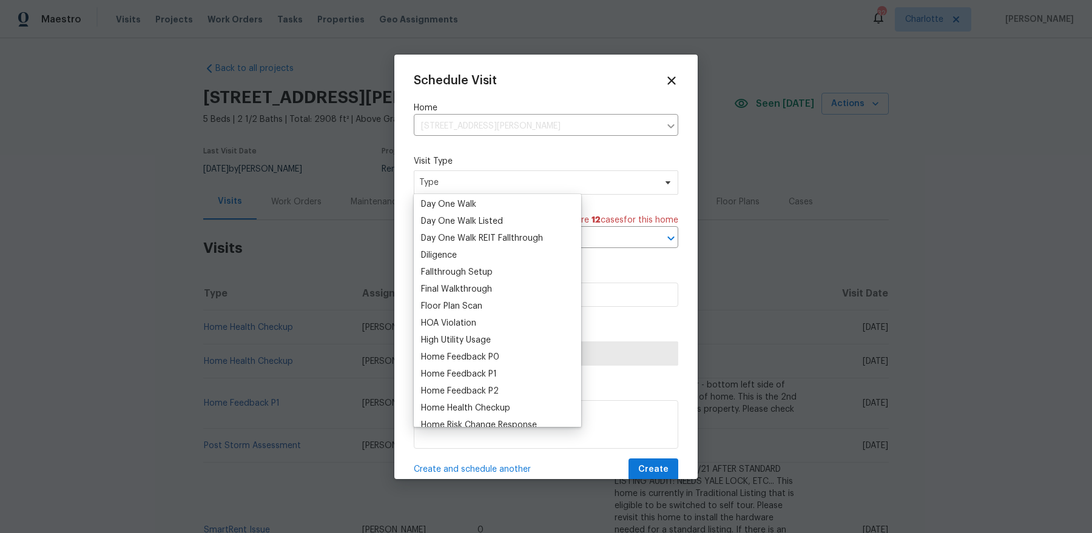
scroll to position [364, 0]
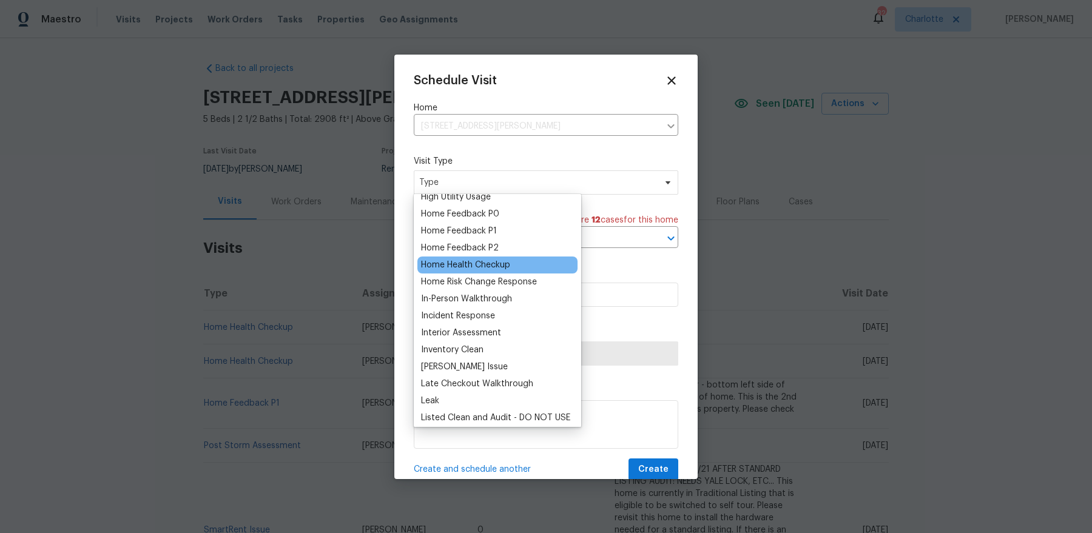
click at [491, 263] on div "Home Health Checkup" at bounding box center [465, 265] width 89 height 12
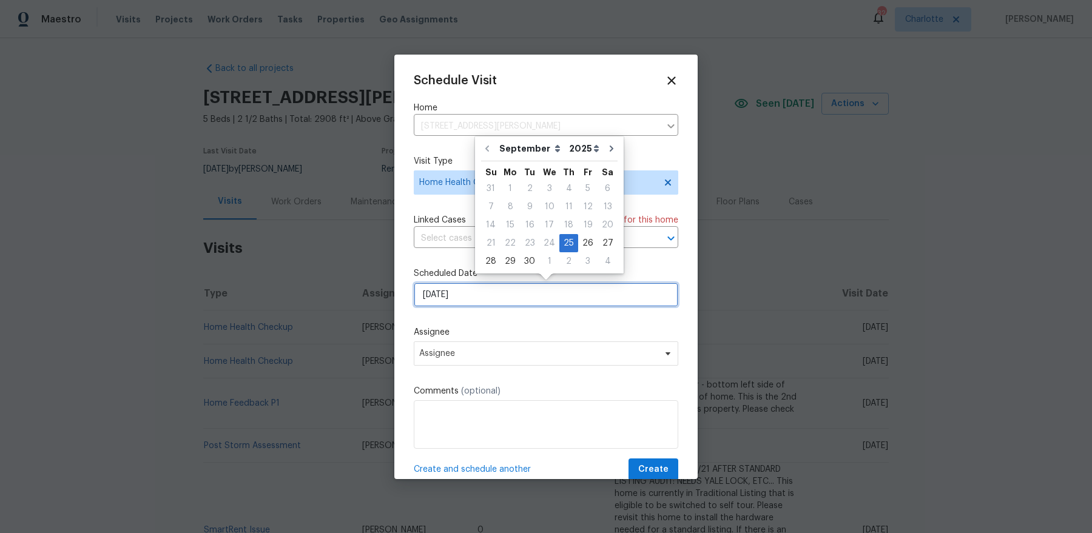
click at [491, 283] on input "[DATE]" at bounding box center [546, 295] width 264 height 24
click at [606, 153] on icon "Go to next month" at bounding box center [611, 149] width 10 height 10
type input "[DATE]"
select select "9"
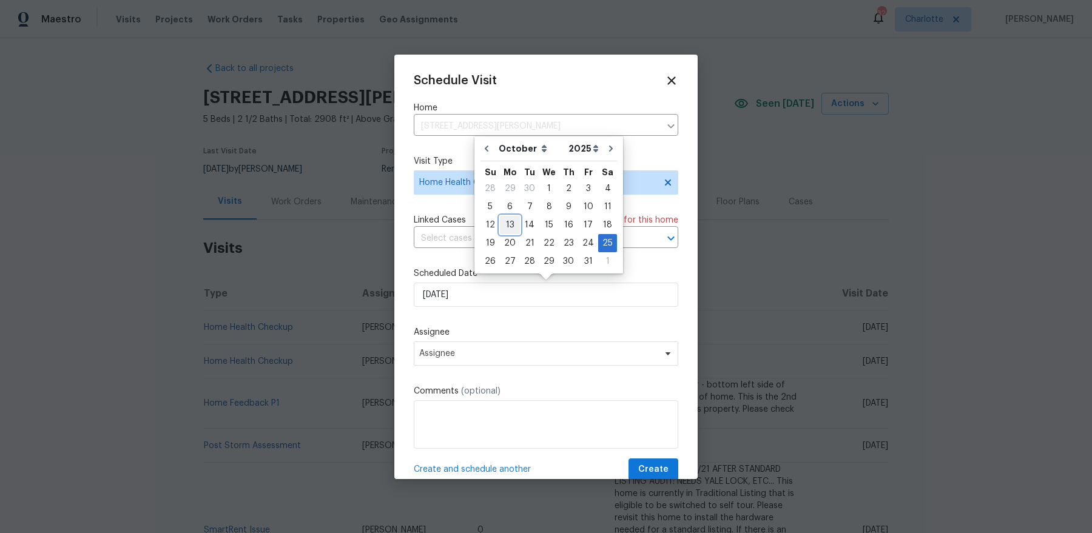
click at [508, 224] on div "13" at bounding box center [510, 224] width 20 height 17
type input "[DATE]"
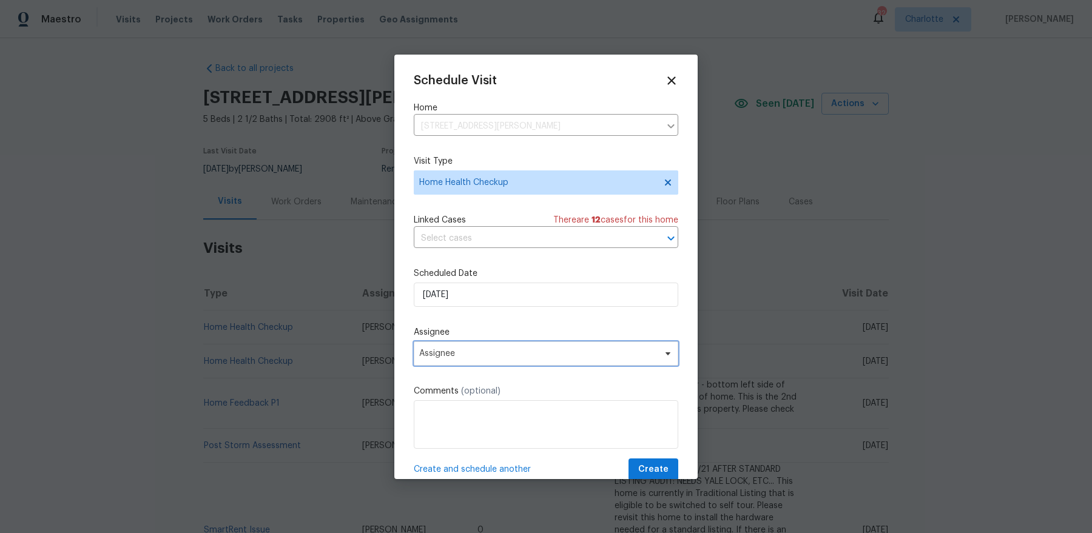
click at [605, 360] on span "Assignee" at bounding box center [546, 353] width 264 height 24
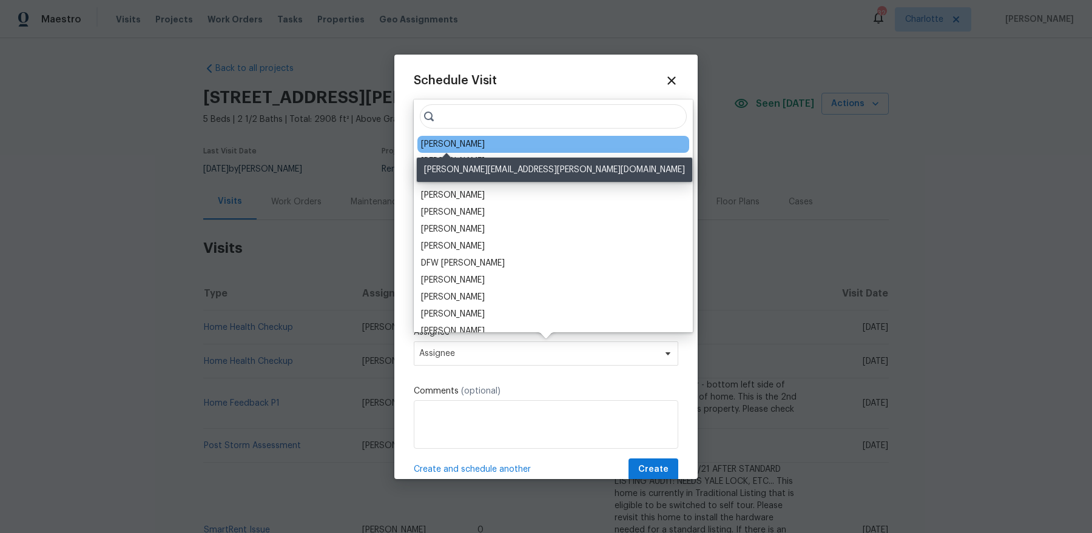
click at [460, 146] on div "[PERSON_NAME]" at bounding box center [453, 144] width 64 height 12
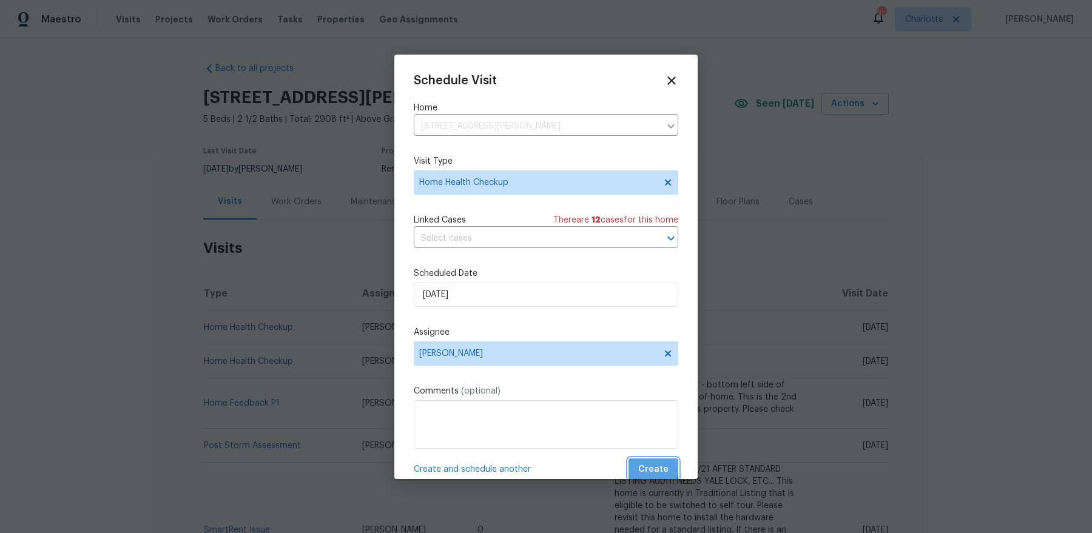
click at [636, 426] on button "Create" at bounding box center [653, 469] width 50 height 22
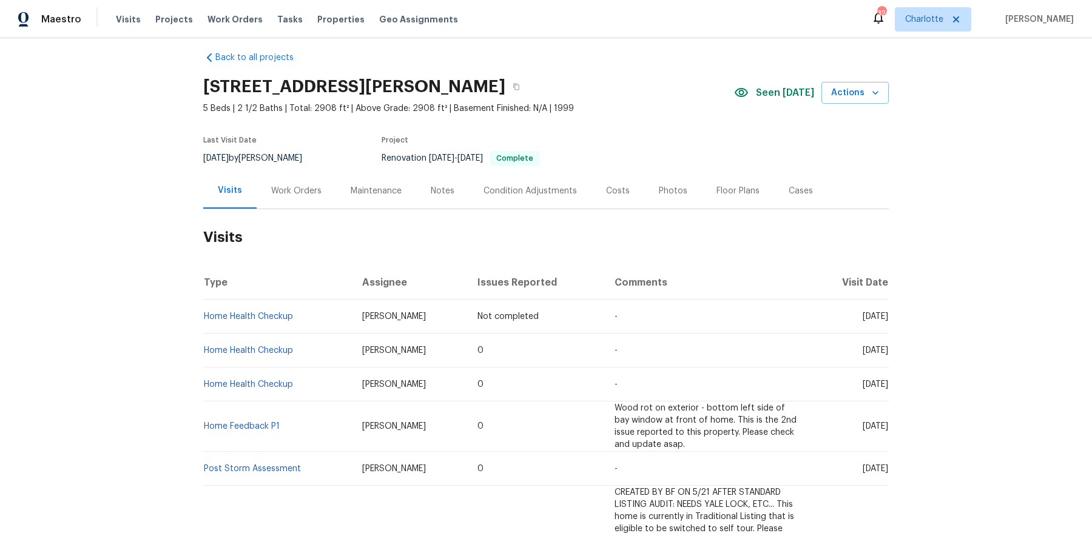
scroll to position [16, 0]
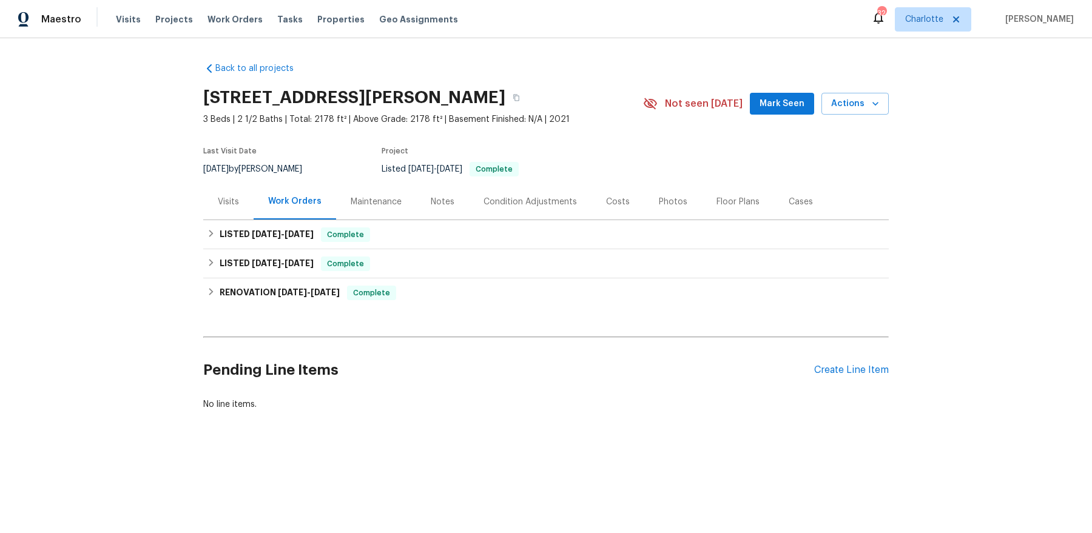
click at [219, 203] on div "Visits" at bounding box center [228, 202] width 21 height 12
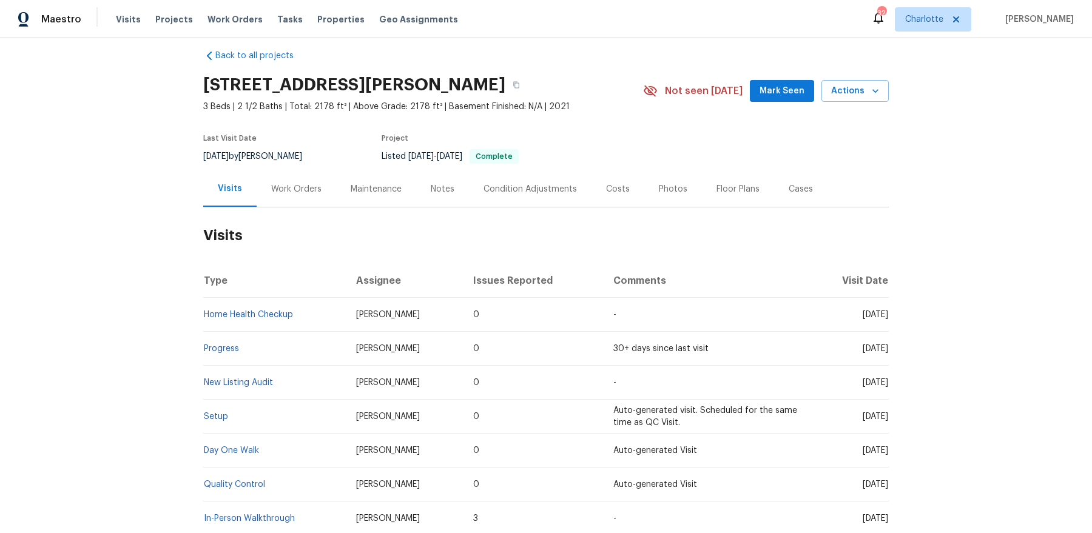
scroll to position [15, 0]
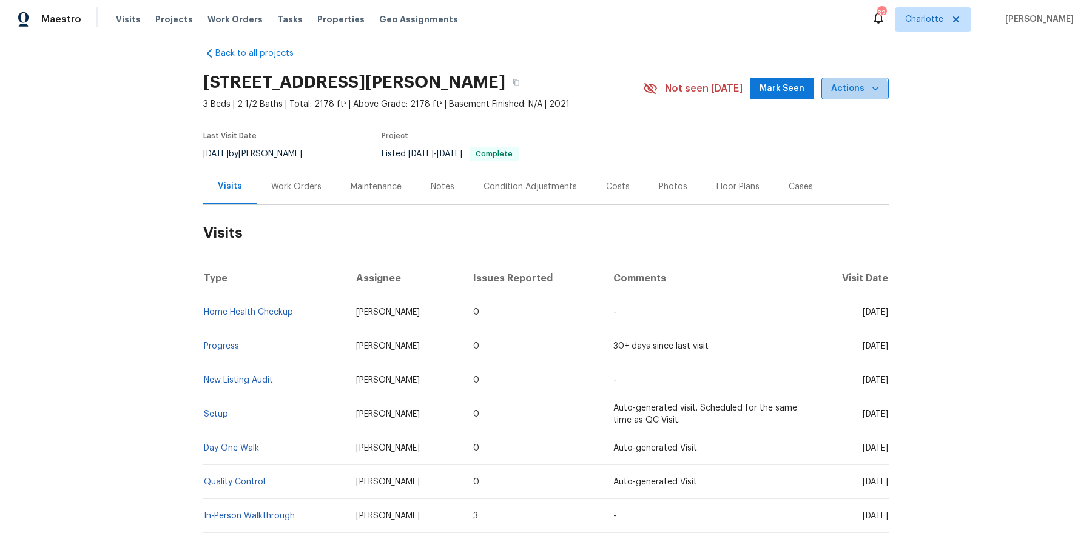
click at [851, 89] on span "Actions" at bounding box center [855, 88] width 48 height 15
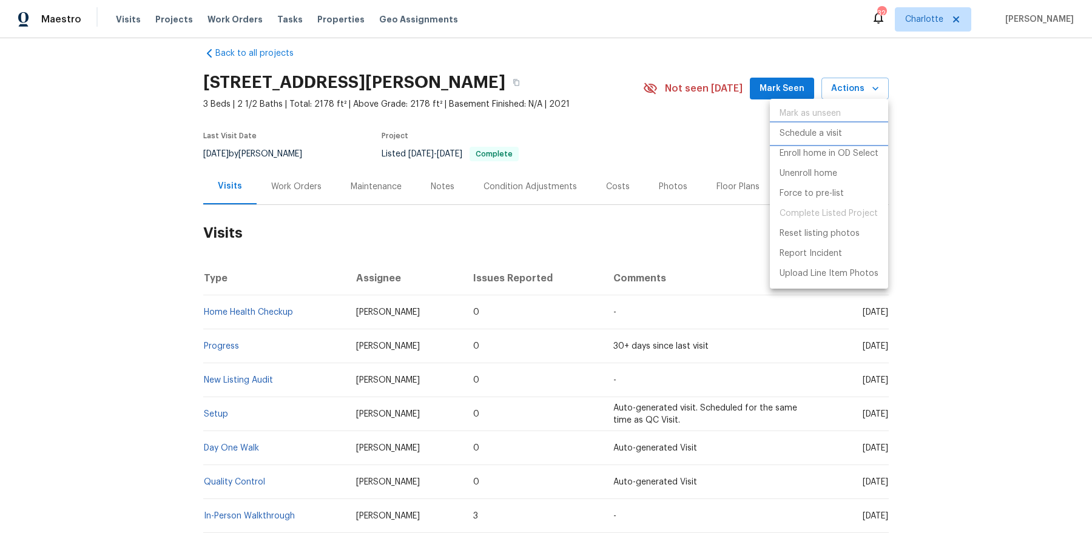
click at [832, 136] on p "Schedule a visit" at bounding box center [810, 133] width 62 height 13
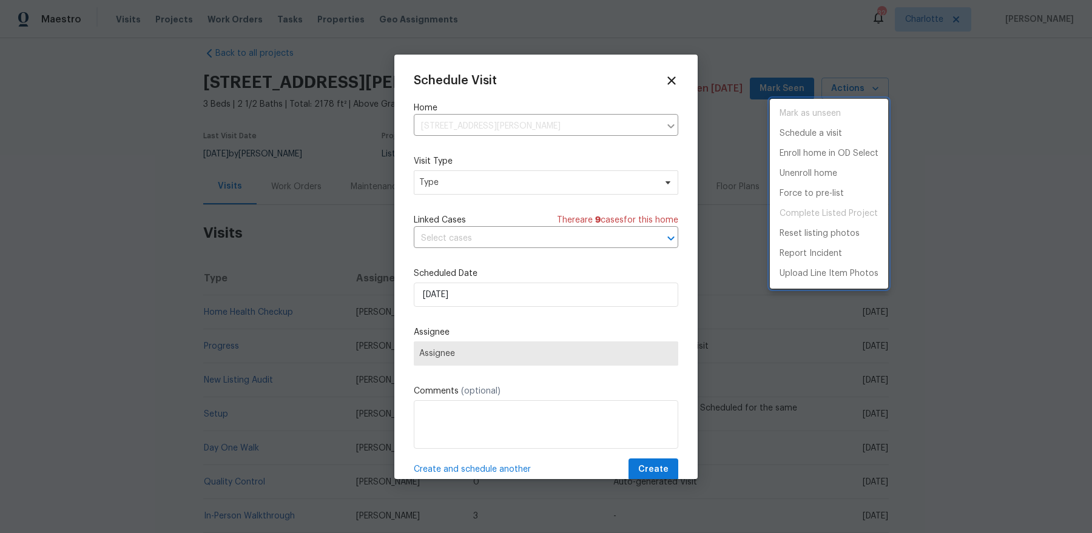
click at [477, 159] on div at bounding box center [546, 266] width 1092 height 533
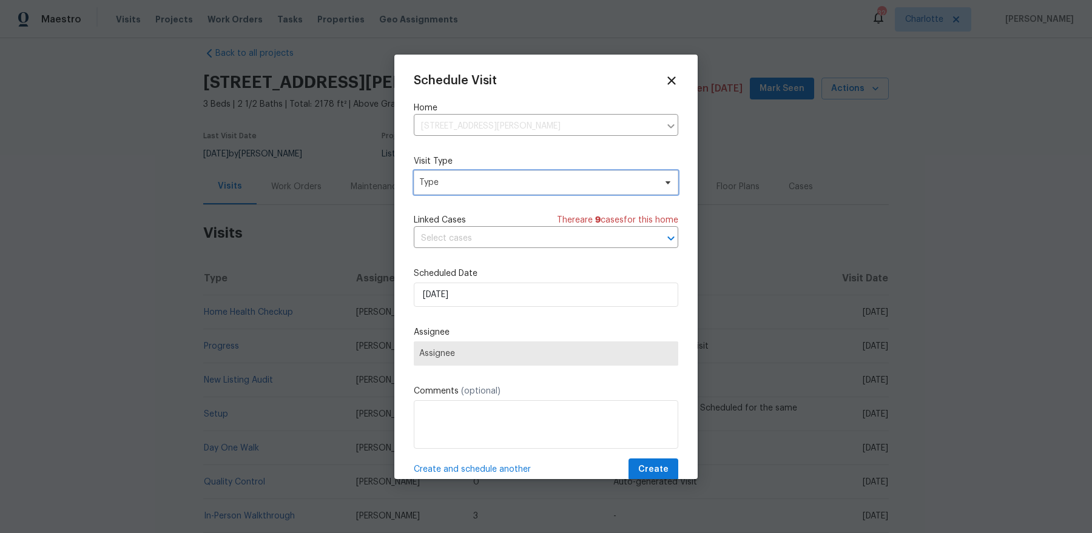
click at [469, 175] on span "Type" at bounding box center [546, 182] width 264 height 24
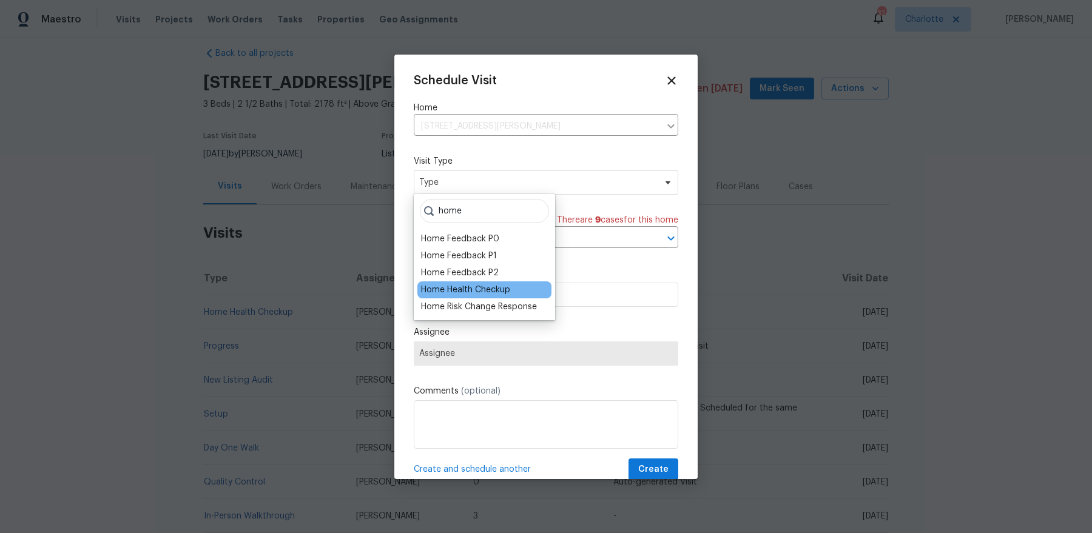
type input "home"
click at [480, 292] on div "Home Health Checkup" at bounding box center [465, 290] width 89 height 12
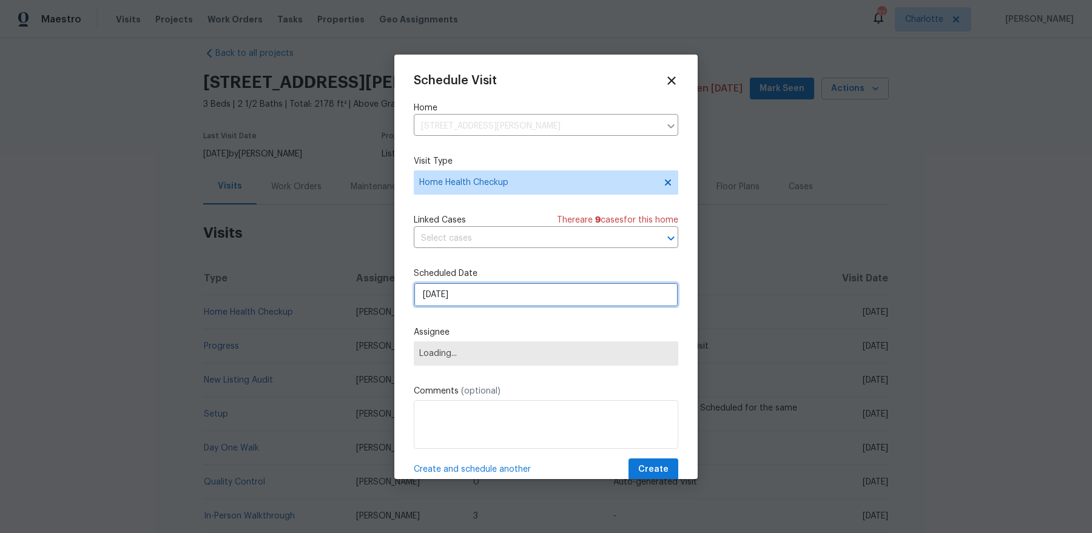
click at [480, 292] on input "[DATE]" at bounding box center [546, 295] width 264 height 24
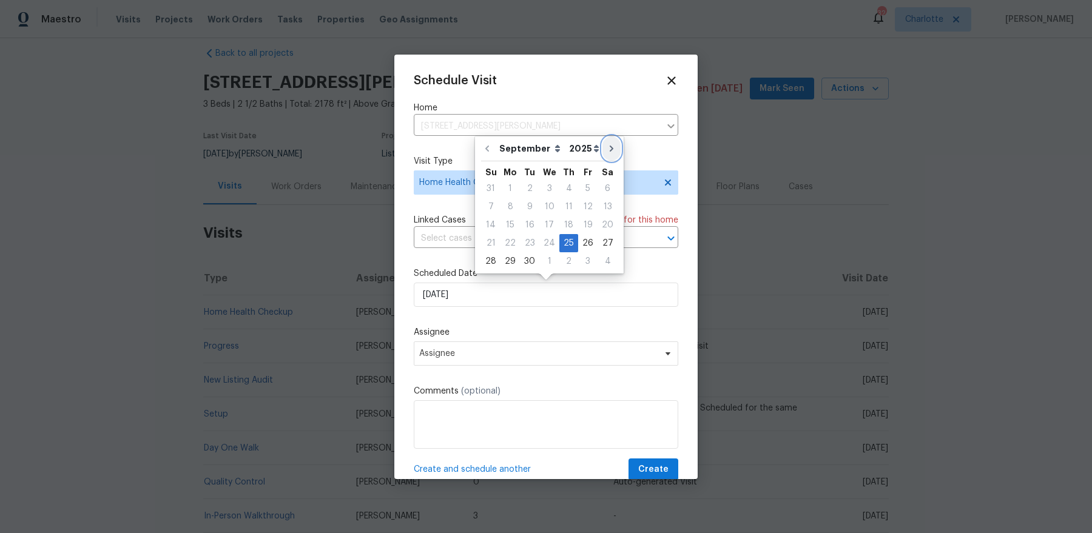
click at [606, 152] on icon "Go to next month" at bounding box center [611, 149] width 10 height 10
type input "[DATE]"
select select "9"
click at [508, 208] on div "6" at bounding box center [510, 206] width 20 height 17
type input "10/6/2025"
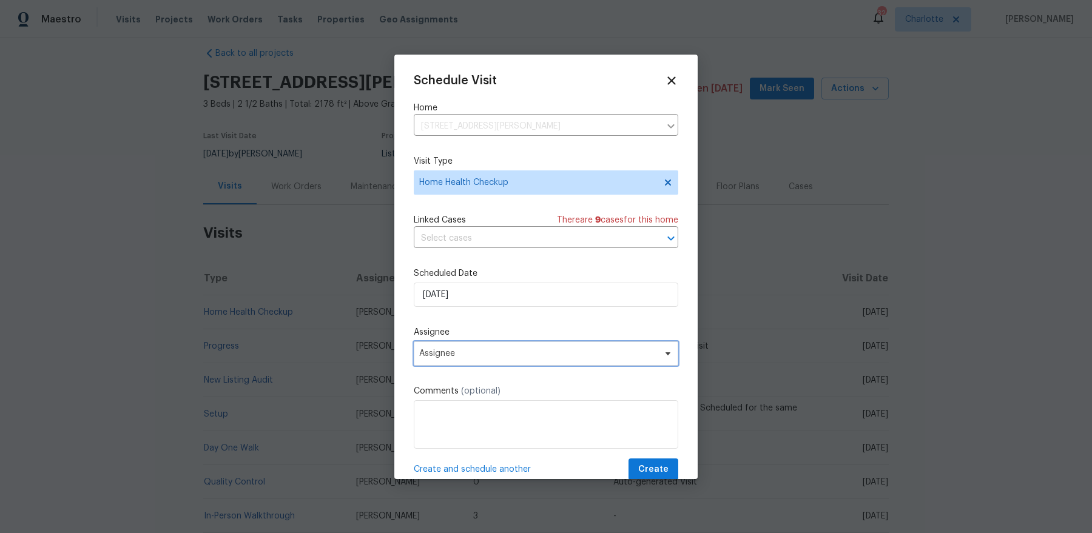
click at [490, 351] on span "Assignee" at bounding box center [538, 354] width 238 height 10
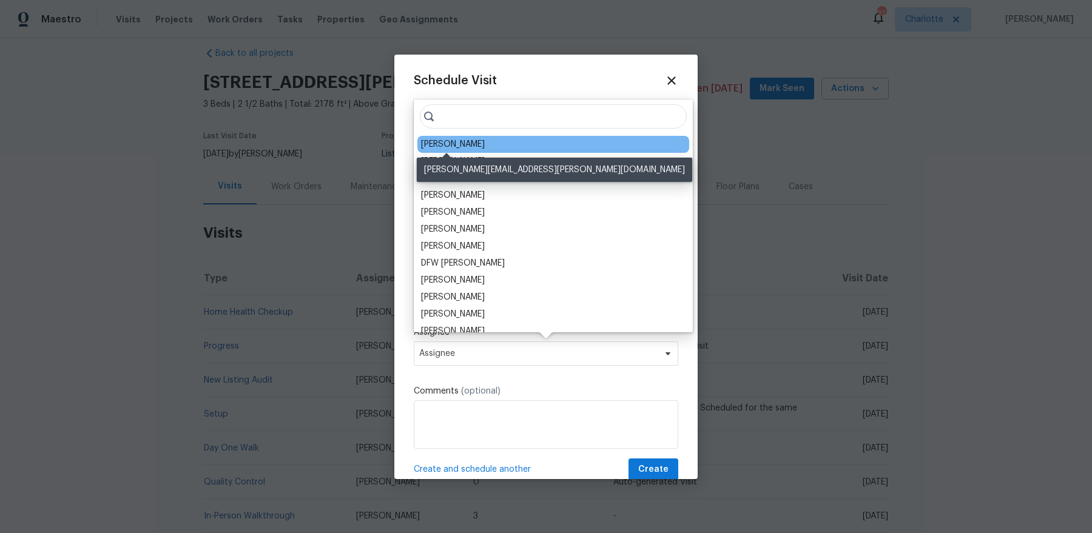
click at [451, 141] on div "[PERSON_NAME]" at bounding box center [453, 144] width 64 height 12
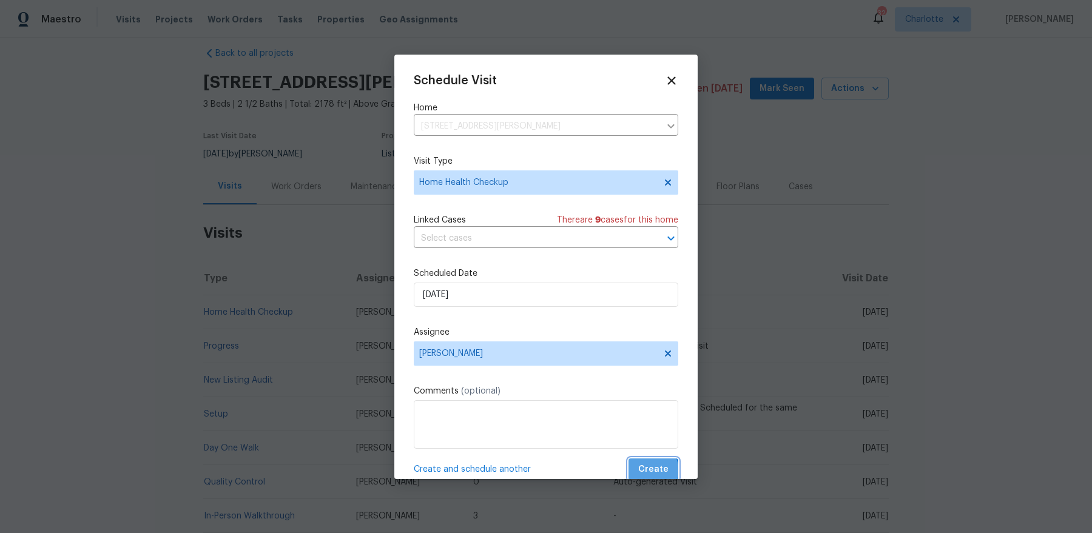
click at [653, 426] on span "Create" at bounding box center [653, 469] width 30 height 15
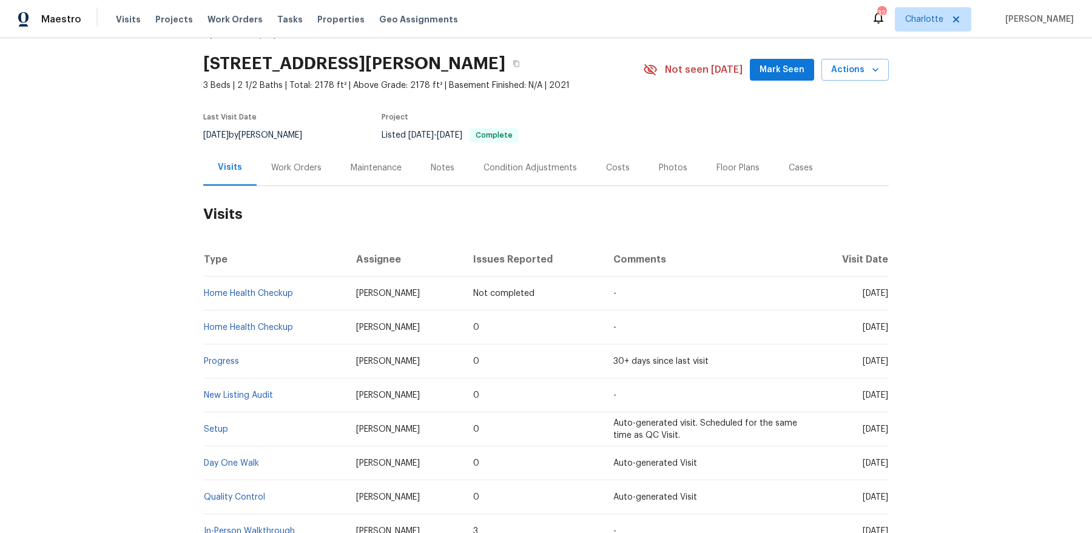
scroll to position [35, 0]
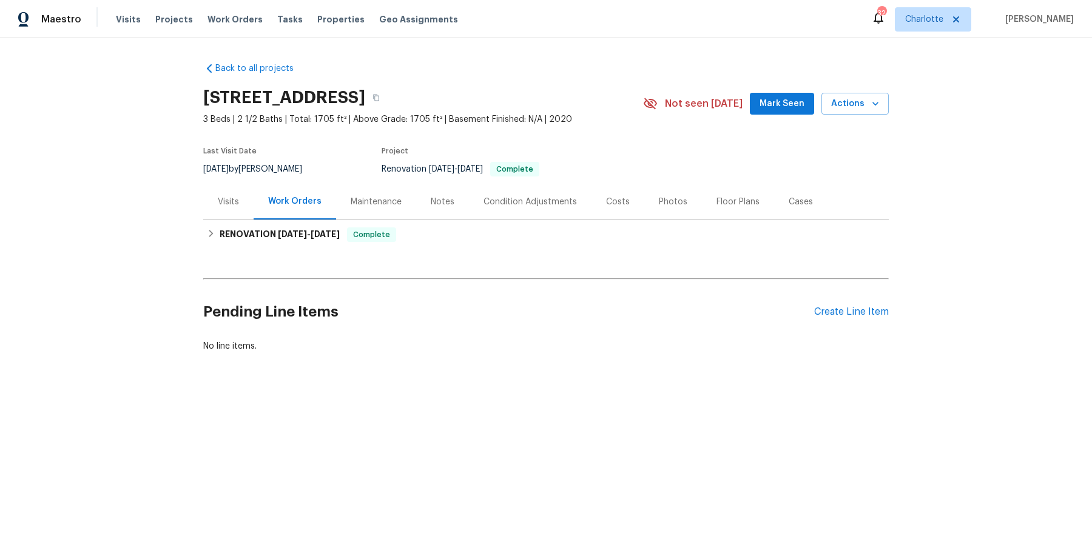
click at [212, 199] on div "Visits" at bounding box center [228, 202] width 50 height 36
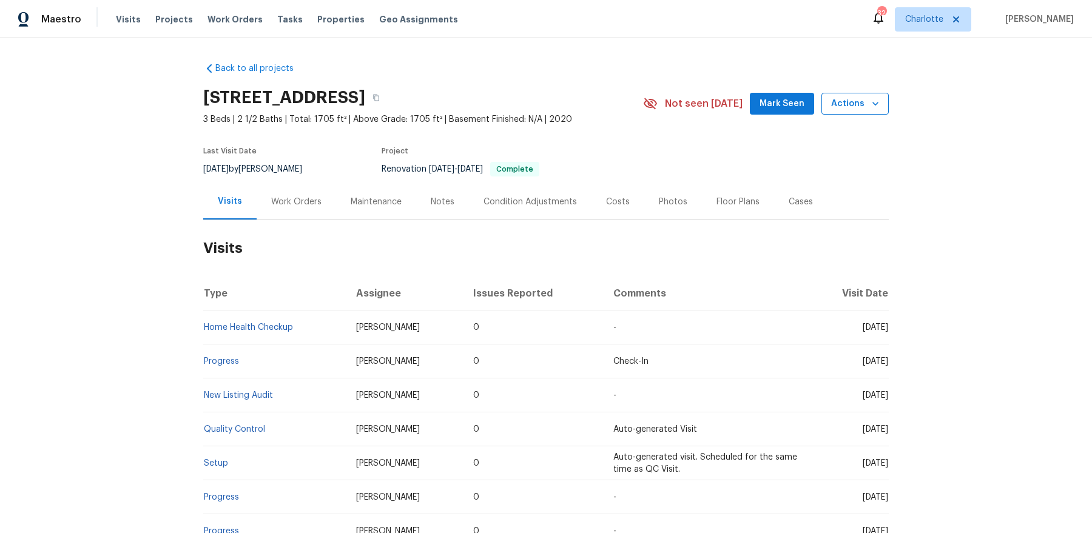
click at [850, 107] on span "Actions" at bounding box center [855, 103] width 48 height 15
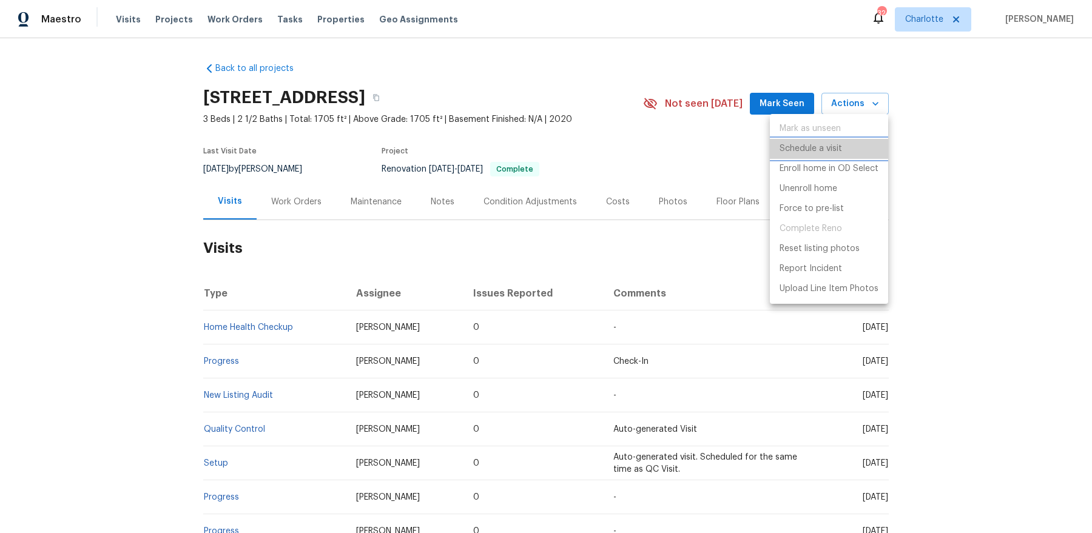
click at [830, 152] on p "Schedule a visit" at bounding box center [810, 149] width 62 height 13
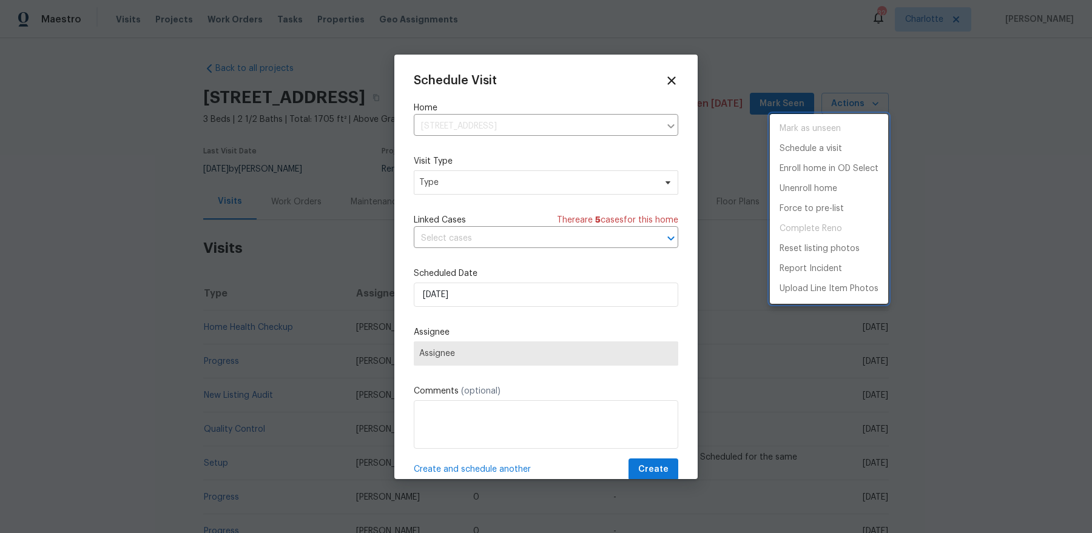
click at [466, 304] on div at bounding box center [546, 266] width 1092 height 533
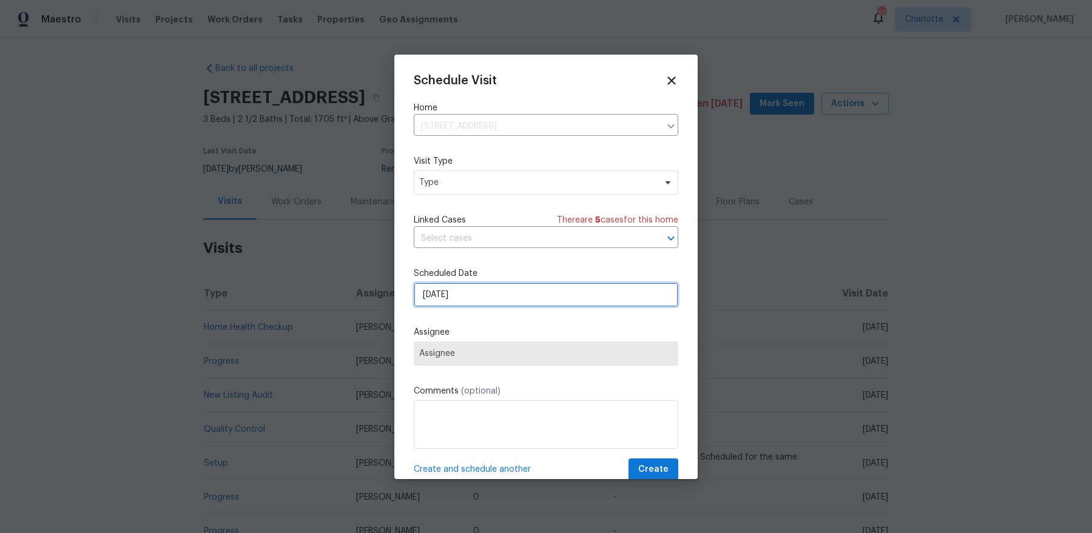
click at [478, 290] on input "[DATE]" at bounding box center [546, 295] width 264 height 24
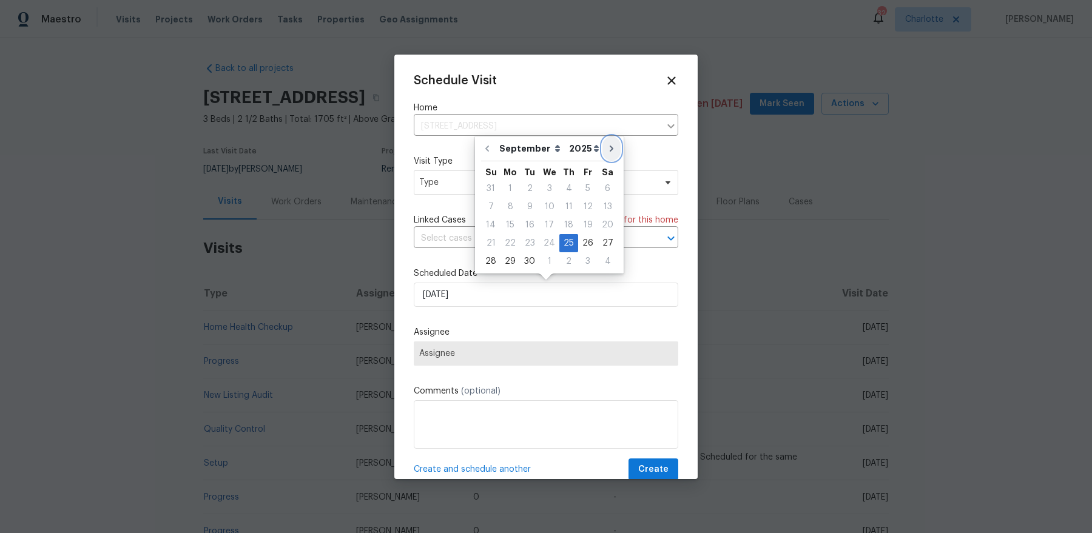
click at [608, 149] on icon "Go to next month" at bounding box center [611, 149] width 10 height 10
type input "[DATE]"
select select "9"
click at [566, 208] on div "9" at bounding box center [568, 206] width 19 height 17
type input "[DATE]"
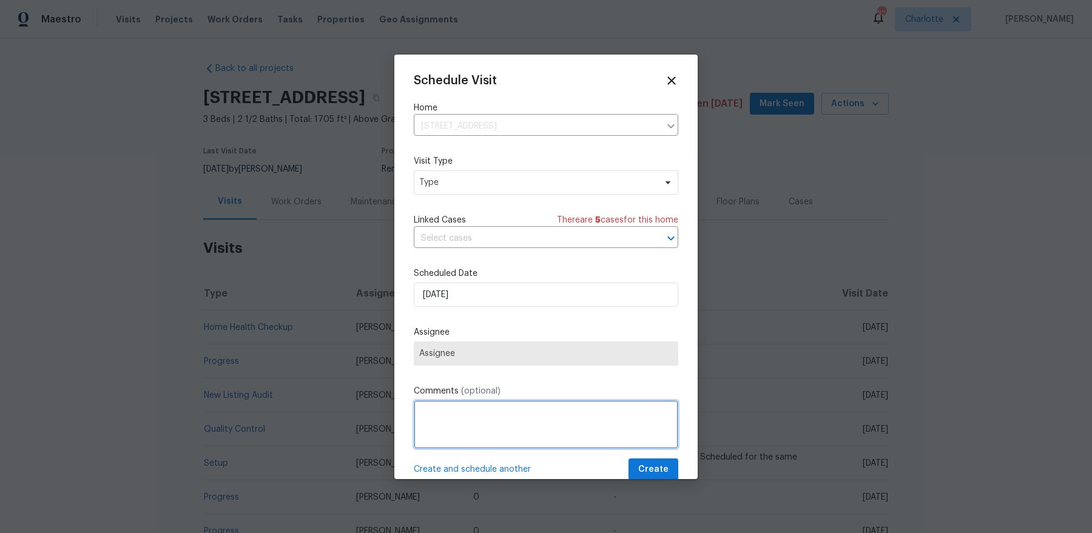
click at [492, 423] on textarea at bounding box center [546, 424] width 264 height 49
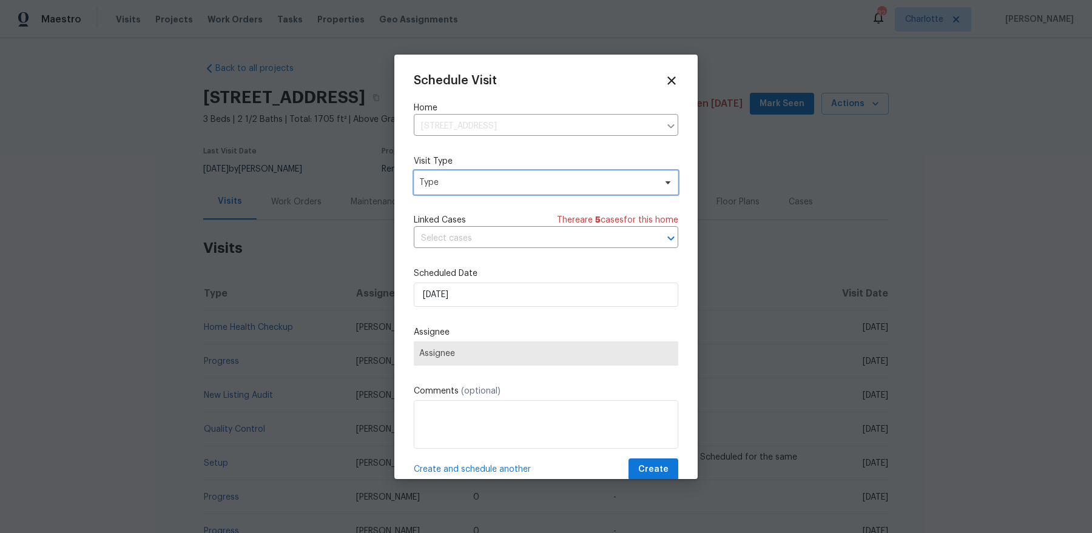
click at [570, 177] on span "Type" at bounding box center [537, 182] width 236 height 12
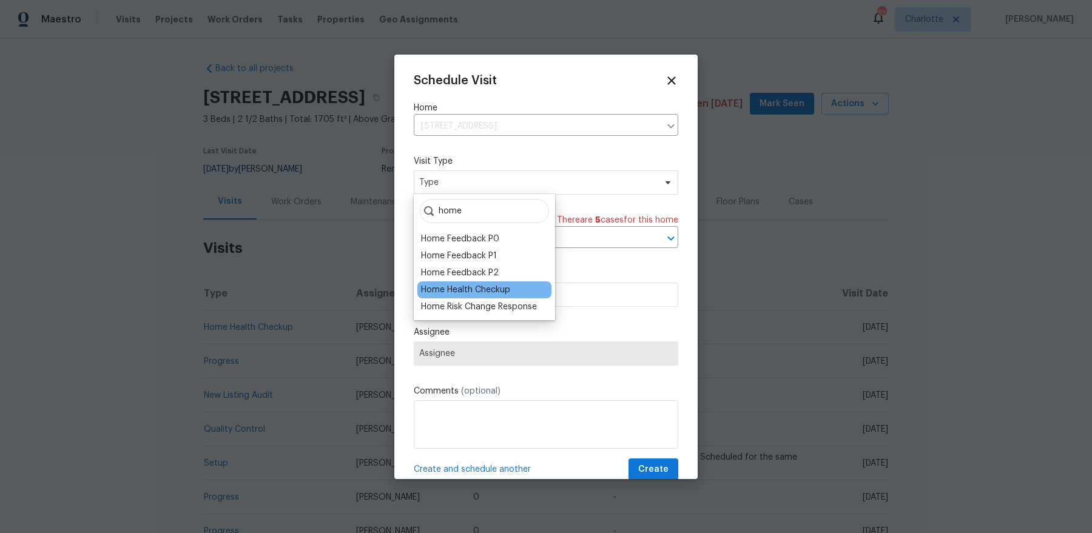
type input "home"
click at [505, 295] on div "Home Health Checkup" at bounding box center [465, 290] width 89 height 12
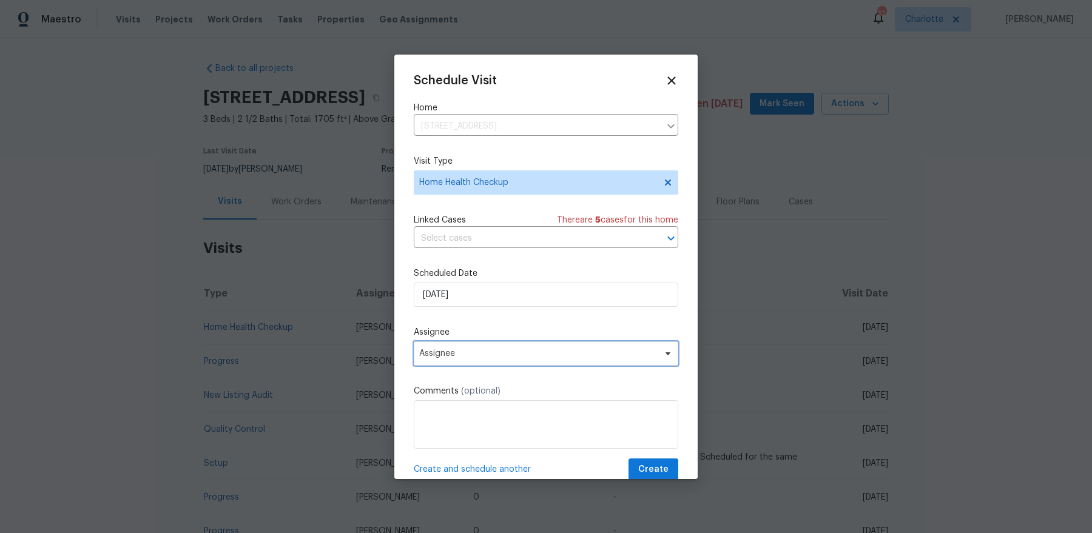
click at [479, 353] on span "Assignee" at bounding box center [538, 354] width 238 height 10
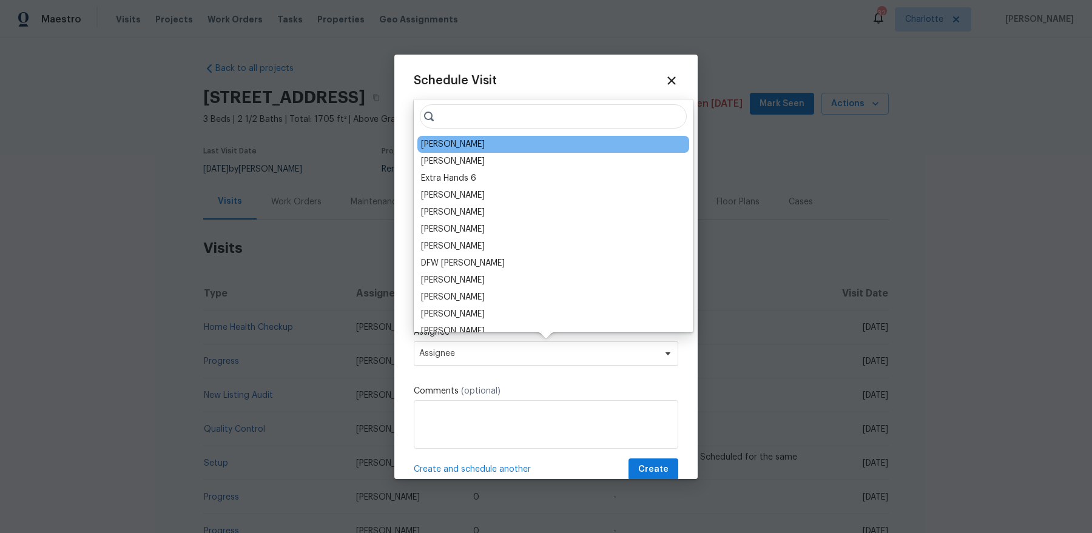
click at [434, 145] on div "[PERSON_NAME]" at bounding box center [453, 144] width 64 height 12
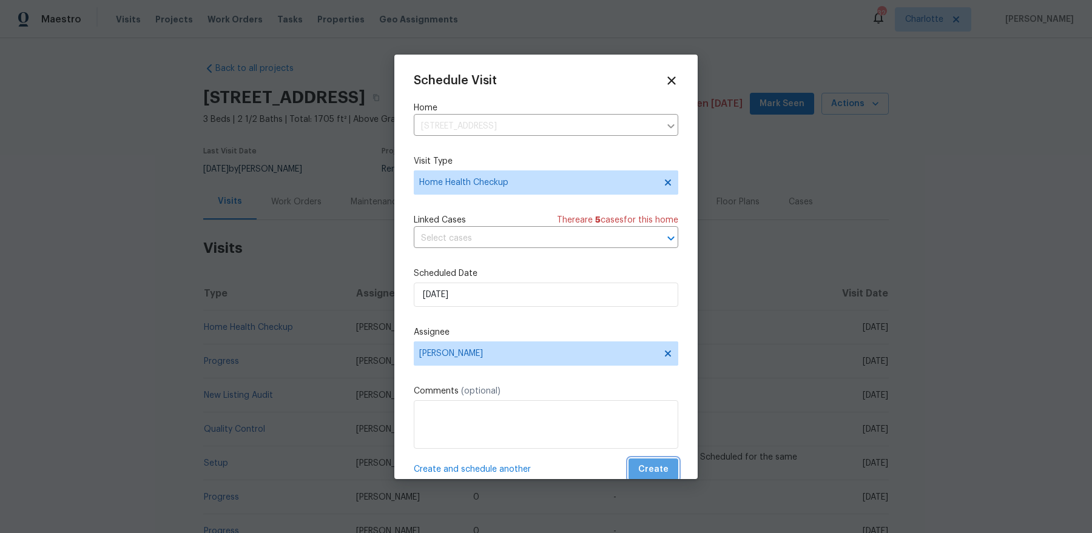
click at [660, 426] on span "Create" at bounding box center [653, 469] width 30 height 15
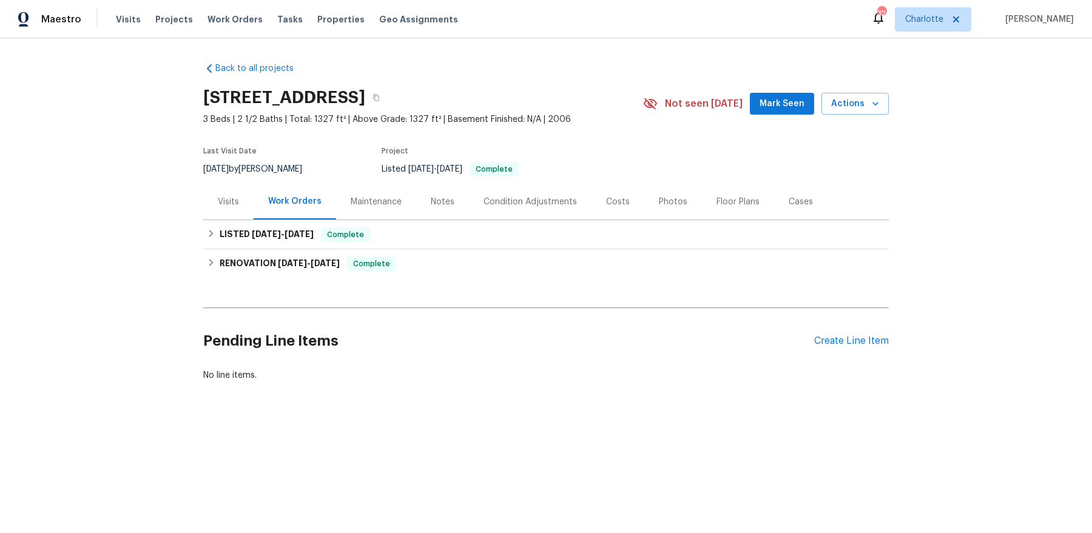
click at [231, 199] on div "Visits" at bounding box center [228, 202] width 21 height 12
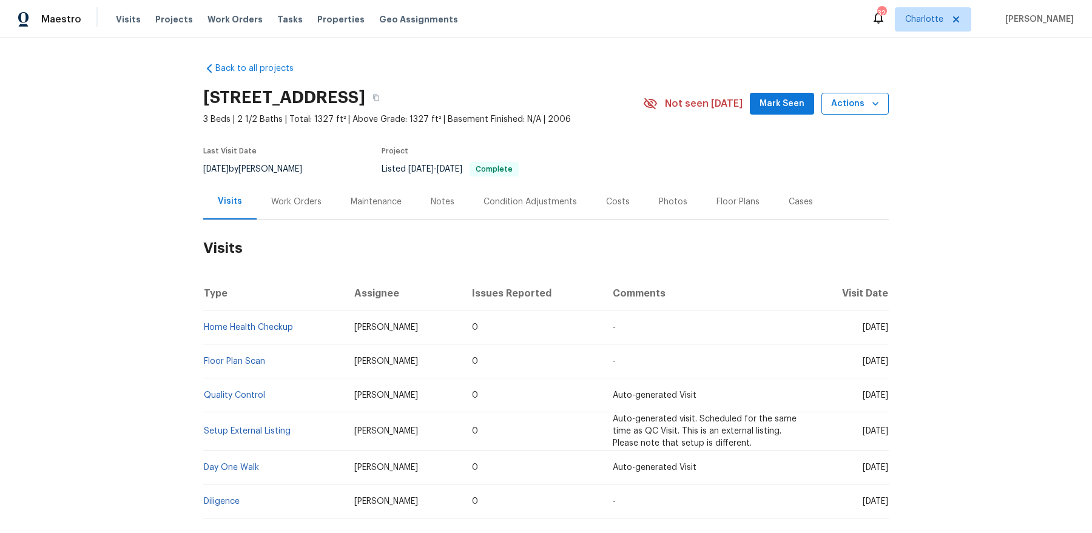
click at [851, 101] on span "Actions" at bounding box center [855, 103] width 48 height 15
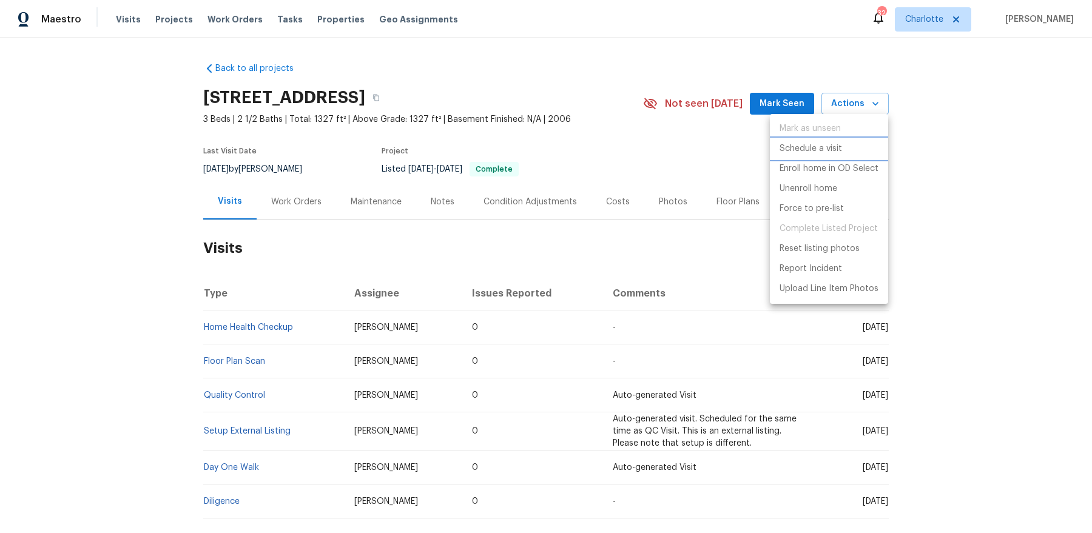
click at [817, 147] on p "Schedule a visit" at bounding box center [810, 149] width 62 height 13
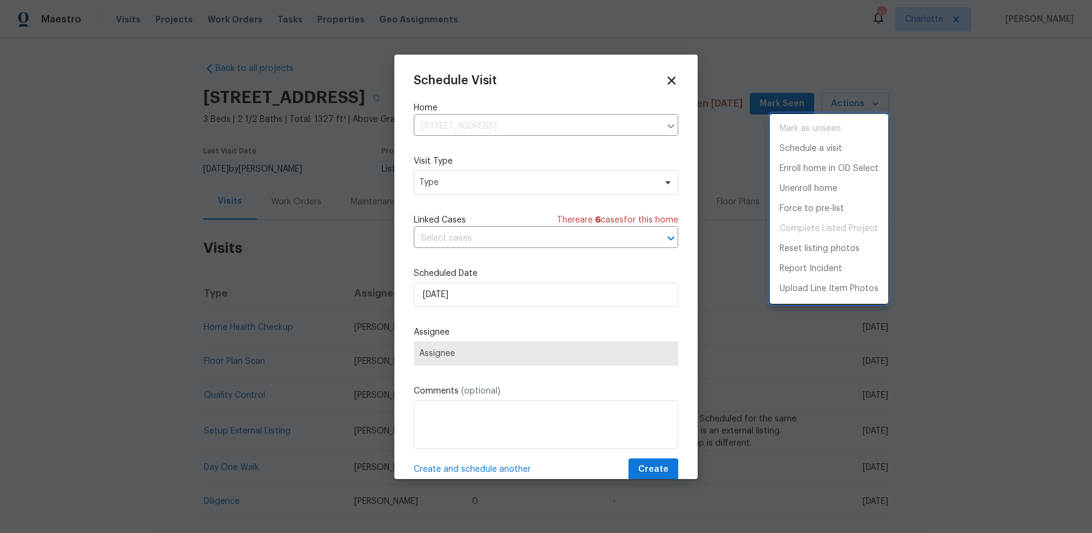
click at [508, 180] on div at bounding box center [546, 266] width 1092 height 533
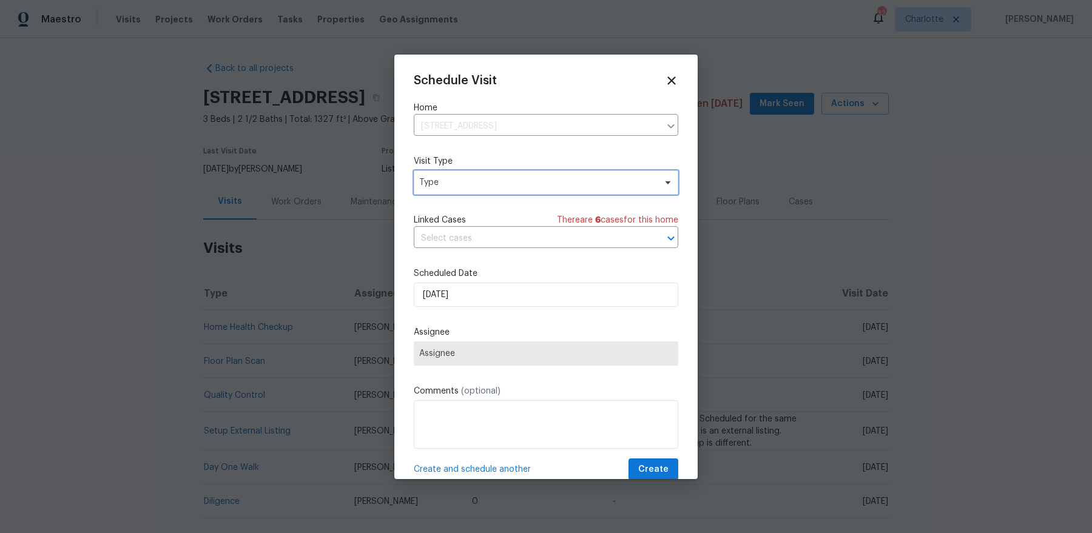
click at [507, 187] on span "Type" at bounding box center [537, 182] width 236 height 12
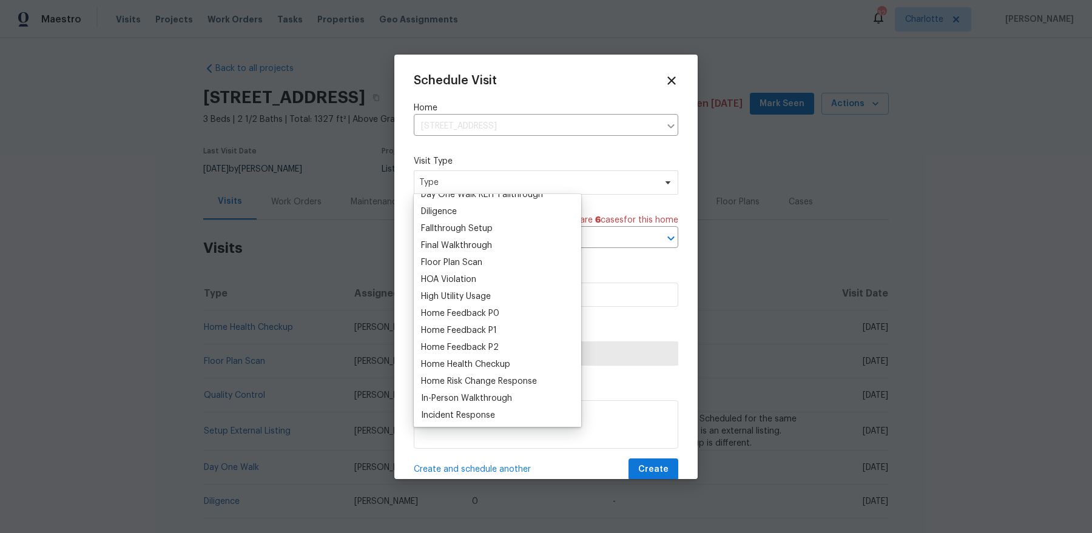
scroll to position [263, 0]
click at [478, 366] on div "Home Health Checkup" at bounding box center [465, 367] width 89 height 12
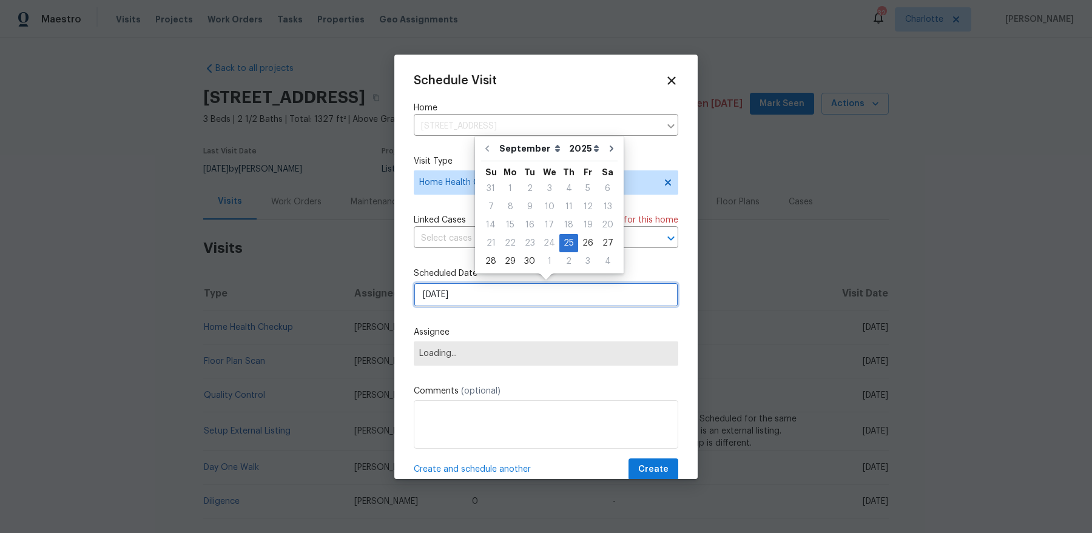
click at [520, 286] on input "[DATE]" at bounding box center [546, 295] width 264 height 24
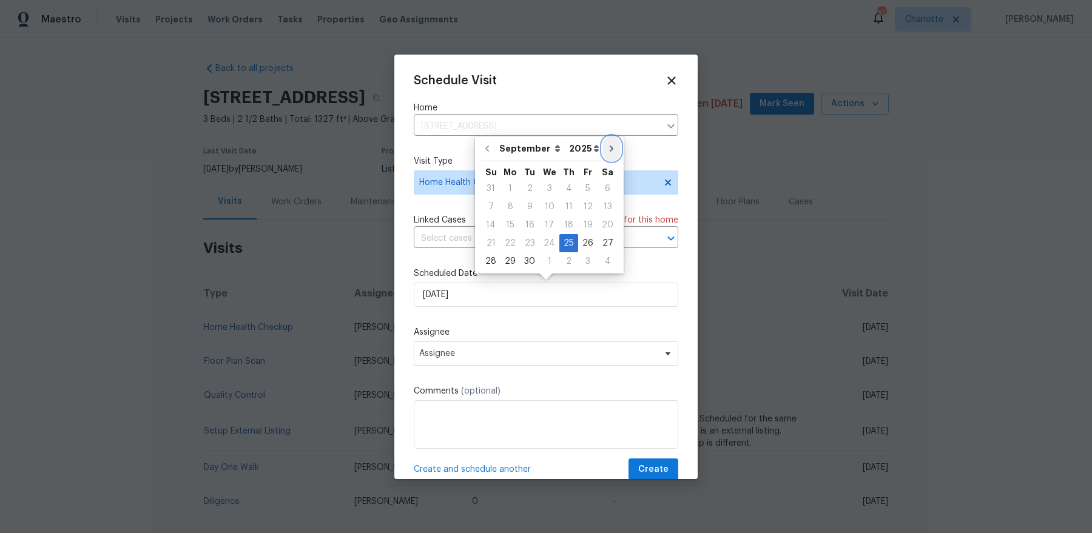
click at [606, 145] on icon "Go to next month" at bounding box center [611, 149] width 10 height 10
type input "[DATE]"
select select "9"
click at [549, 207] on div "8" at bounding box center [548, 206] width 19 height 17
type input "[DATE]"
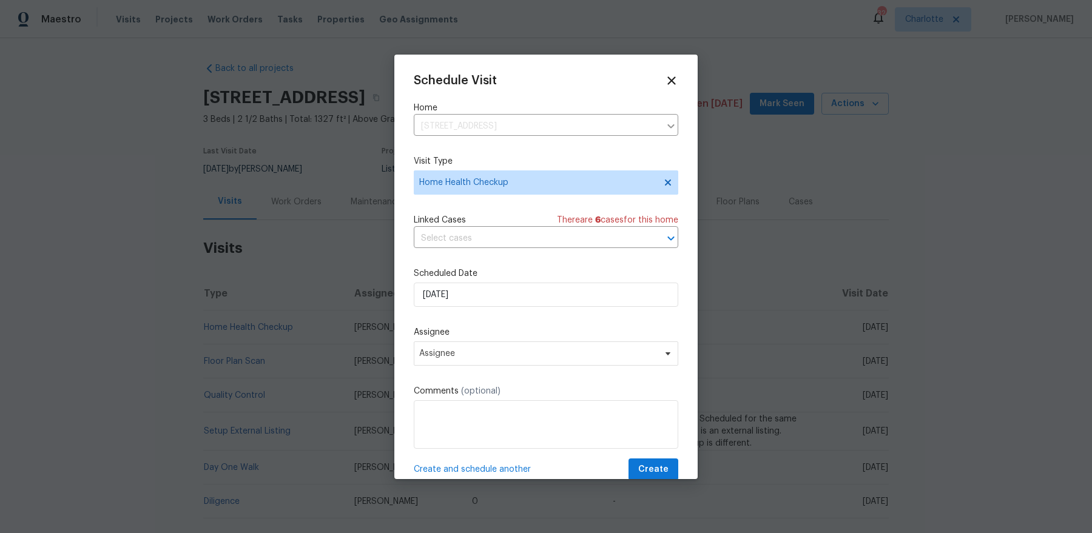
click at [567, 371] on div "Schedule Visit Home [STREET_ADDRESS] ​ Visit Type Home Health Checkup Linked Ca…" at bounding box center [546, 277] width 264 height 407
click at [560, 344] on span "Assignee" at bounding box center [546, 353] width 264 height 24
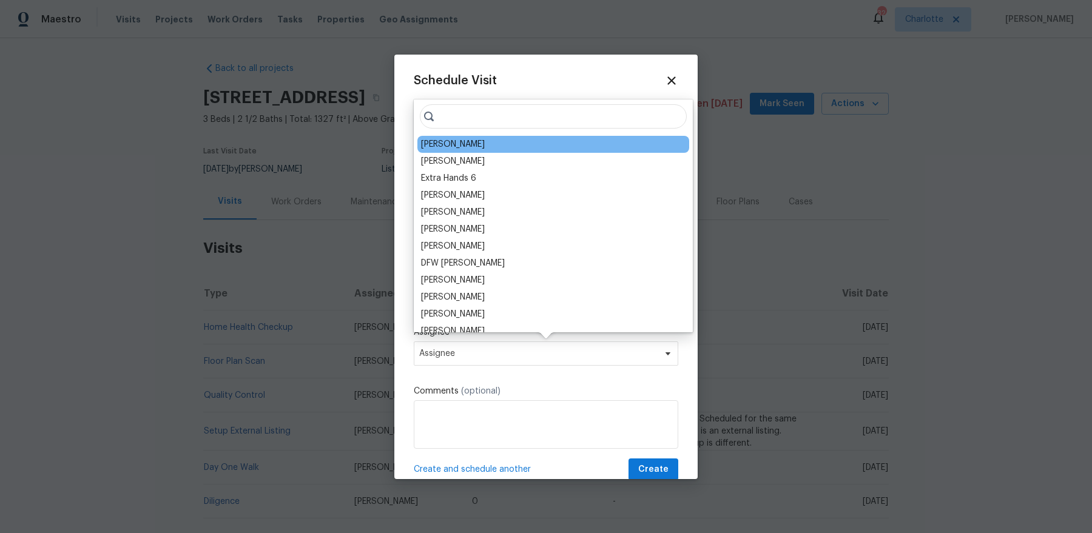
click at [449, 143] on div "[PERSON_NAME]" at bounding box center [453, 144] width 64 height 12
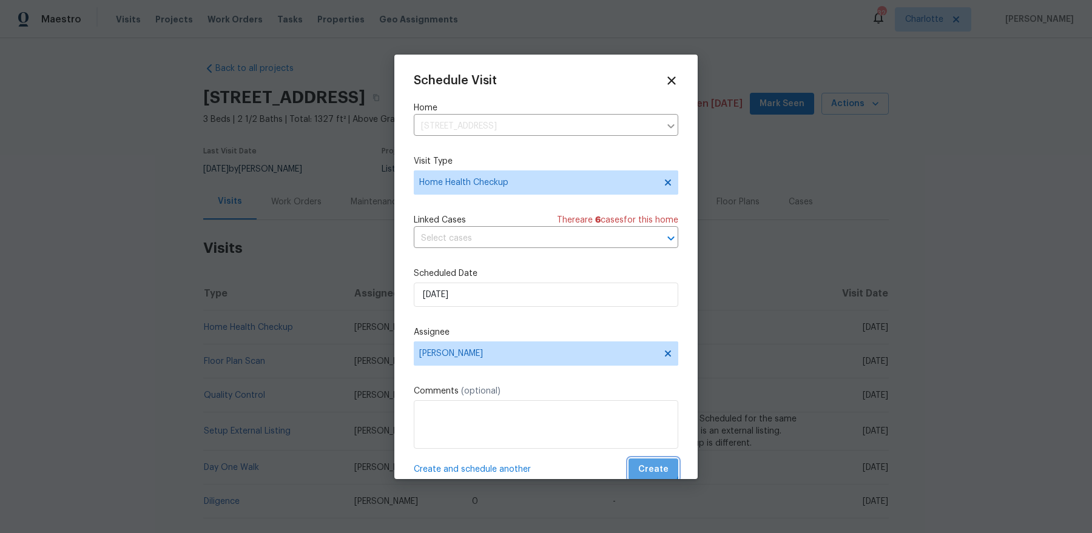
click at [650, 426] on span "Create" at bounding box center [653, 469] width 30 height 15
